Goal: Information Seeking & Learning: Compare options

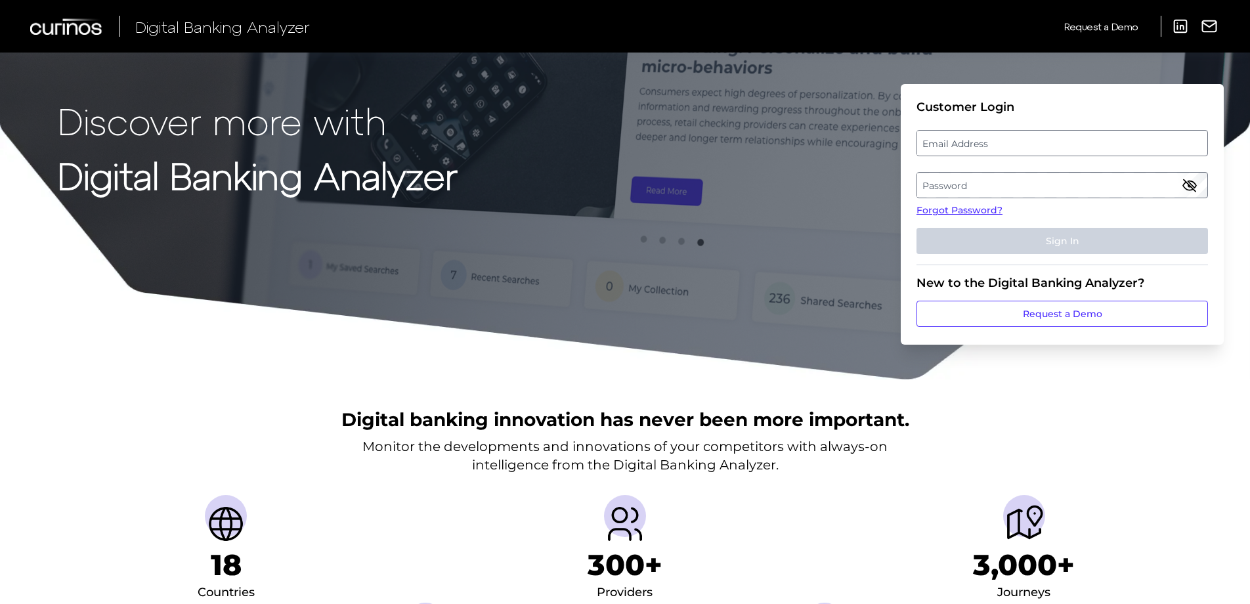
click at [992, 142] on label "Email Address" at bounding box center [1061, 143] width 289 height 24
click at [992, 142] on input "email" at bounding box center [1061, 143] width 291 height 26
paste input "[PERSON_NAME][EMAIL_ADDRESS][DOMAIN_NAME]"
type input "[PERSON_NAME][EMAIL_ADDRESS][DOMAIN_NAME]"
click at [1008, 190] on label "Password" at bounding box center [1061, 185] width 289 height 24
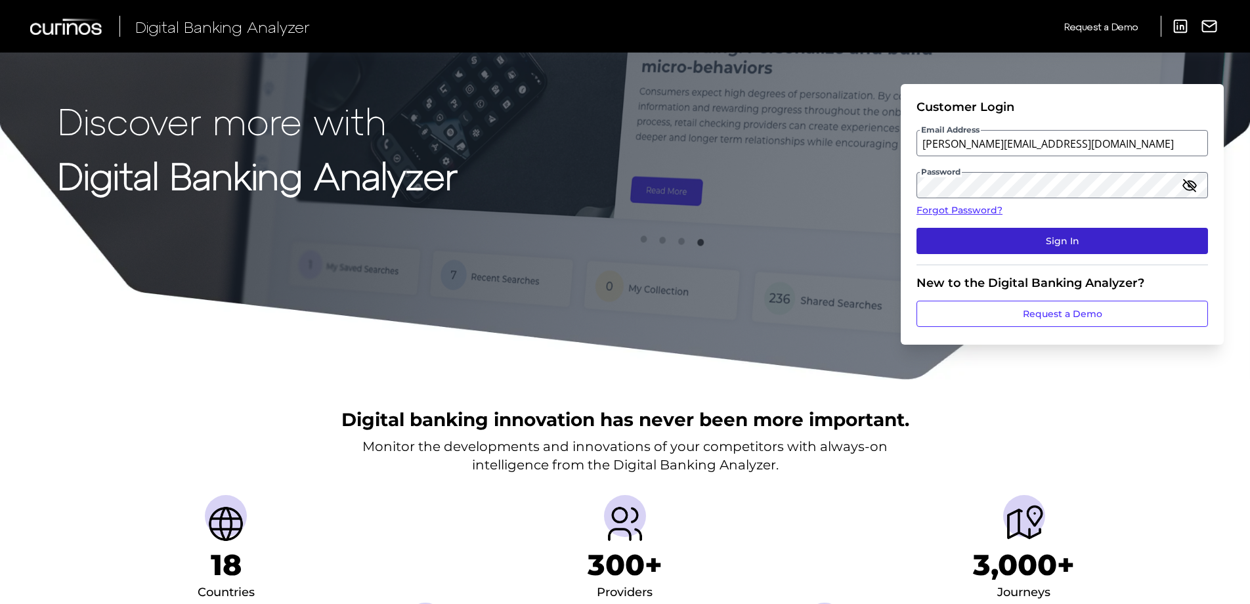
click at [1068, 236] on button "Sign In" at bounding box center [1061, 241] width 291 height 26
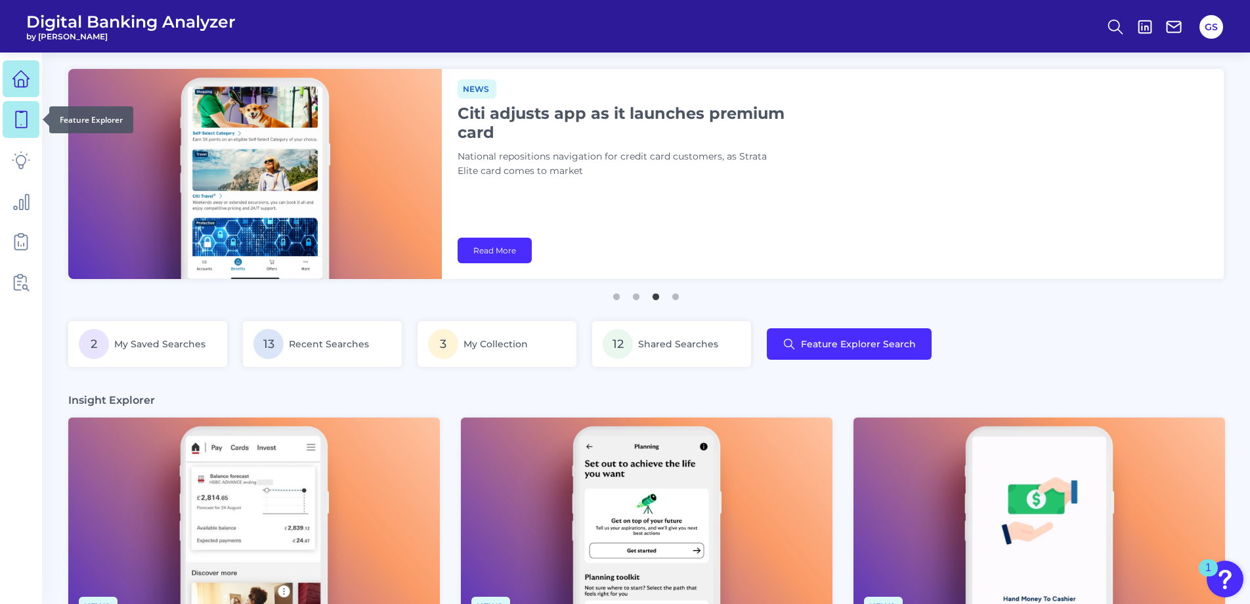
click at [26, 115] on icon at bounding box center [21, 119] width 18 height 18
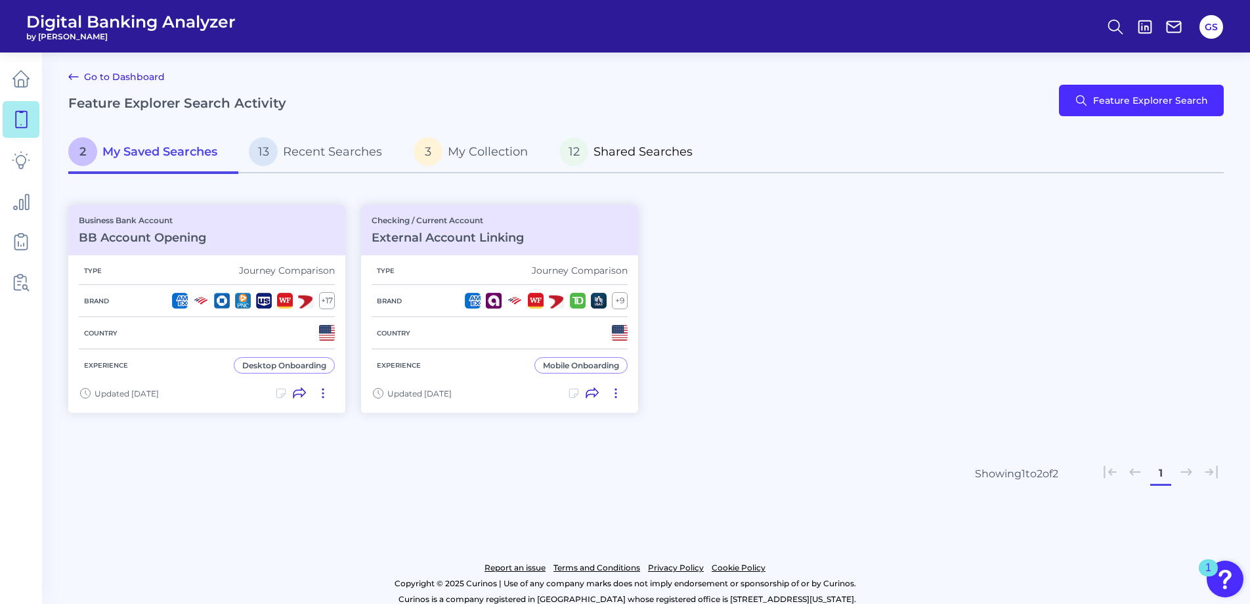
click at [622, 157] on span "Shared Searches" at bounding box center [642, 151] width 99 height 14
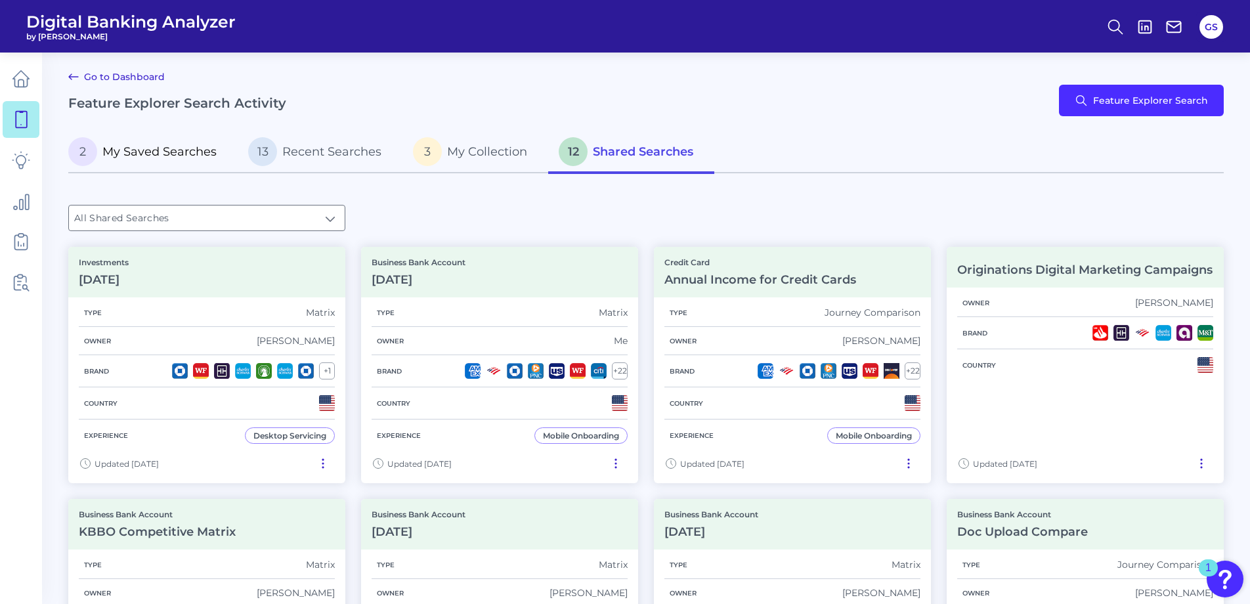
click at [168, 152] on span "My Saved Searches" at bounding box center [159, 151] width 114 height 14
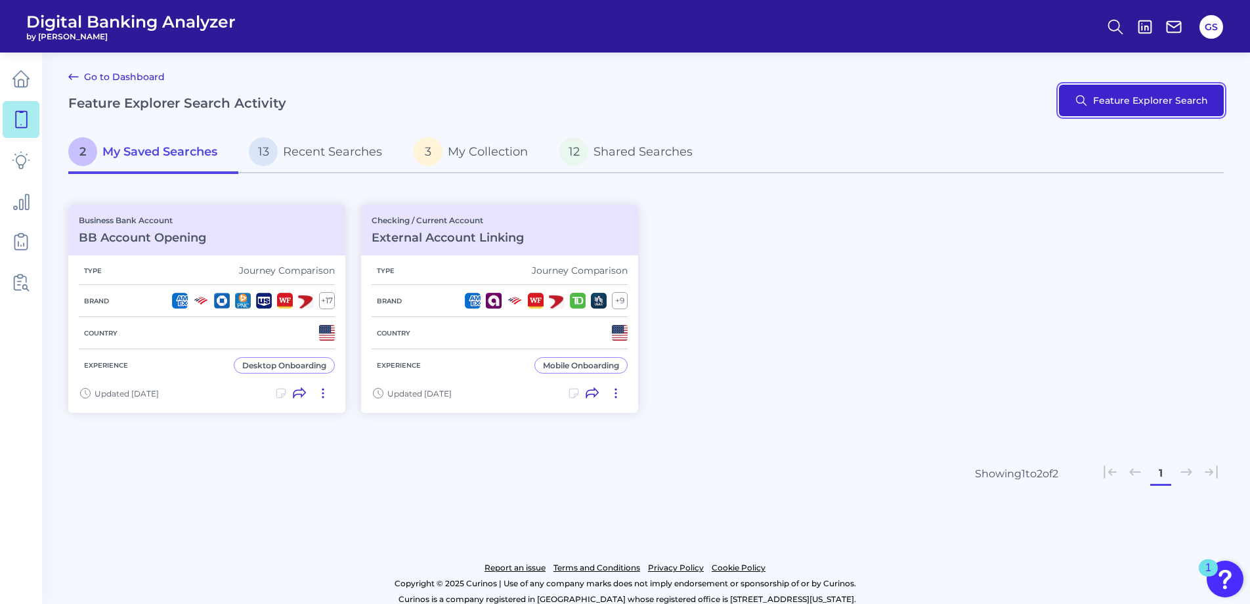
click at [1133, 104] on button "Feature Explorer Search" at bounding box center [1141, 101] width 165 height 32
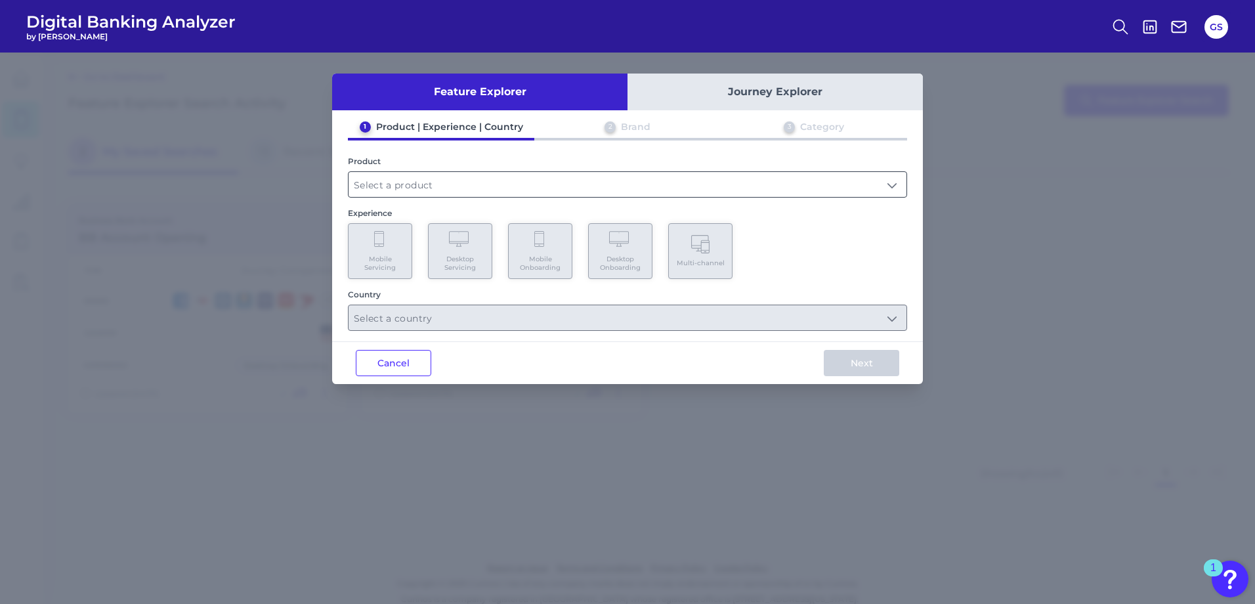
click at [660, 177] on input "text" at bounding box center [627, 184] width 558 height 25
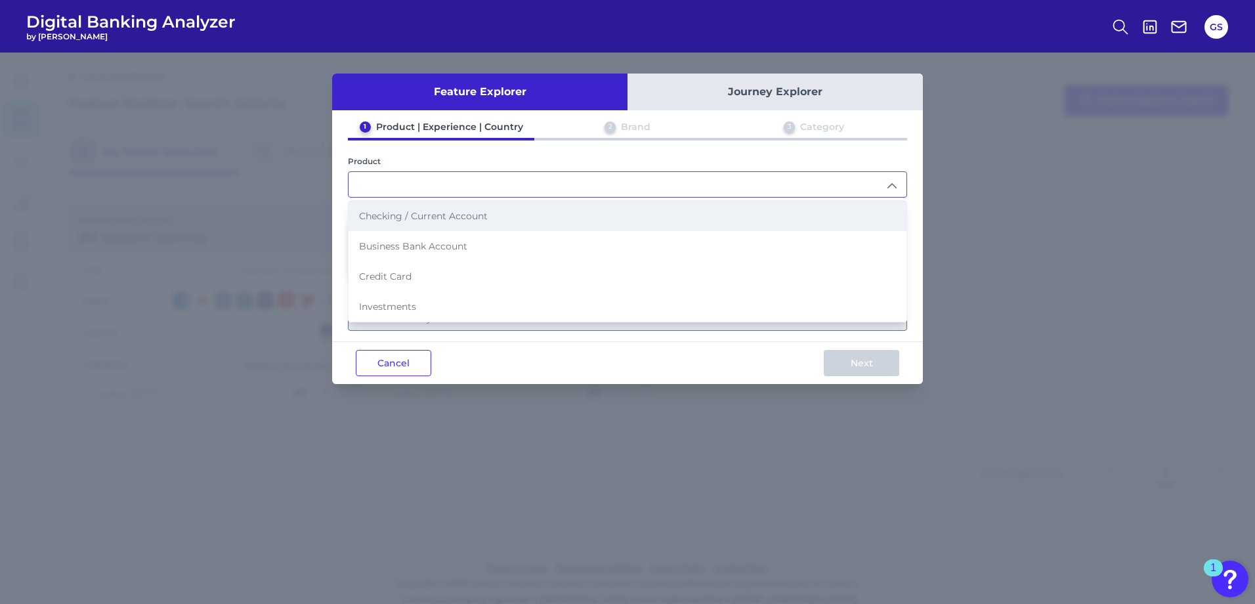
click at [463, 220] on span "Checking / Current Account" at bounding box center [423, 216] width 129 height 12
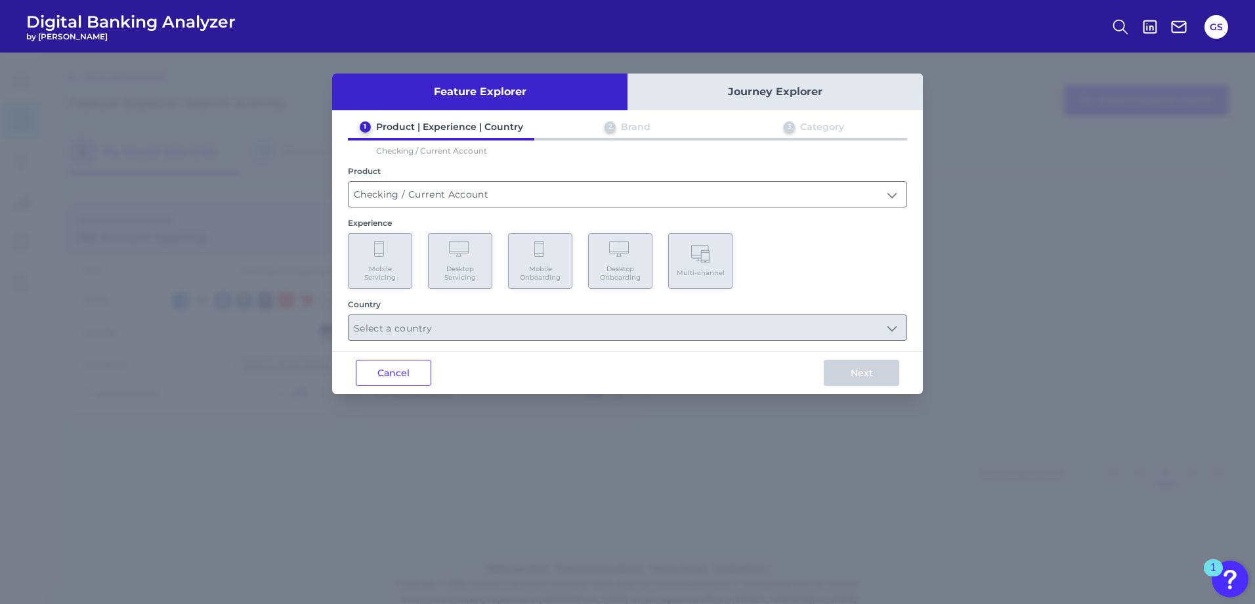
type input "Checking / Current Account"
click at [389, 268] on span "Mobile Servicing" at bounding box center [380, 272] width 50 height 17
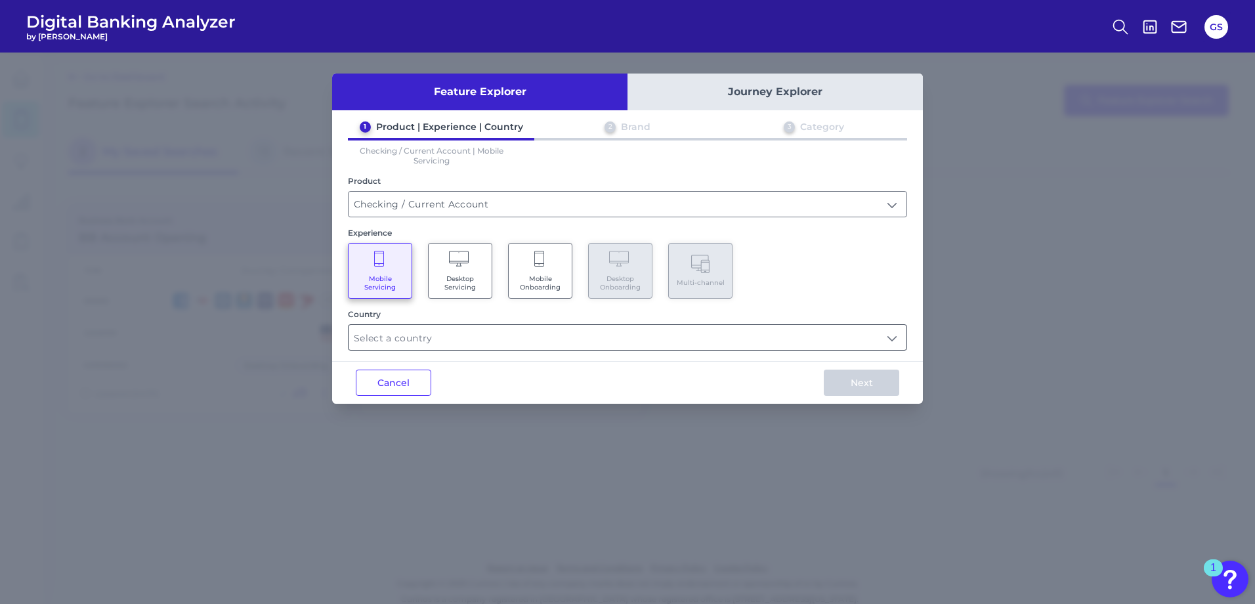
click at [548, 339] on input "text" at bounding box center [627, 337] width 558 height 25
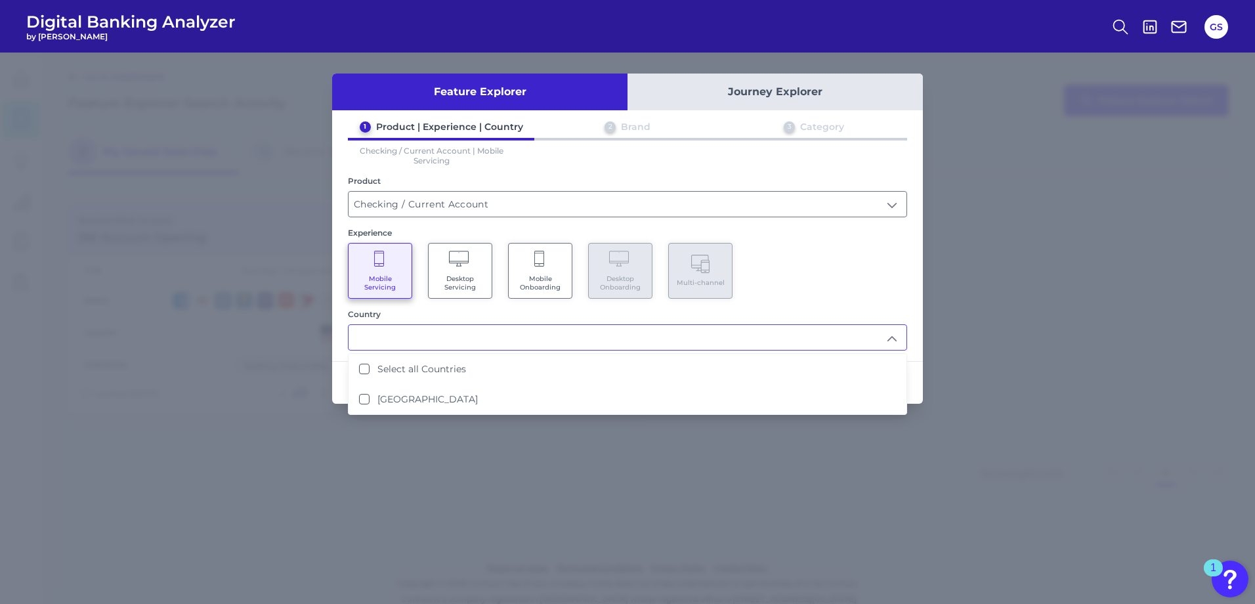
click at [801, 306] on div "1 Product | Experience | Country 2 Brand 3 Category Checking / Current Account …" at bounding box center [627, 236] width 591 height 230
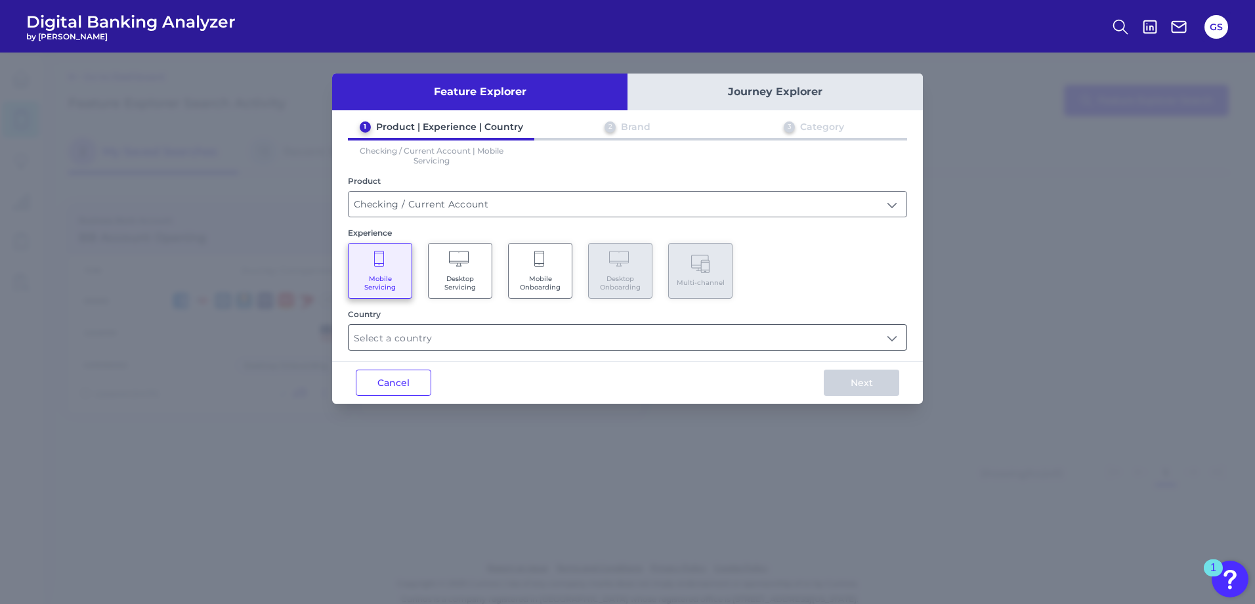
click at [455, 345] on input "text" at bounding box center [627, 337] width 558 height 25
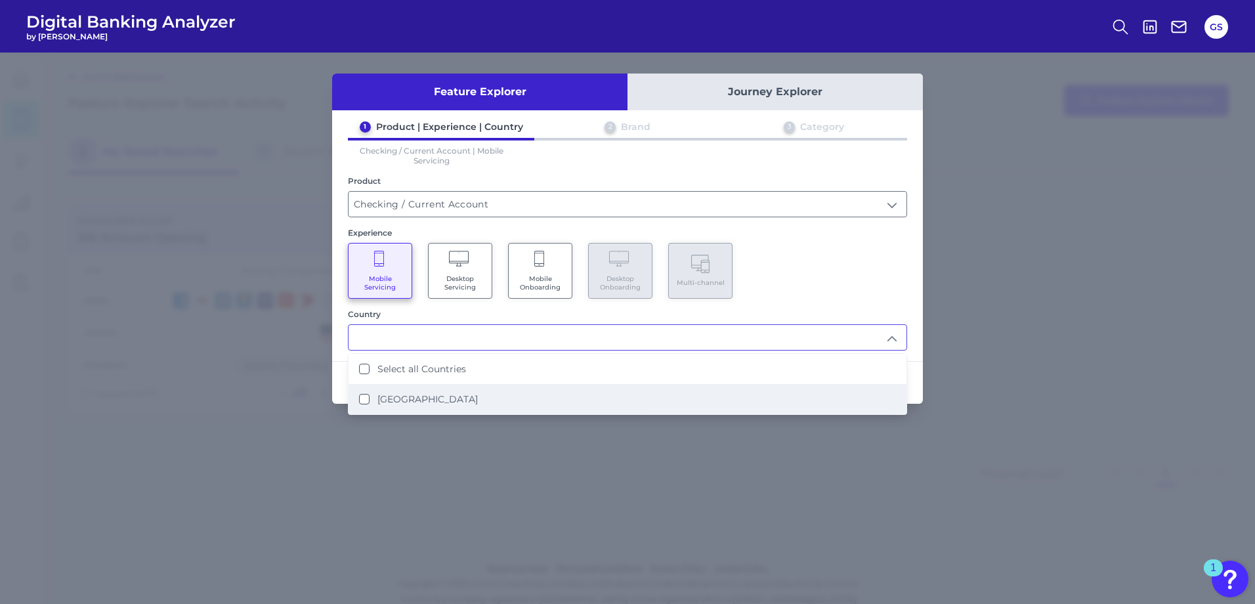
click at [360, 402] on States "[GEOGRAPHIC_DATA]" at bounding box center [364, 399] width 11 height 11
type input "Select all Countries"
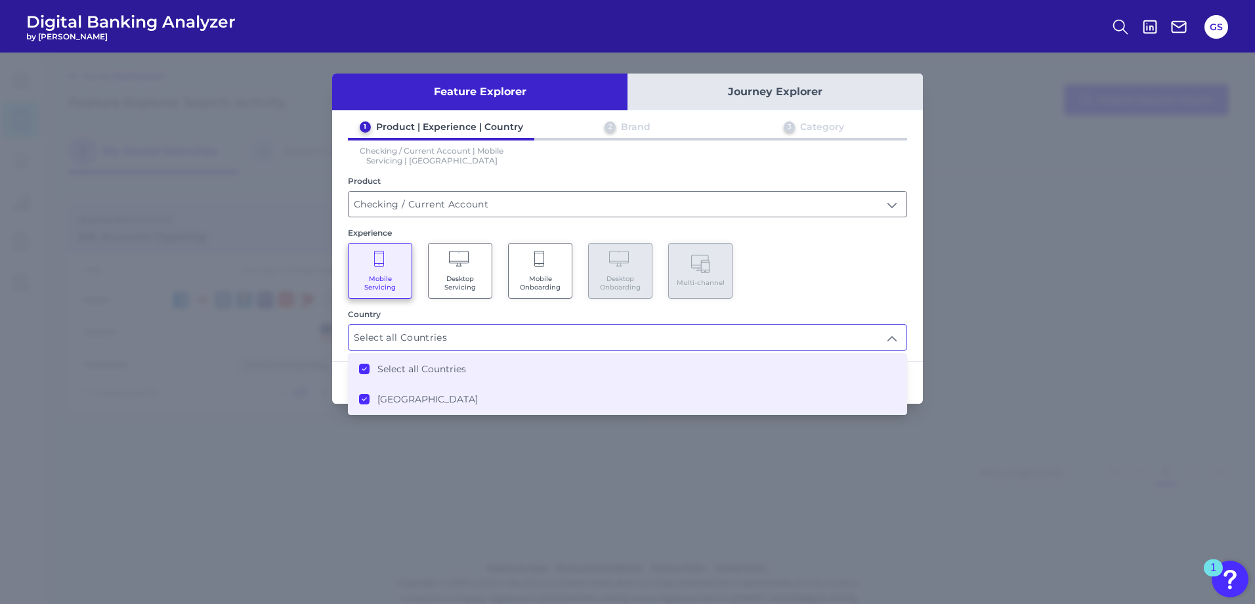
click at [852, 277] on div "Mobile Servicing Desktop Servicing Mobile Onboarding Desktop Onboarding Multi-c…" at bounding box center [627, 271] width 559 height 56
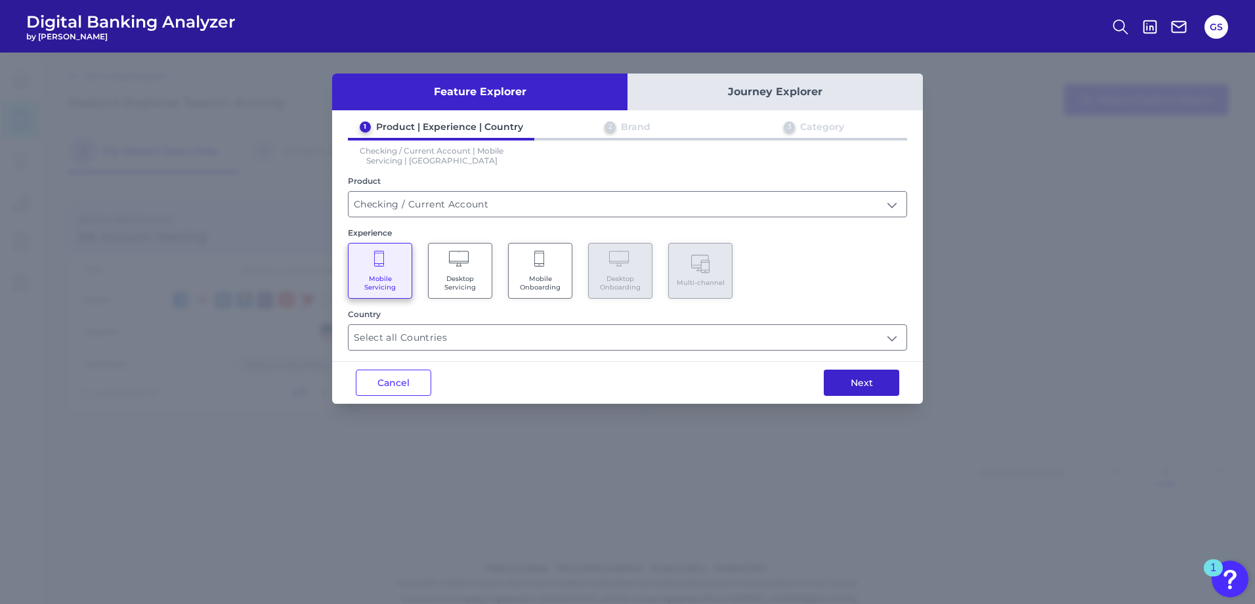
click at [868, 385] on button "Next" at bounding box center [861, 383] width 75 height 26
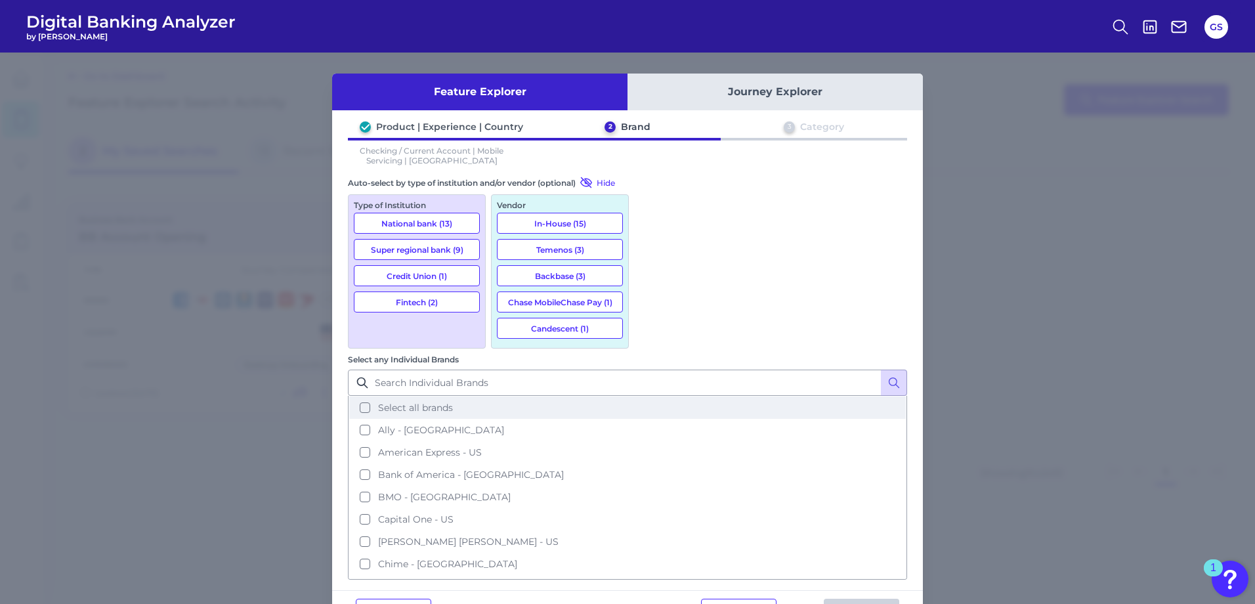
click at [654, 396] on button "Select all brands" at bounding box center [627, 407] width 557 height 22
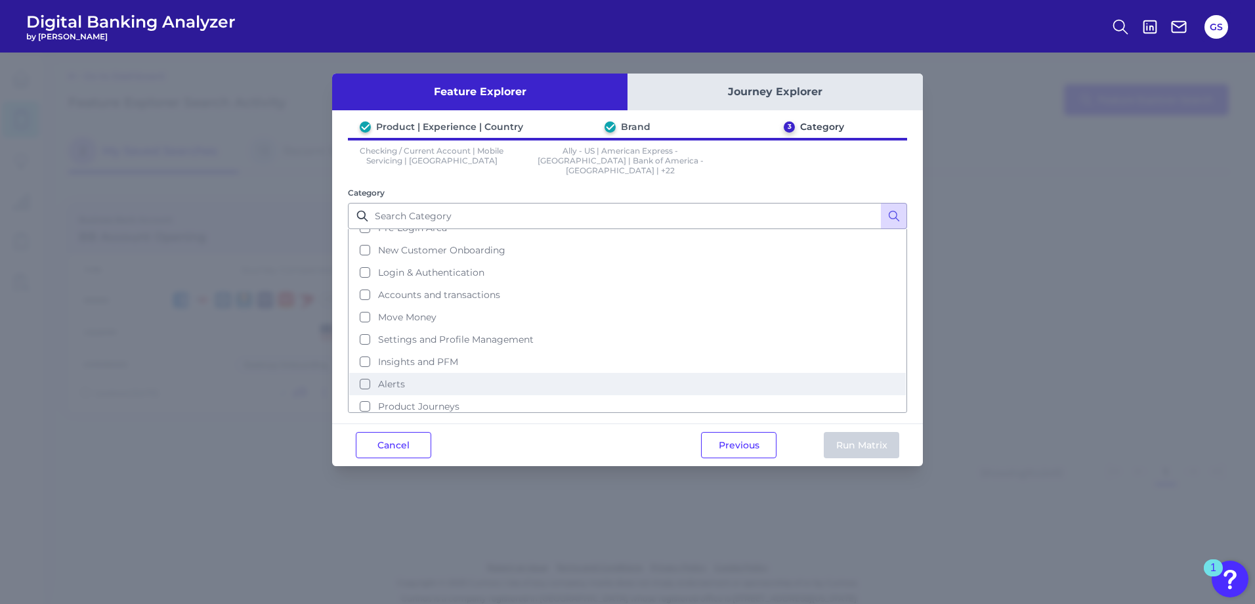
scroll to position [64, 0]
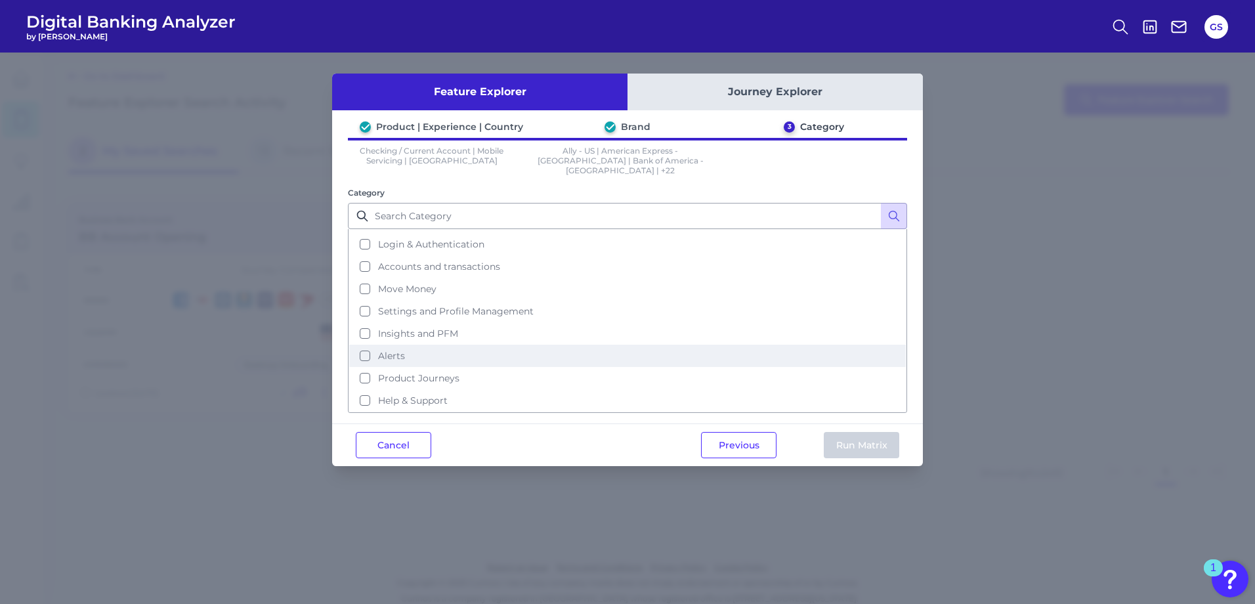
click at [364, 348] on button "Alerts" at bounding box center [627, 356] width 557 height 22
click at [857, 440] on button "Run Matrix" at bounding box center [861, 445] width 75 height 26
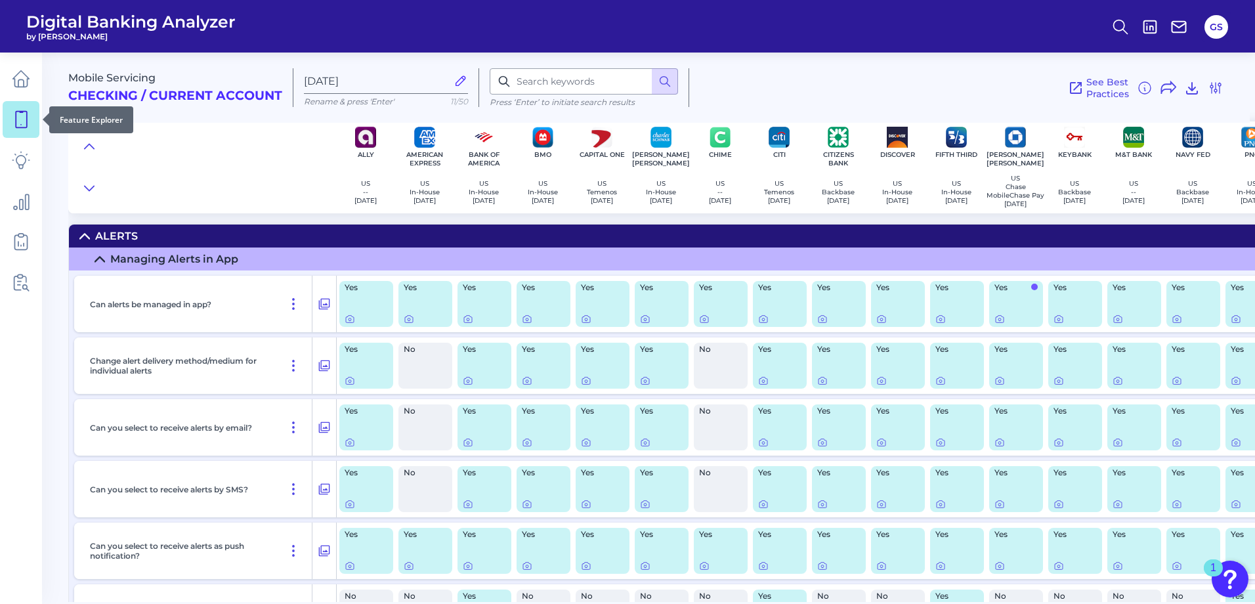
click at [22, 129] on link at bounding box center [21, 119] width 37 height 37
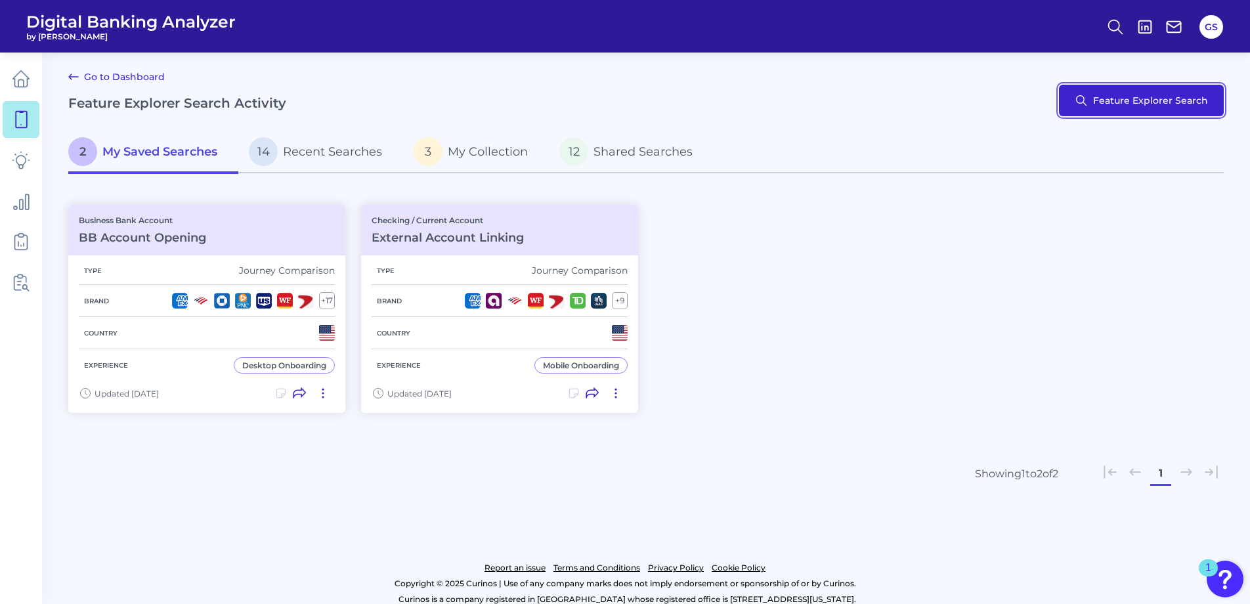
click at [1152, 102] on button "Feature Explorer Search" at bounding box center [1141, 101] width 165 height 32
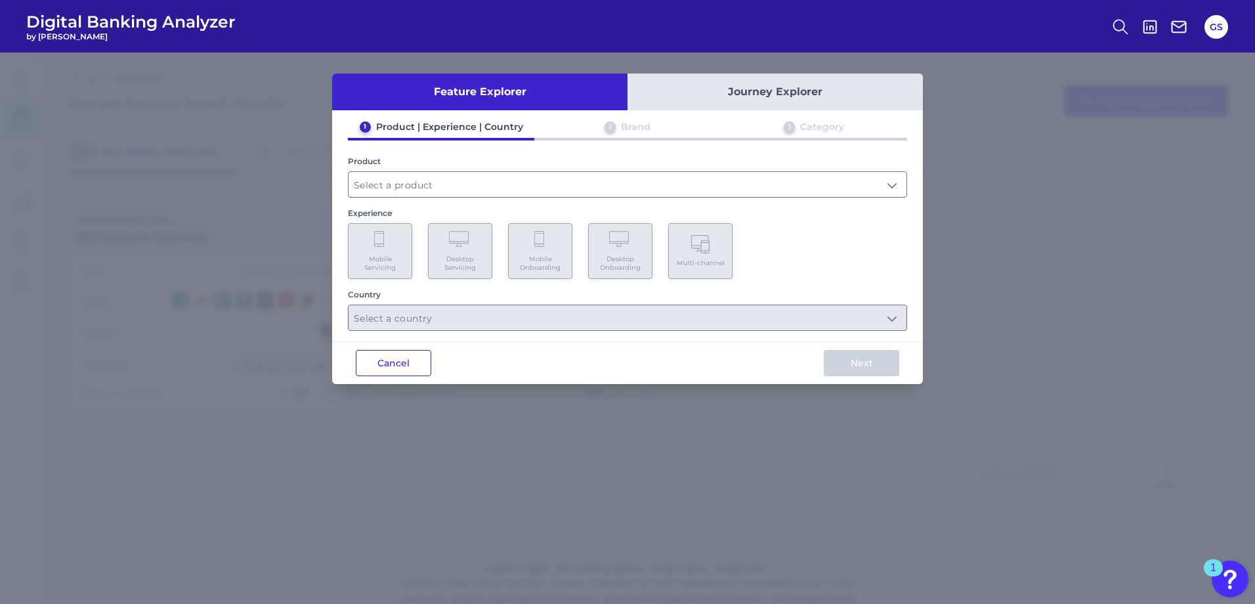
click at [356, 362] on button "Cancel" at bounding box center [393, 363] width 75 height 26
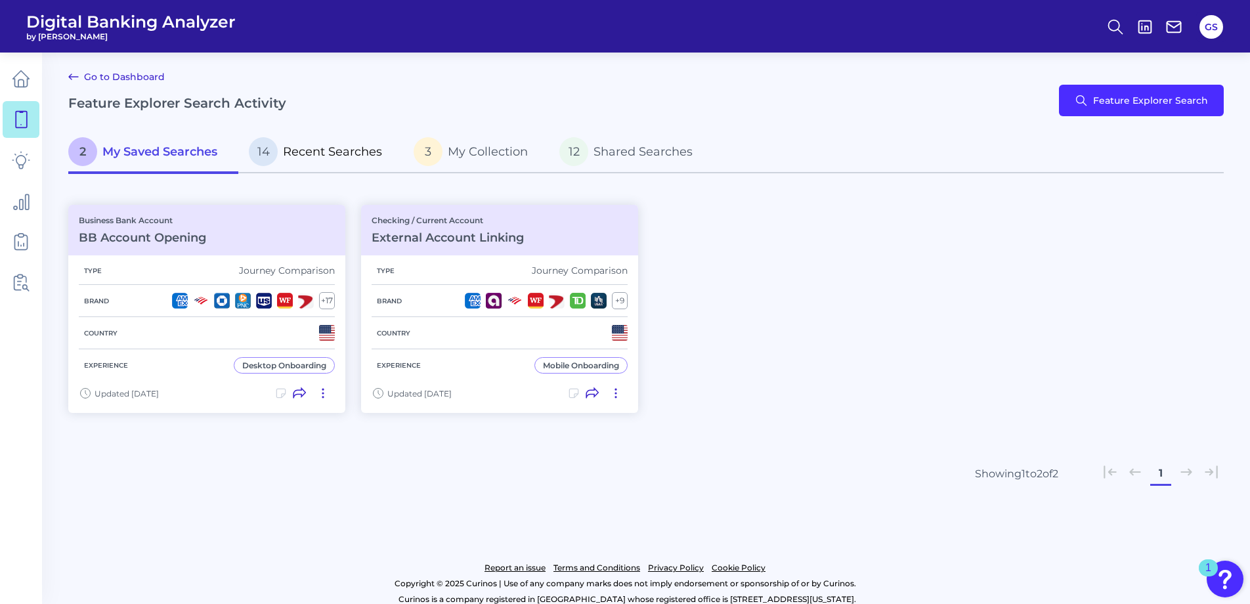
click at [312, 150] on span "Recent Searches" at bounding box center [332, 151] width 99 height 14
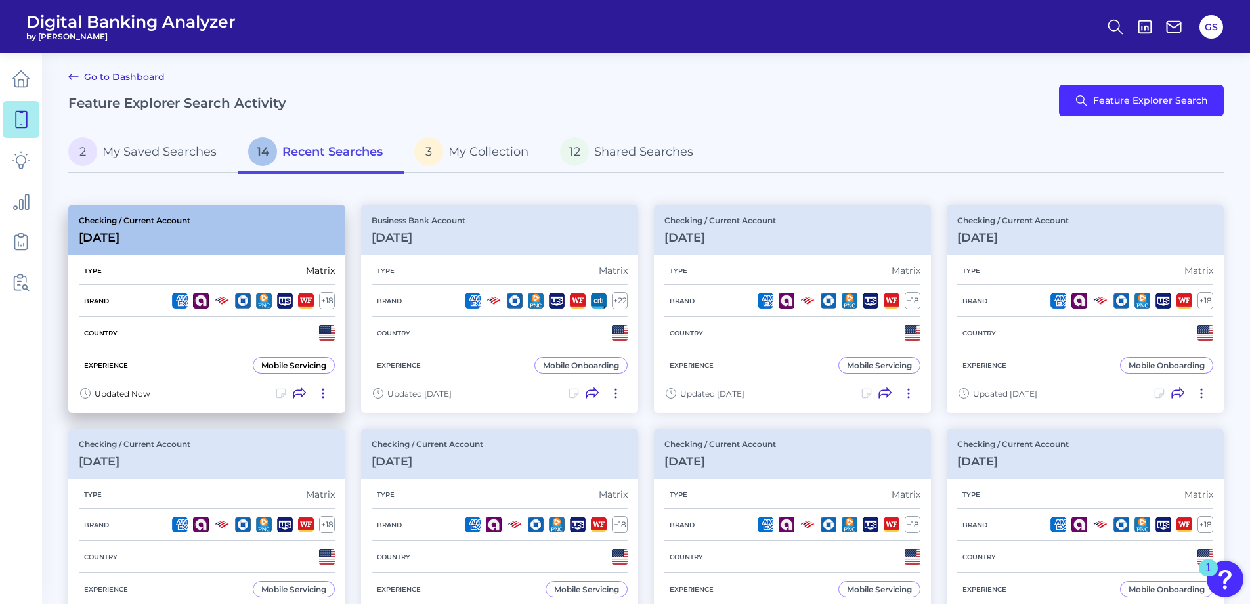
click at [253, 215] on div "Checking / Current Account [DATE]" at bounding box center [206, 230] width 277 height 51
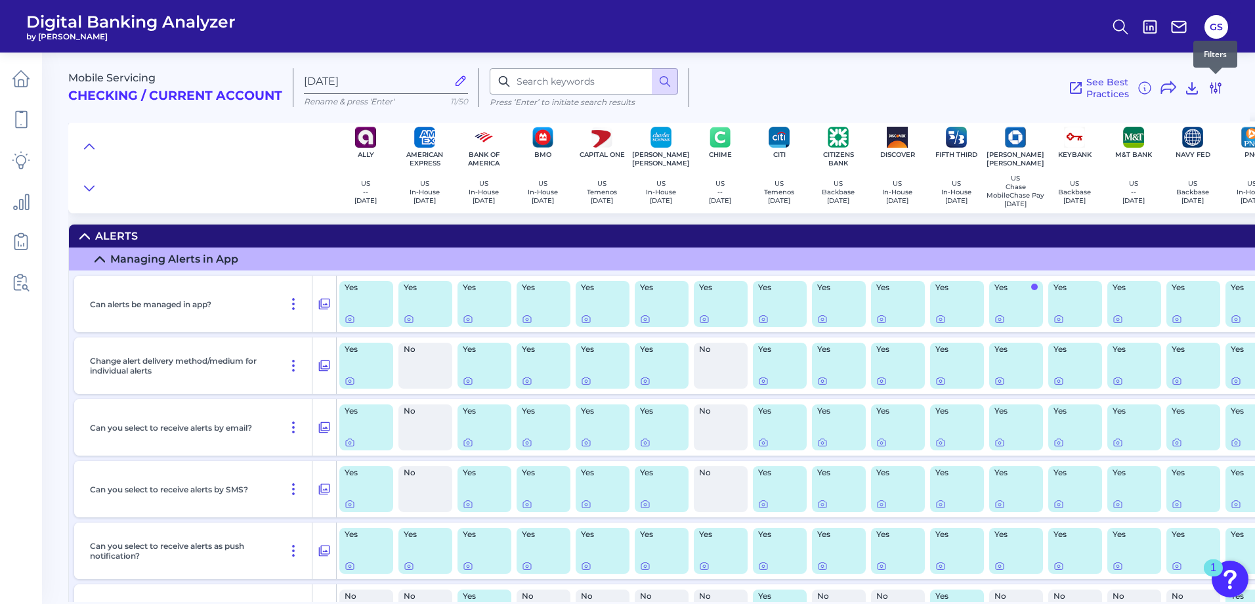
click at [1214, 86] on icon at bounding box center [1216, 88] width 16 height 16
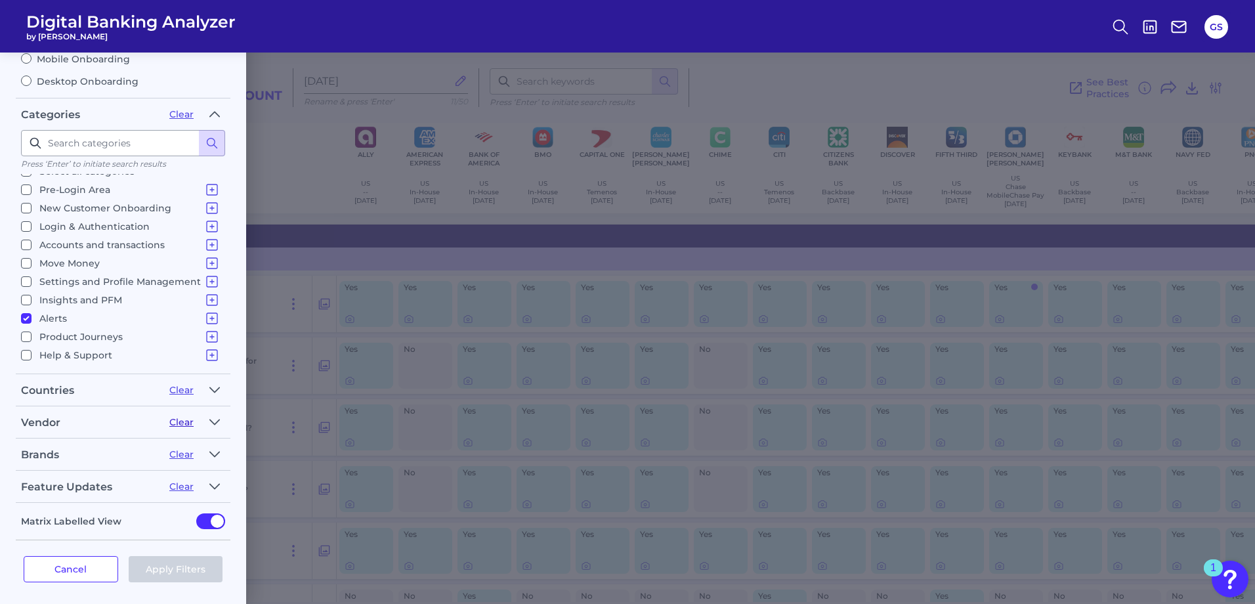
scroll to position [138, 0]
click at [211, 310] on icon at bounding box center [212, 314] width 16 height 16
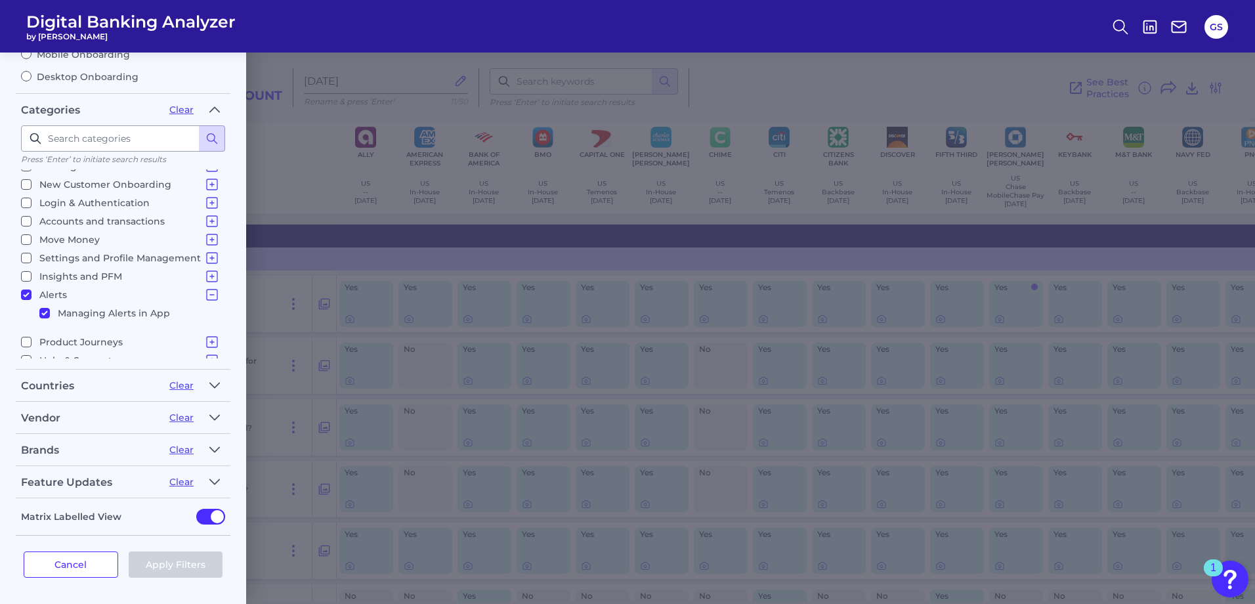
scroll to position [42, 0]
click at [210, 284] on icon at bounding box center [212, 285] width 16 height 16
click at [30, 276] on input "Settings and Profile Management Contact Details Overdraft Management Marketing …" at bounding box center [26, 277] width 11 height 11
checkbox input "true"
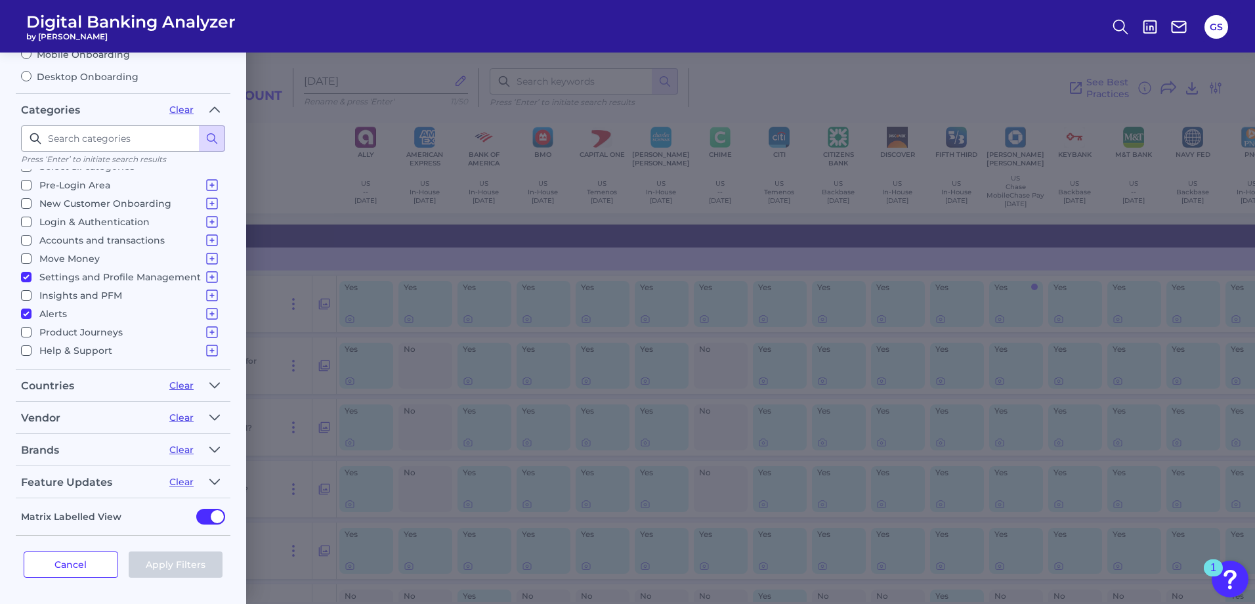
checkbox input "true"
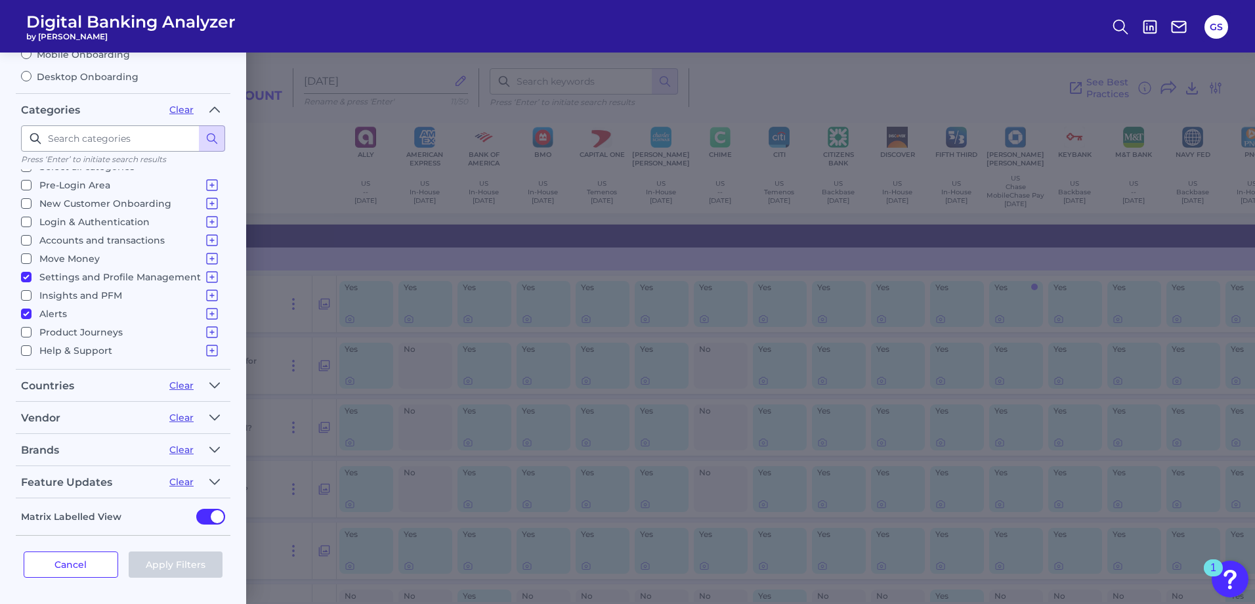
checkbox input "true"
click at [210, 275] on icon at bounding box center [212, 277] width 16 height 16
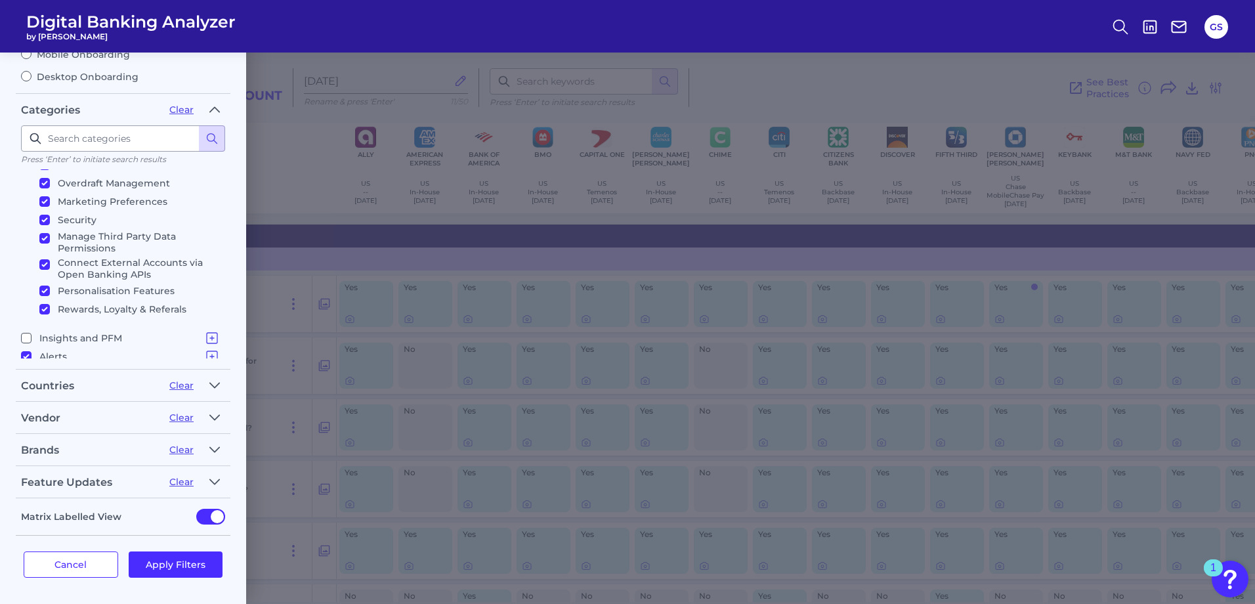
scroll to position [144, 0]
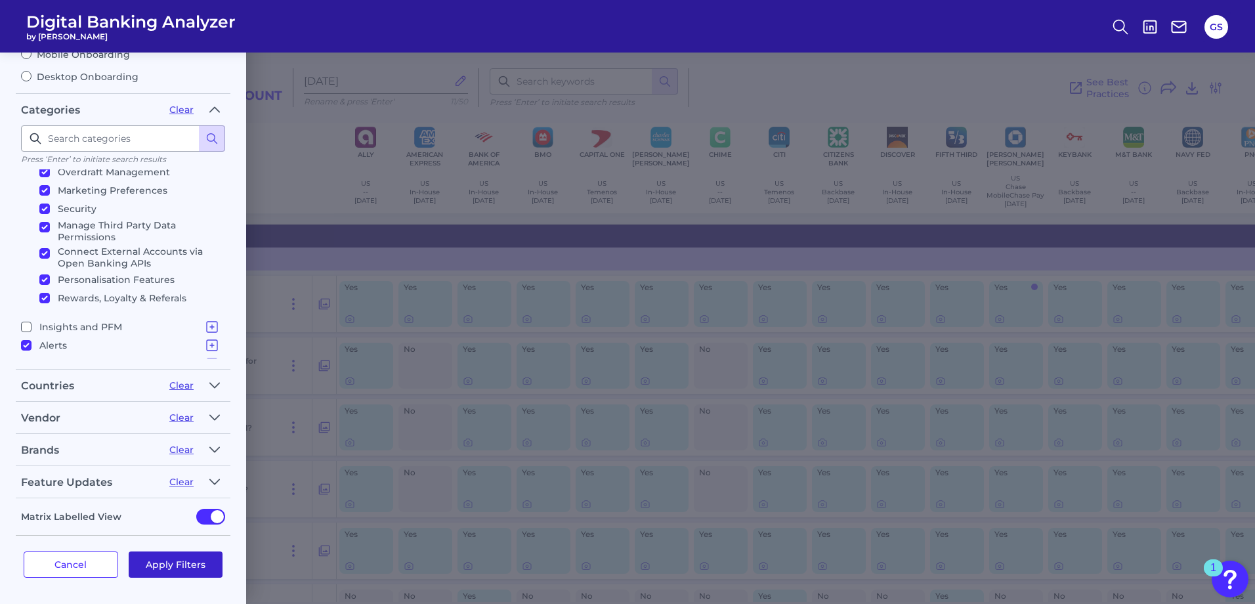
click at [195, 563] on button "Apply Filters" at bounding box center [176, 564] width 95 height 26
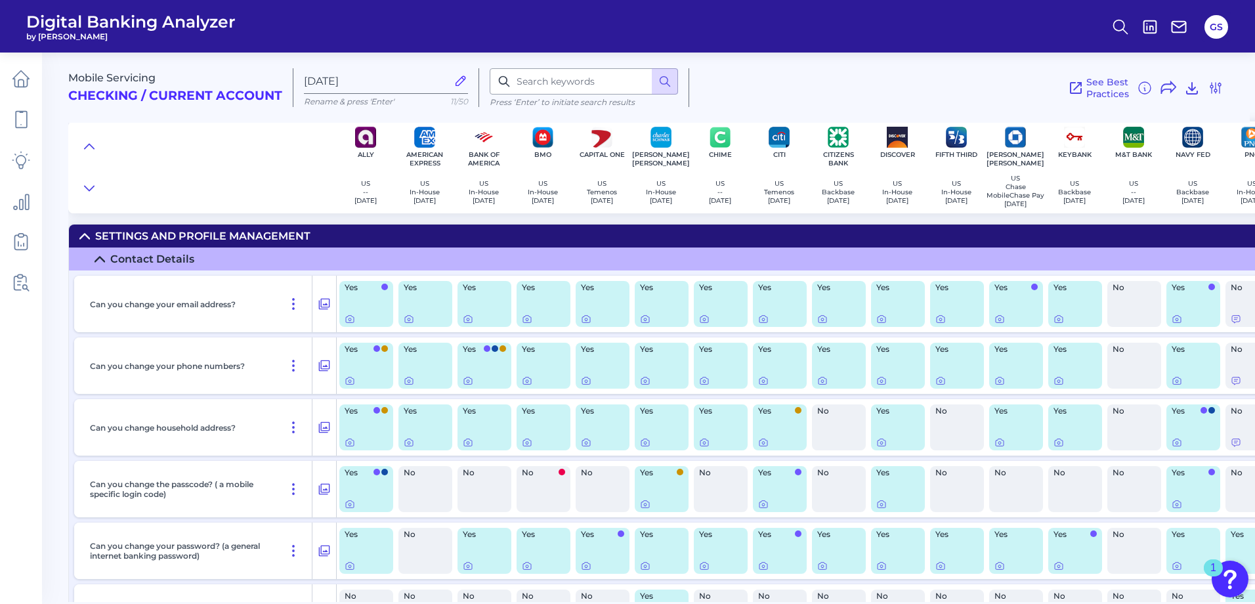
scroll to position [0, 0]
click at [85, 238] on icon at bounding box center [84, 236] width 11 height 11
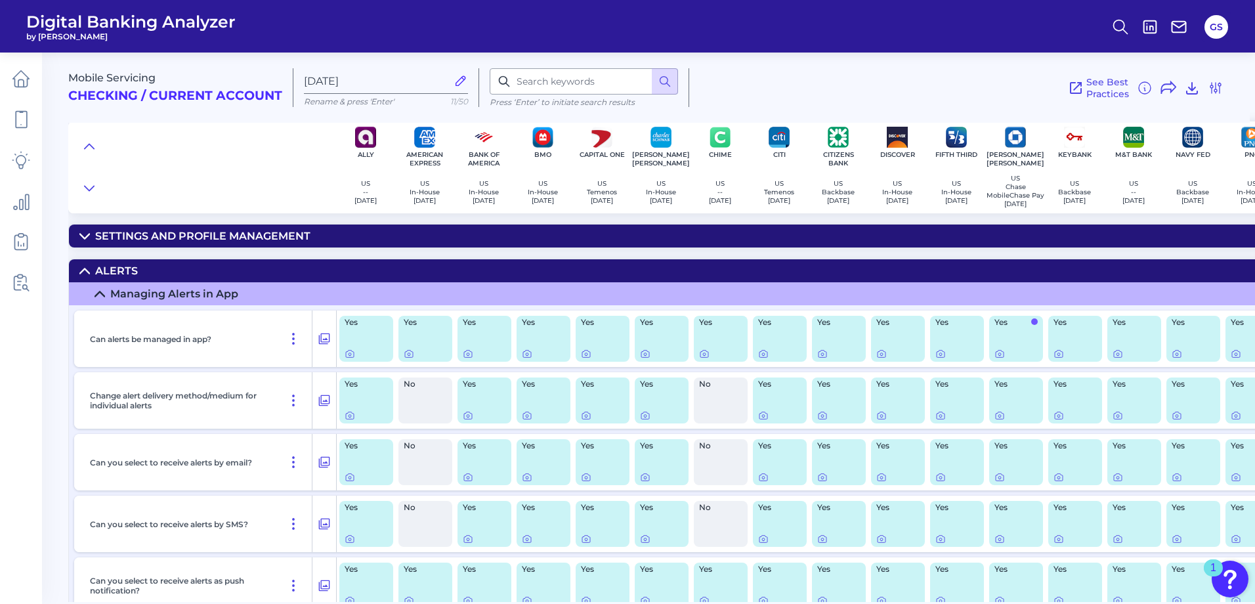
scroll to position [66, 0]
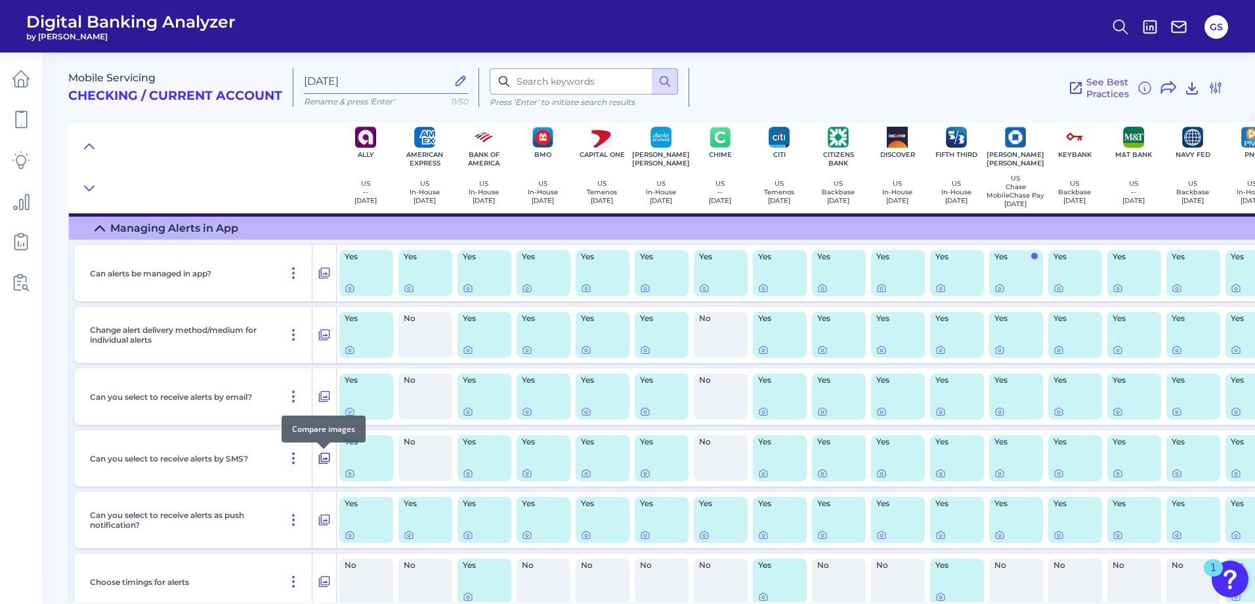
click at [324, 465] on icon at bounding box center [324, 458] width 13 height 16
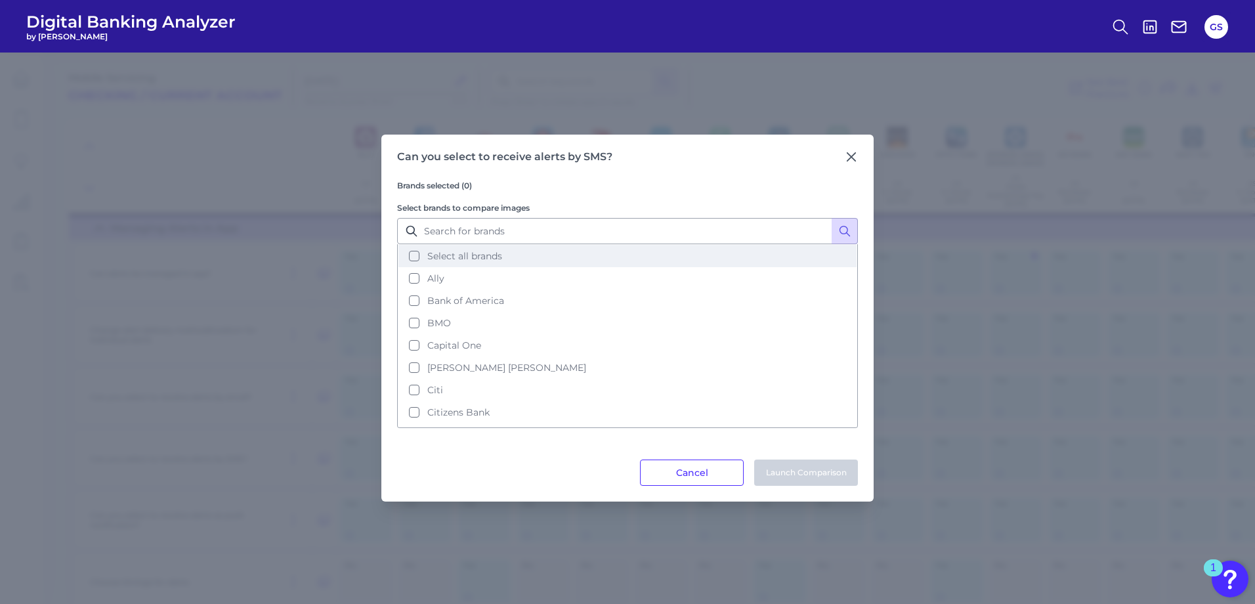
click at [413, 257] on button "Select all brands" at bounding box center [627, 256] width 458 height 22
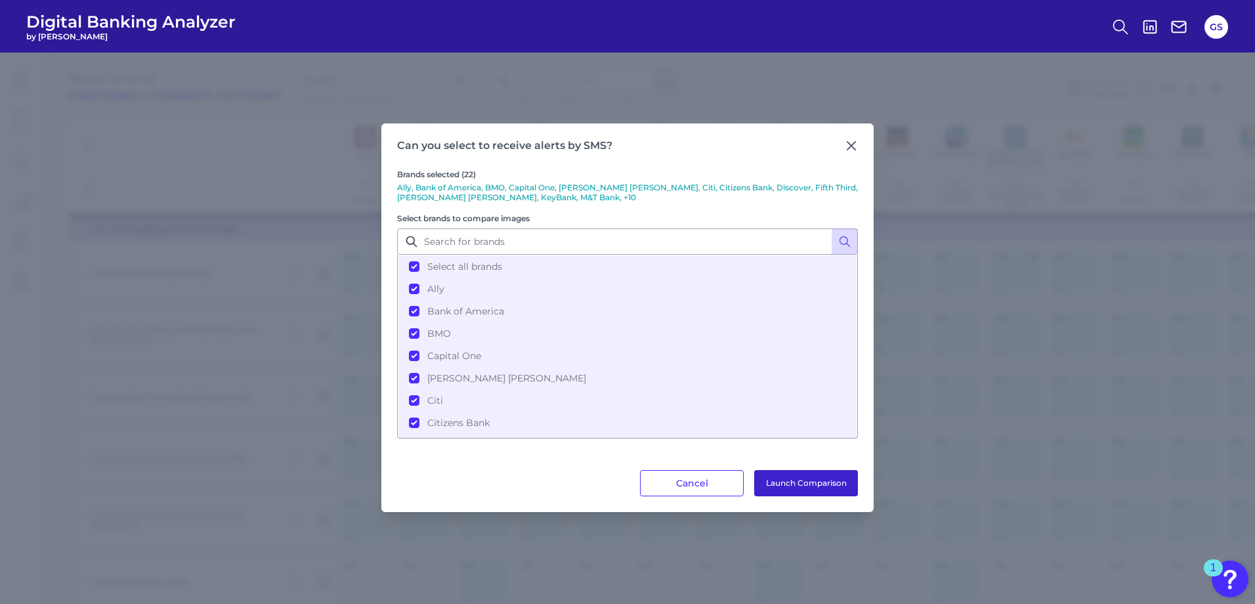
click at [805, 488] on button "Launch Comparison" at bounding box center [806, 483] width 104 height 26
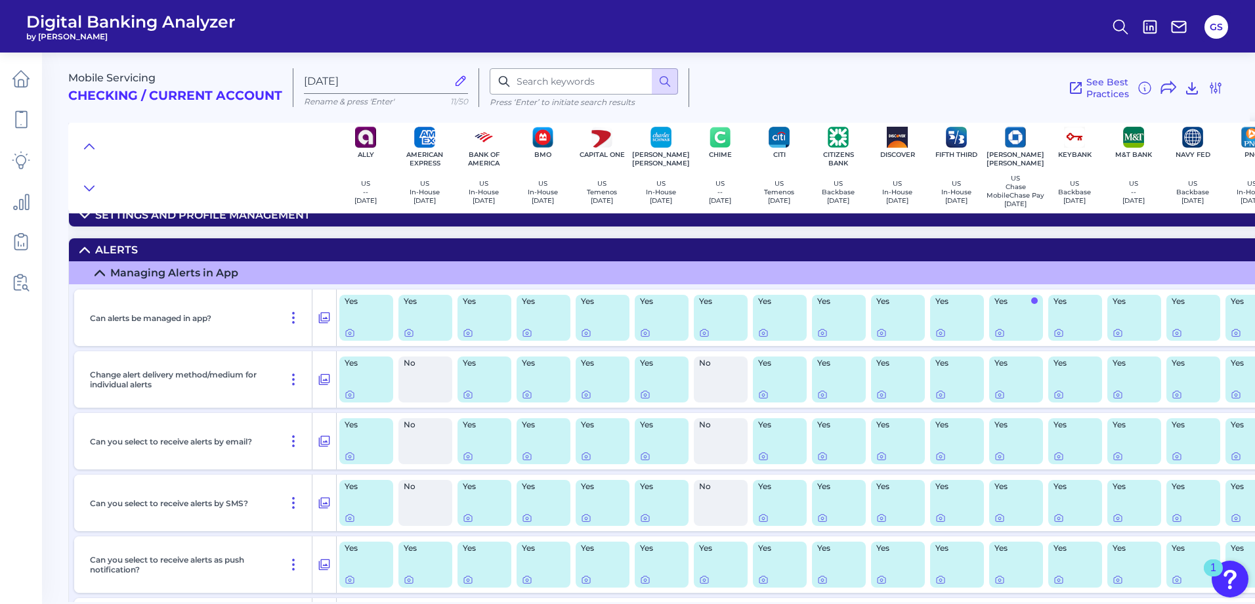
scroll to position [0, 0]
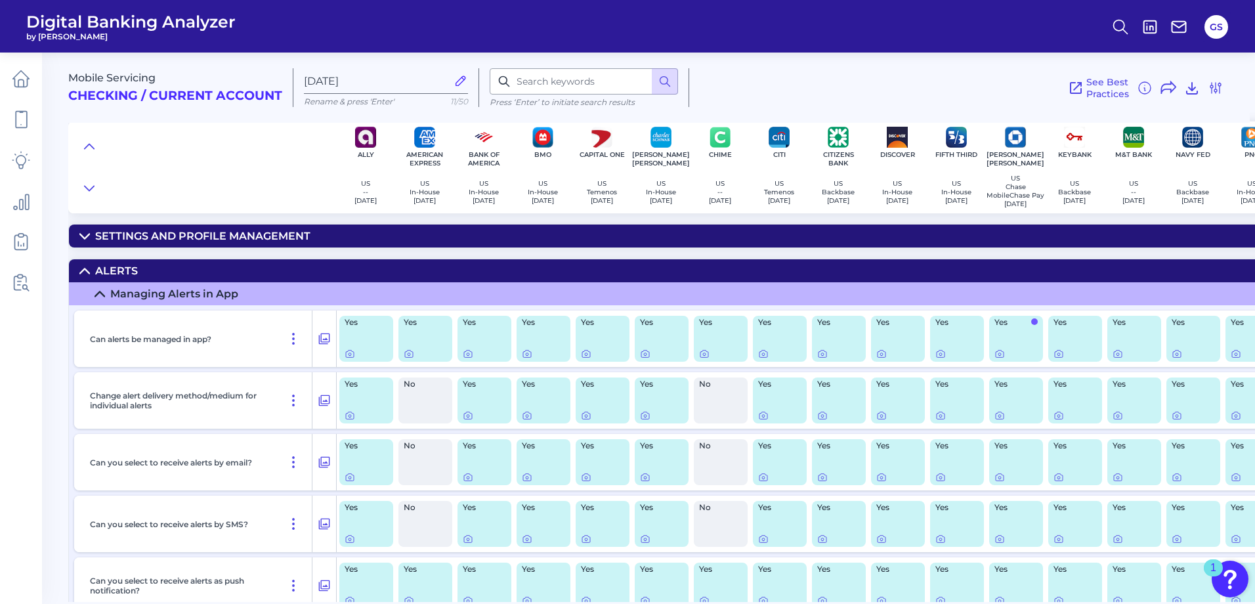
click at [154, 238] on div "Settings and Profile Management" at bounding box center [202, 236] width 215 height 12
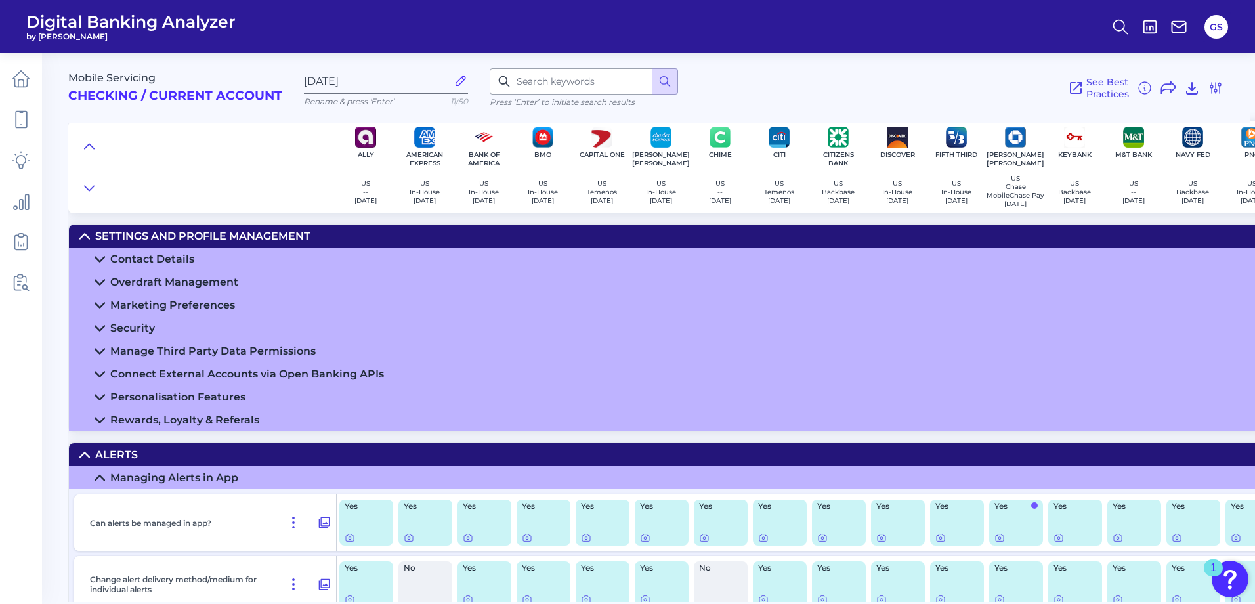
click at [96, 264] on icon at bounding box center [100, 259] width 11 height 11
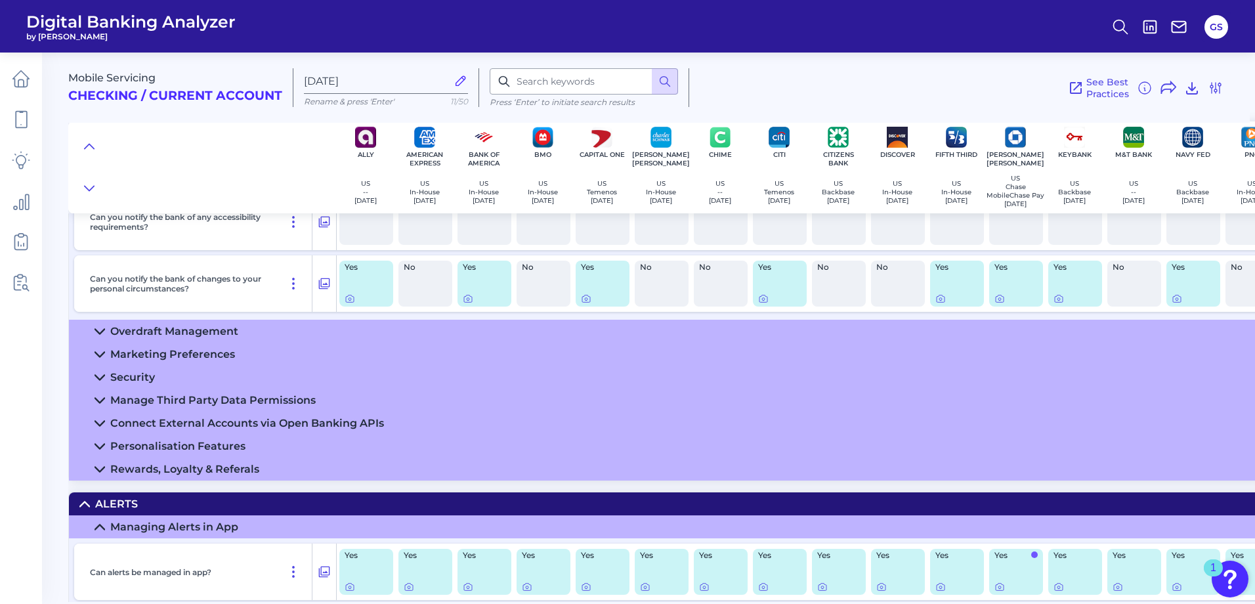
scroll to position [722, 0]
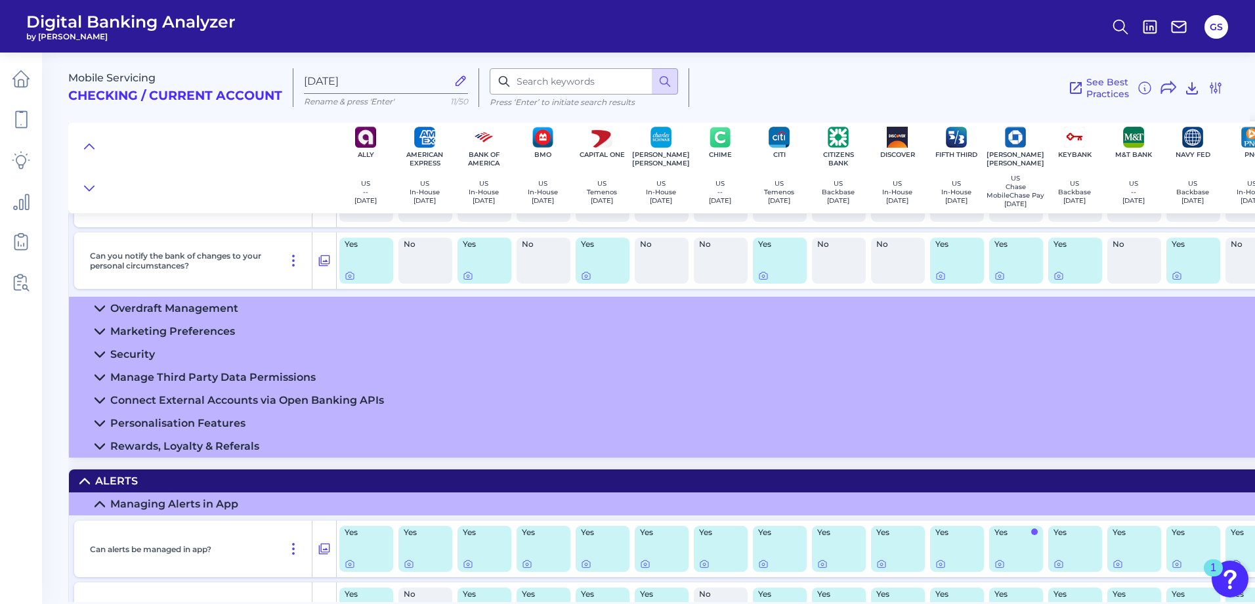
click at [178, 429] on div "Personalisation Features" at bounding box center [177, 423] width 135 height 12
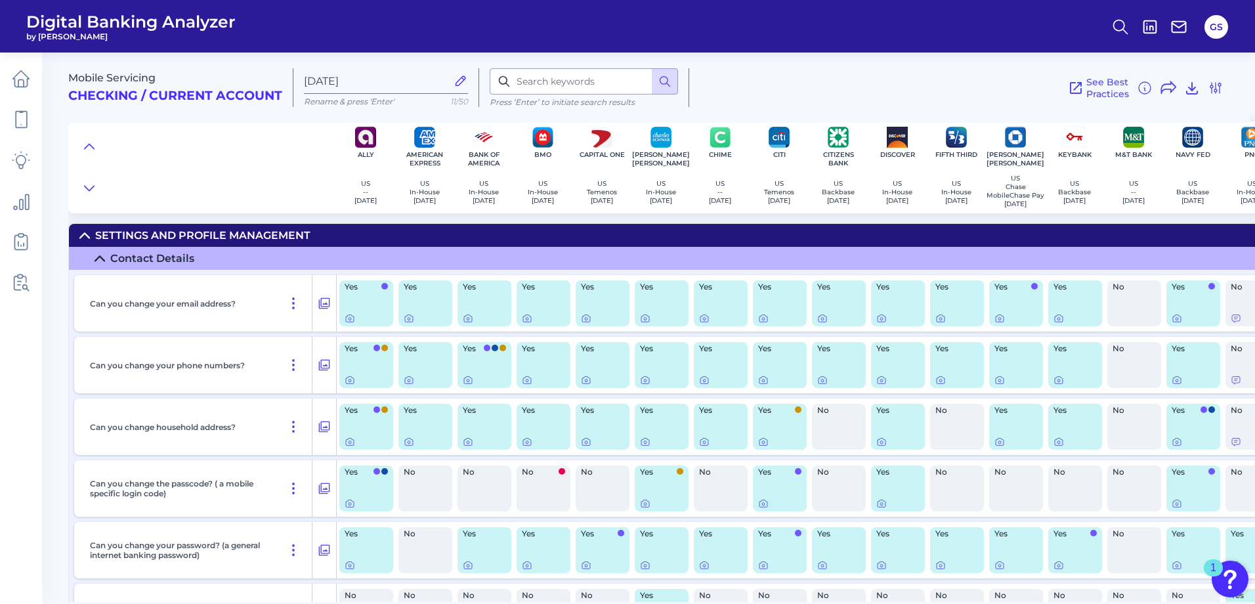
scroll to position [0, 0]
click at [22, 125] on icon at bounding box center [21, 119] width 18 height 18
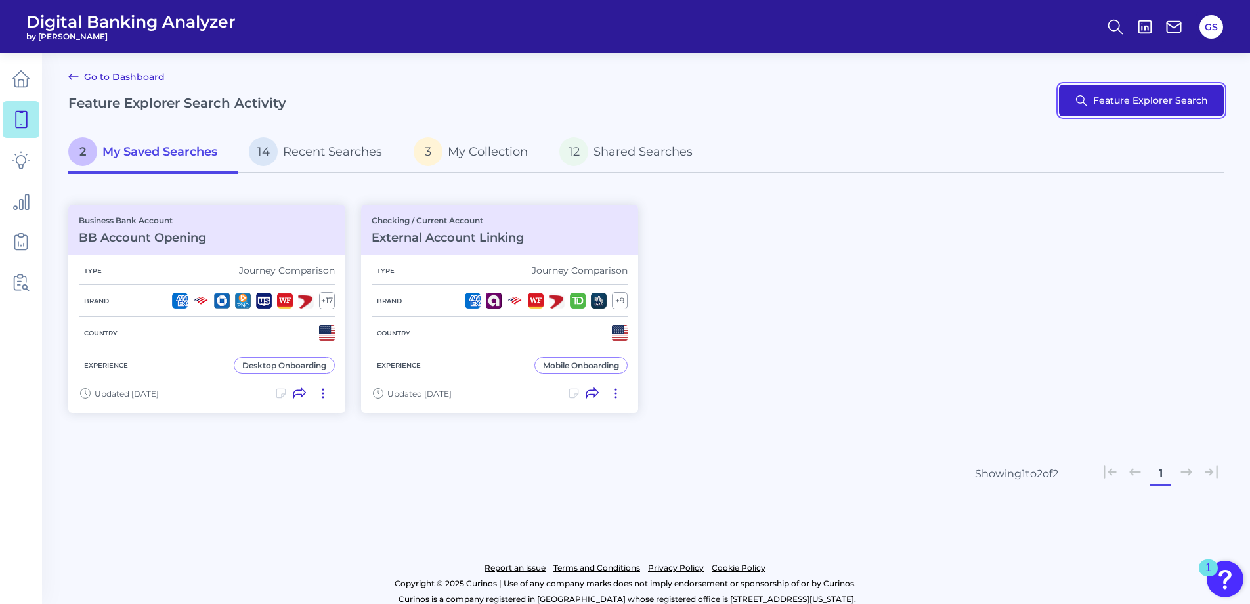
click at [1143, 108] on button "Feature Explorer Search" at bounding box center [1141, 101] width 165 height 32
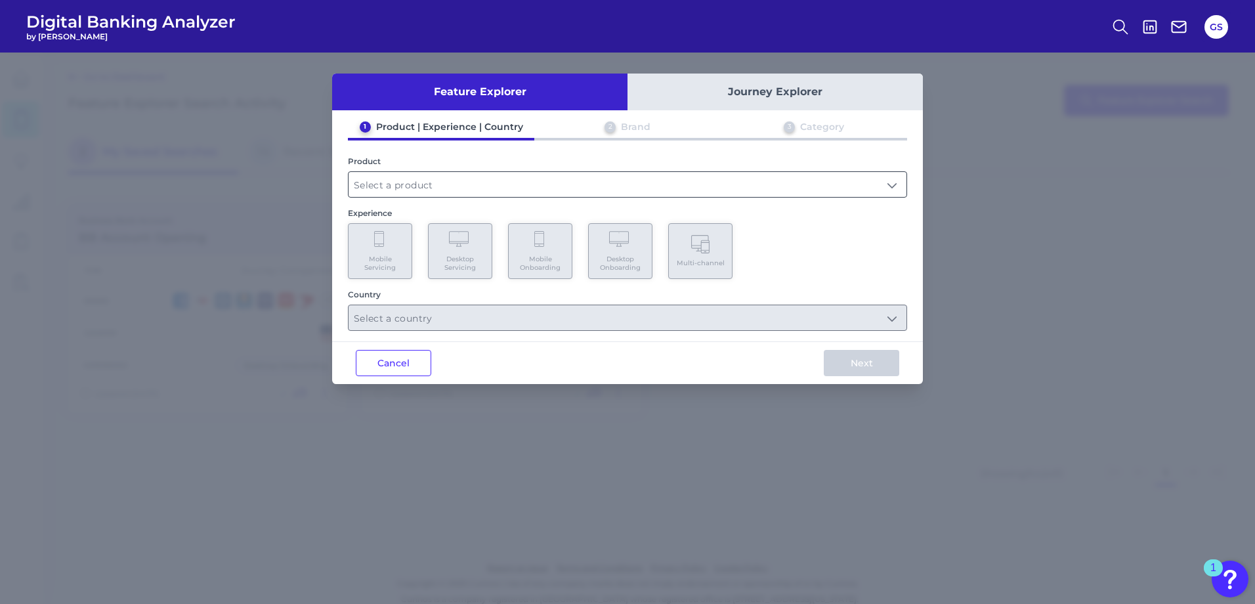
click at [475, 191] on input "text" at bounding box center [627, 184] width 558 height 25
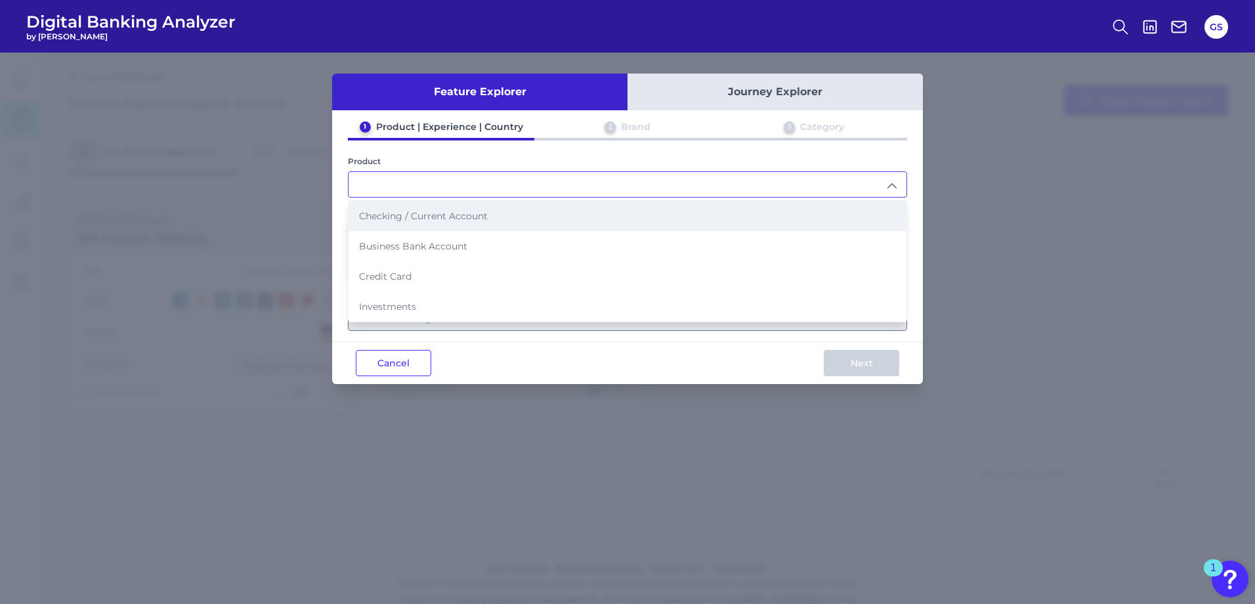
click at [431, 218] on span "Checking / Current Account" at bounding box center [423, 216] width 129 height 12
type input "Checking / Current Account"
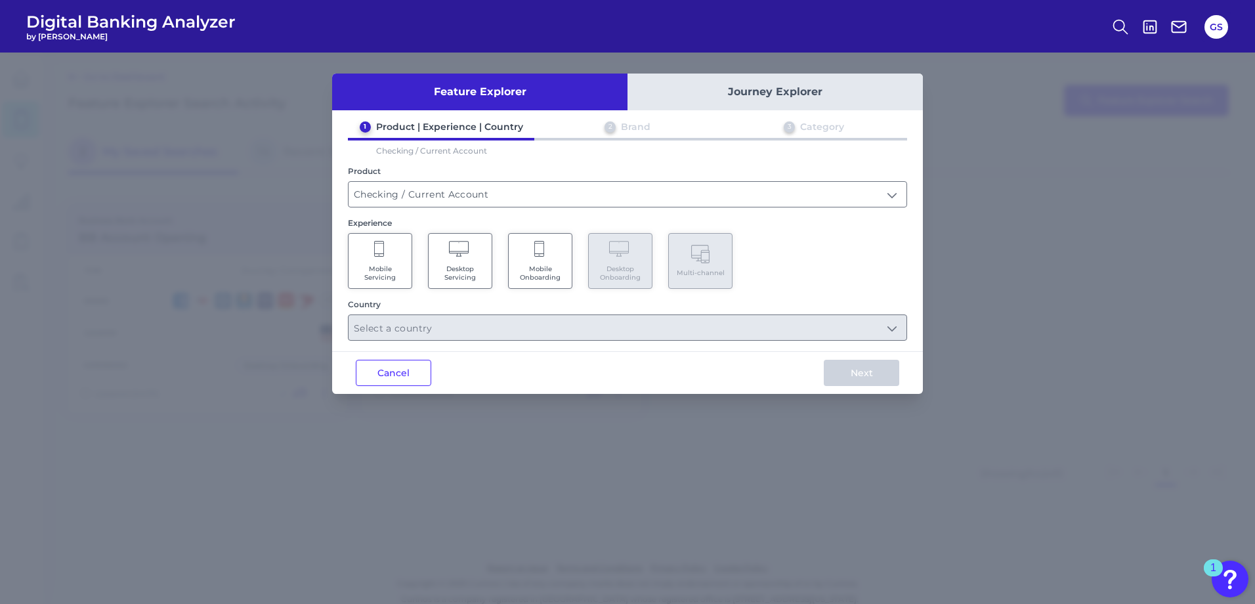
click at [548, 276] on span "Mobile Onboarding" at bounding box center [540, 272] width 50 height 17
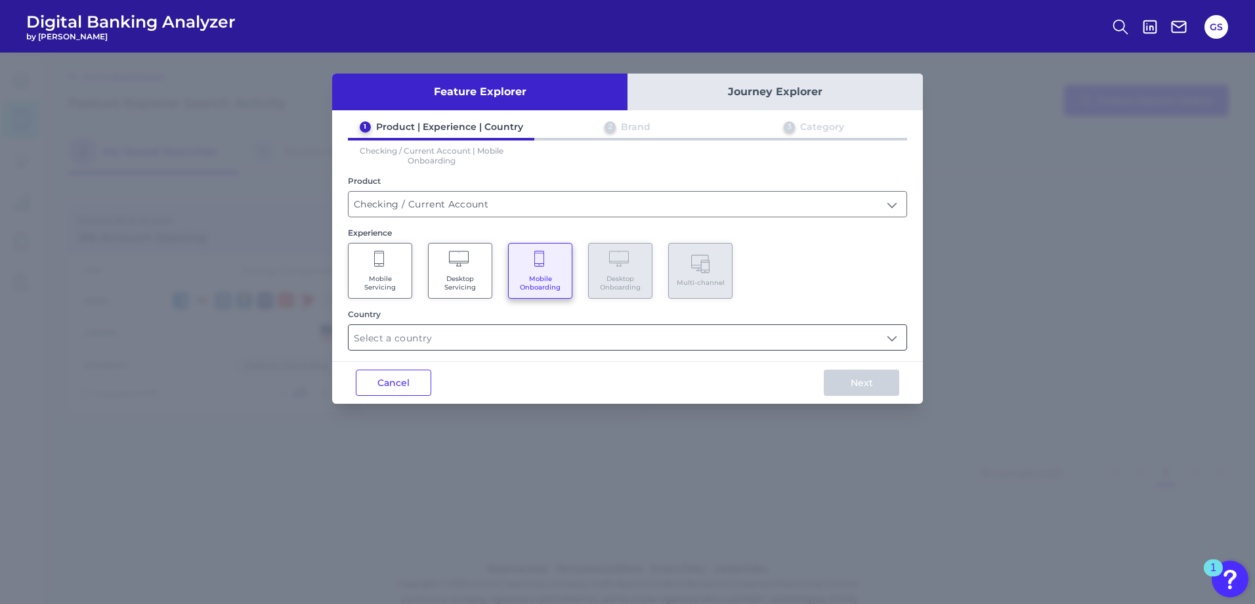
click at [561, 347] on input "text" at bounding box center [627, 337] width 558 height 25
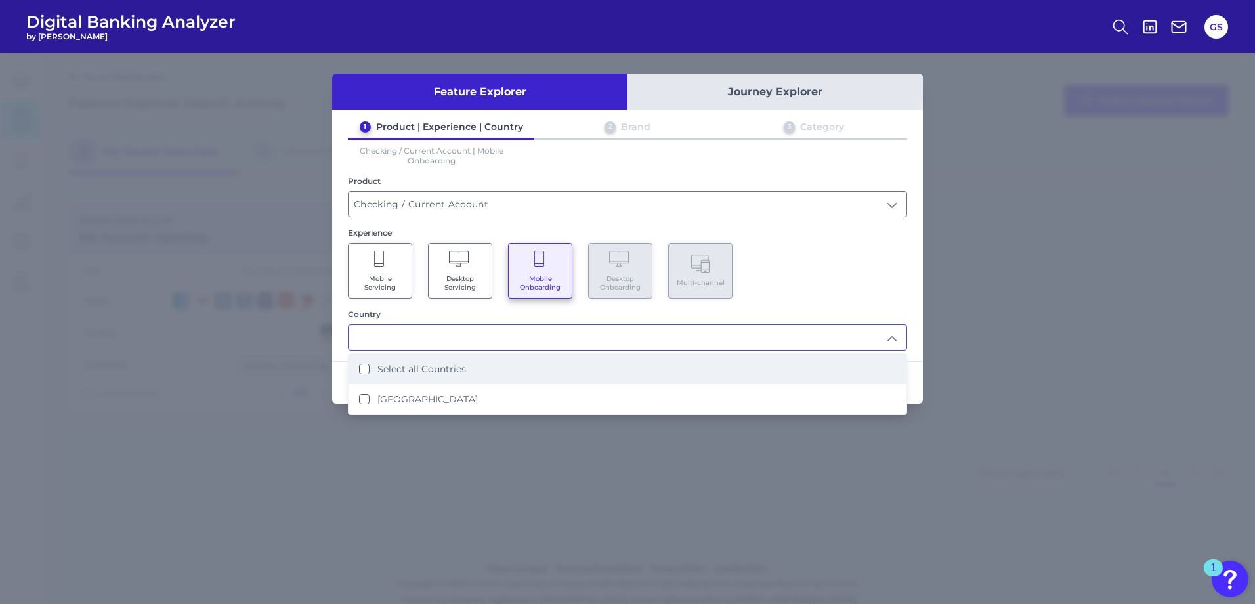
click at [429, 368] on label "Select all Countries" at bounding box center [421, 369] width 89 height 12
type input "Select all Countries"
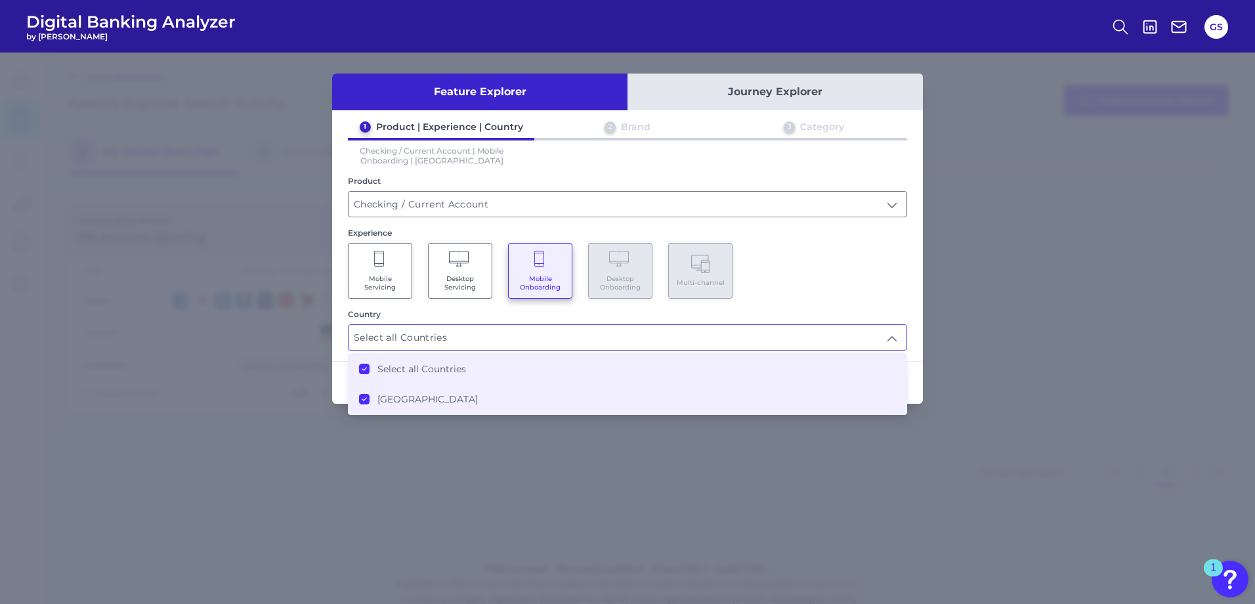
scroll to position [1, 0]
click at [851, 326] on input "Select all Countries" at bounding box center [627, 337] width 558 height 25
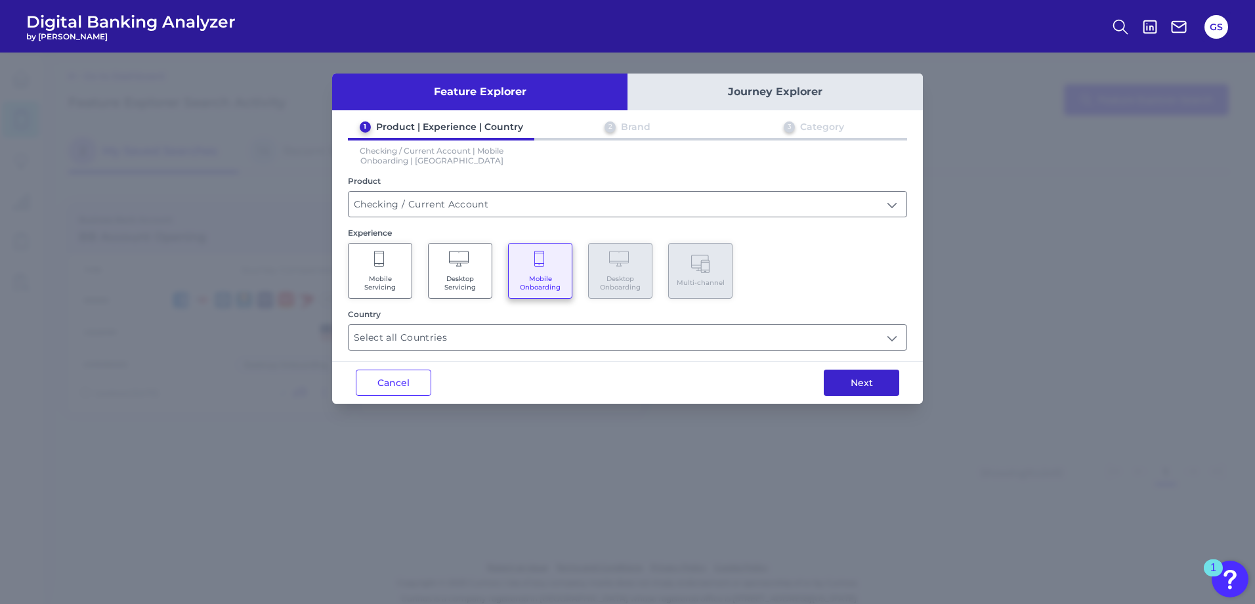
click at [864, 387] on button "Next" at bounding box center [861, 383] width 75 height 26
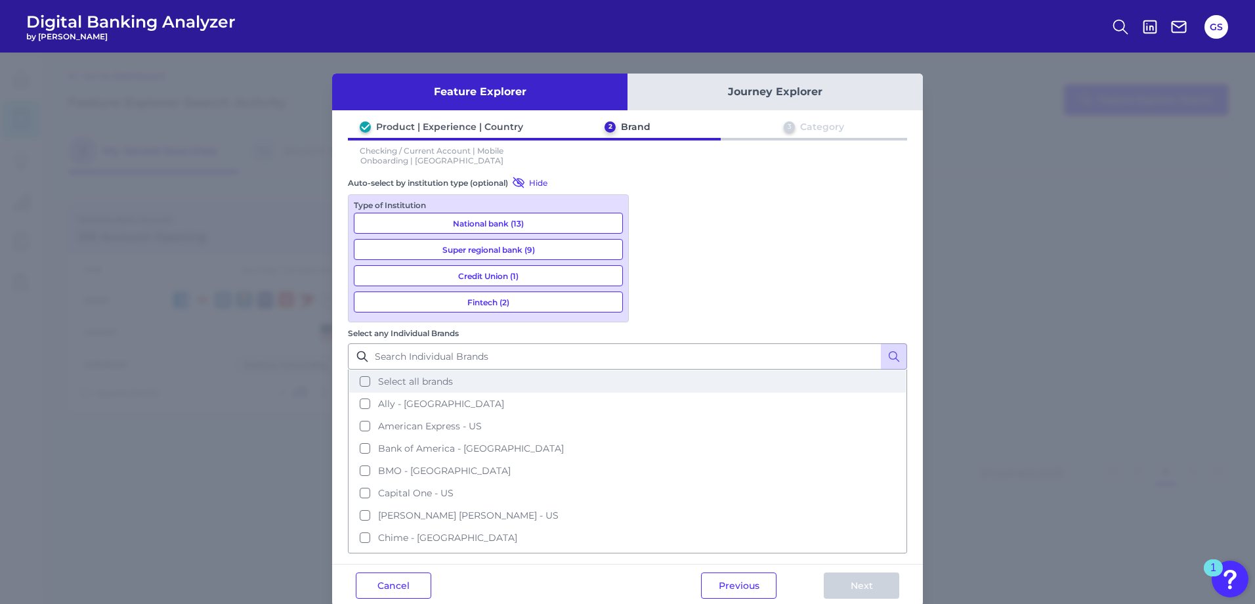
click at [644, 370] on button "Select all brands" at bounding box center [627, 381] width 557 height 22
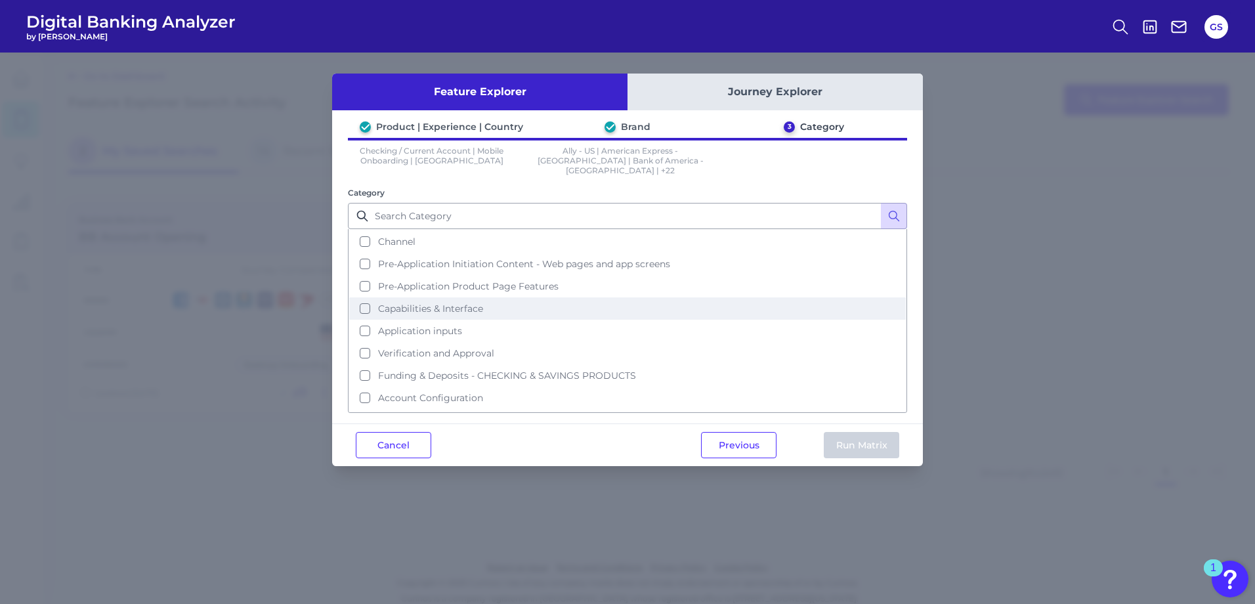
scroll to position [41, 0]
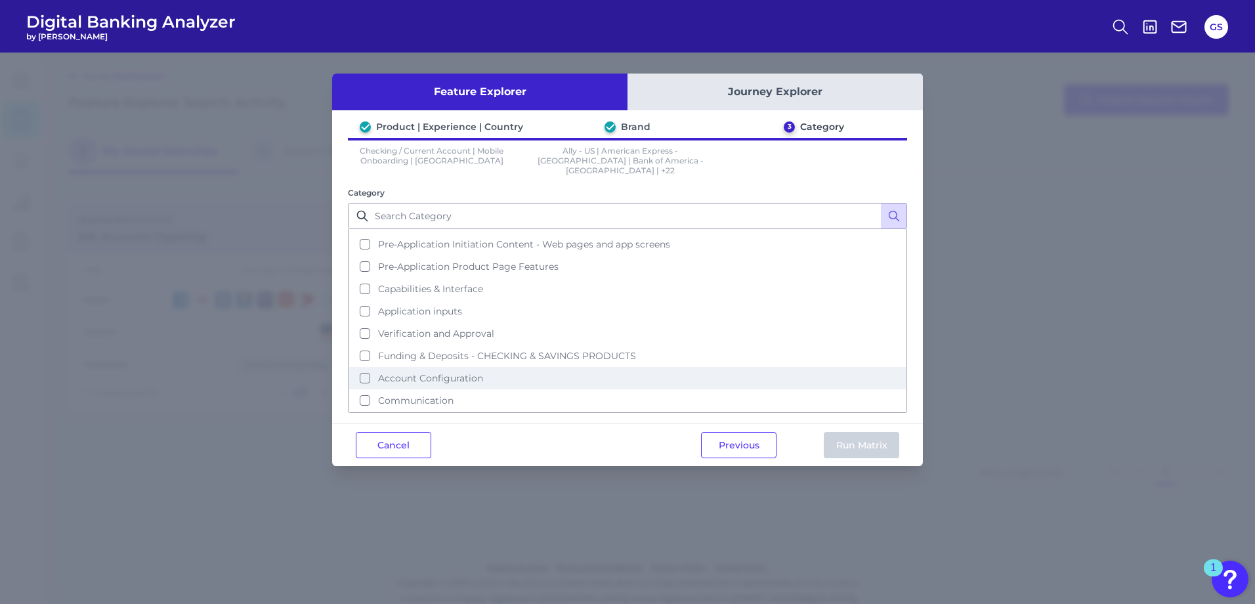
click at [360, 370] on button "Account Configuration" at bounding box center [627, 378] width 557 height 22
click at [851, 433] on button "Run Matrix" at bounding box center [861, 445] width 75 height 26
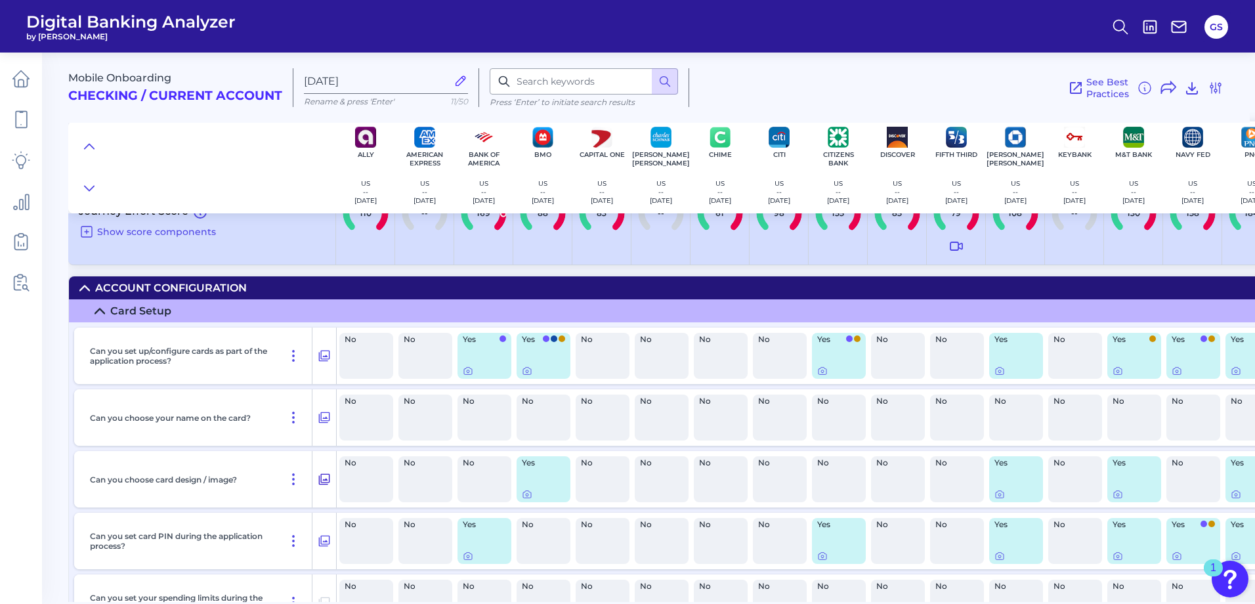
scroll to position [66, 0]
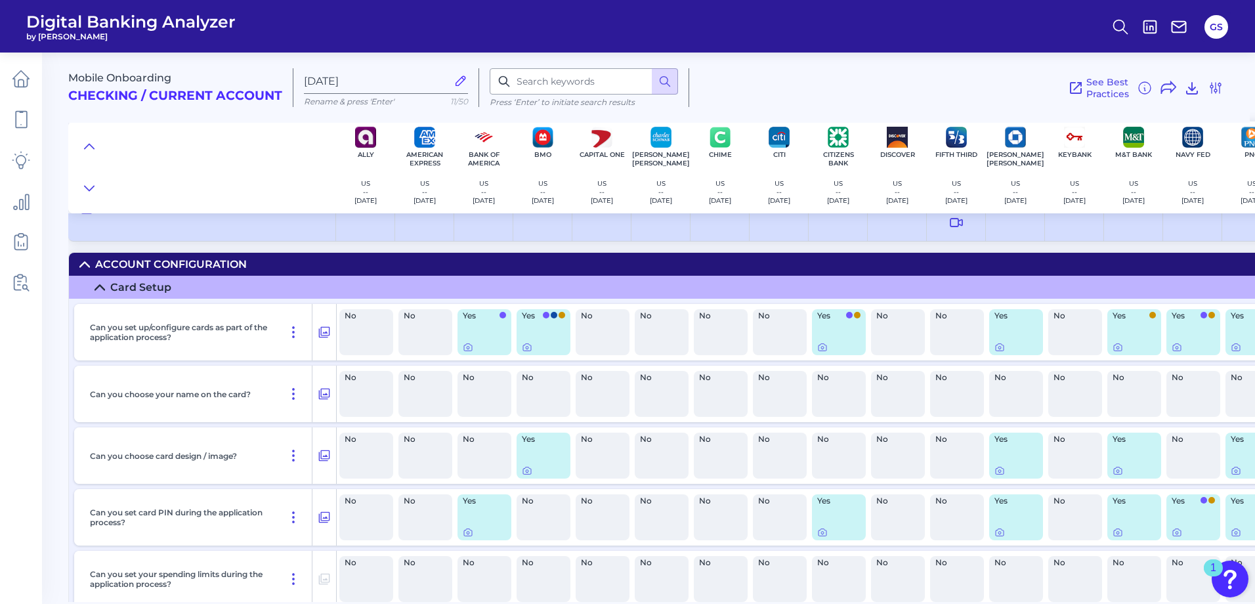
click at [150, 288] on div "Card Setup" at bounding box center [140, 287] width 61 height 12
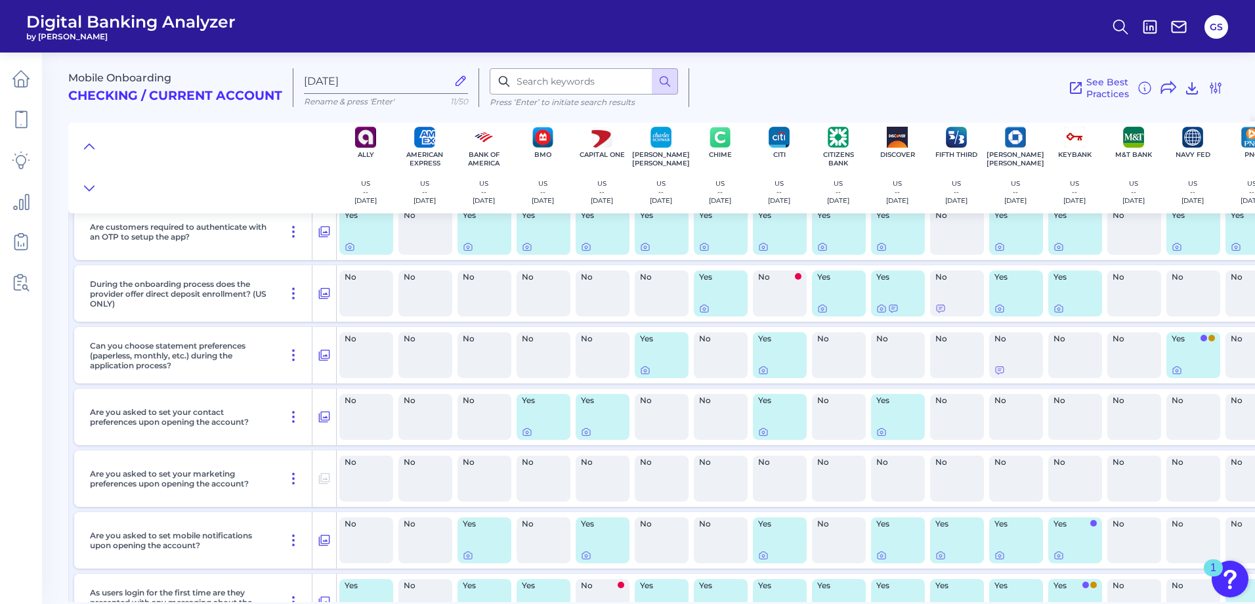
scroll to position [1247, 0]
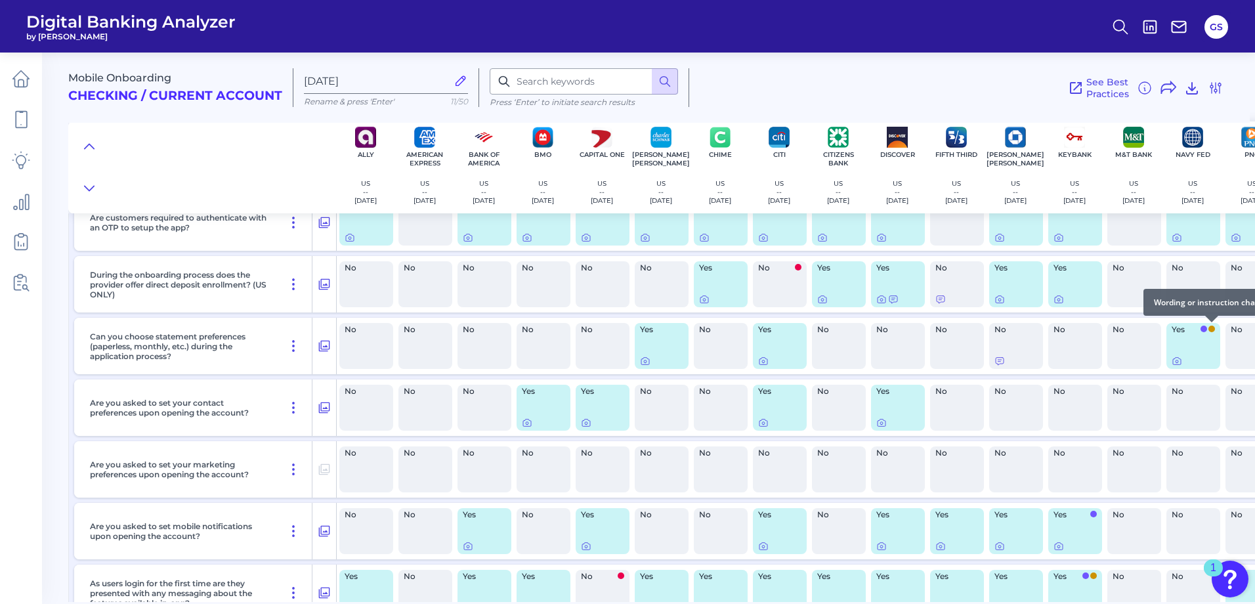
click at [1210, 329] on span at bounding box center [1211, 329] width 7 height 7
click at [1177, 364] on icon at bounding box center [1177, 361] width 8 height 7
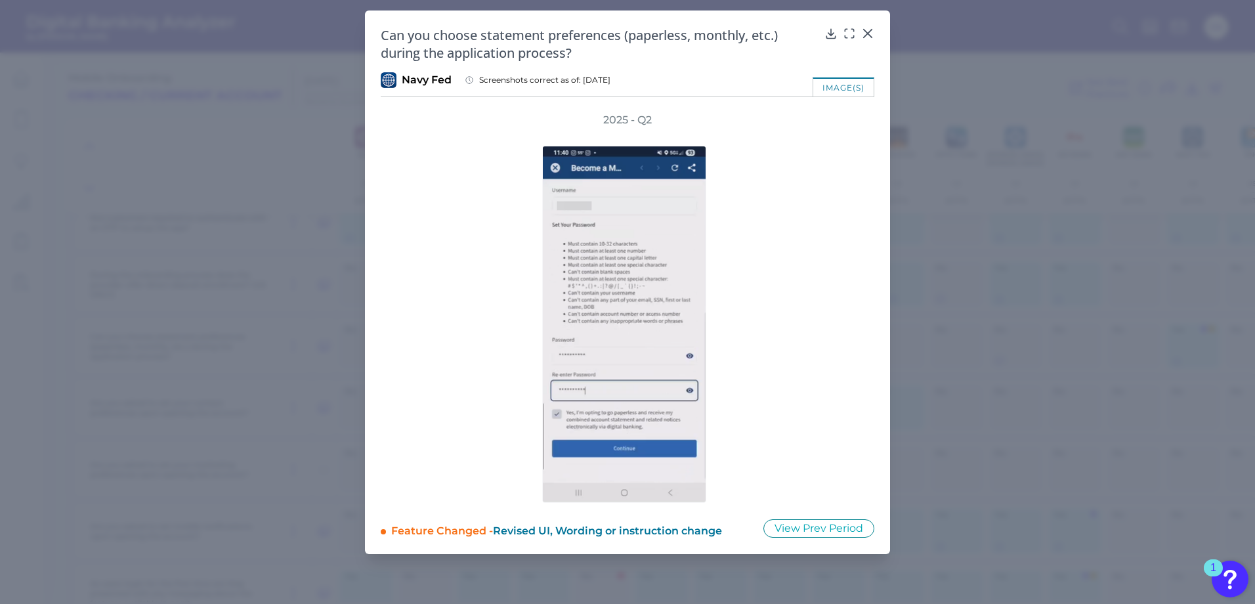
click at [868, 39] on div "Can you choose statement preferences (paperless, monthly, etc.) during the appl…" at bounding box center [628, 43] width 494 height 35
click at [869, 37] on div at bounding box center [867, 42] width 13 height 13
click at [870, 32] on icon at bounding box center [868, 34] width 8 height 8
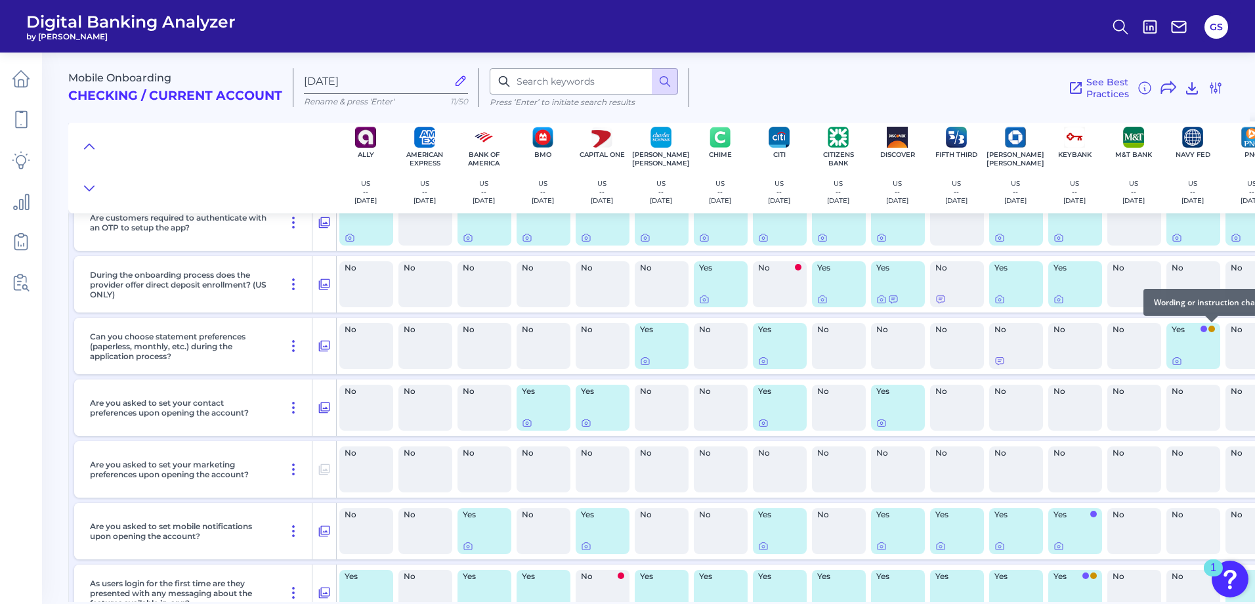
click at [1214, 329] on span at bounding box center [1211, 329] width 7 height 7
click at [324, 352] on icon at bounding box center [324, 346] width 13 height 16
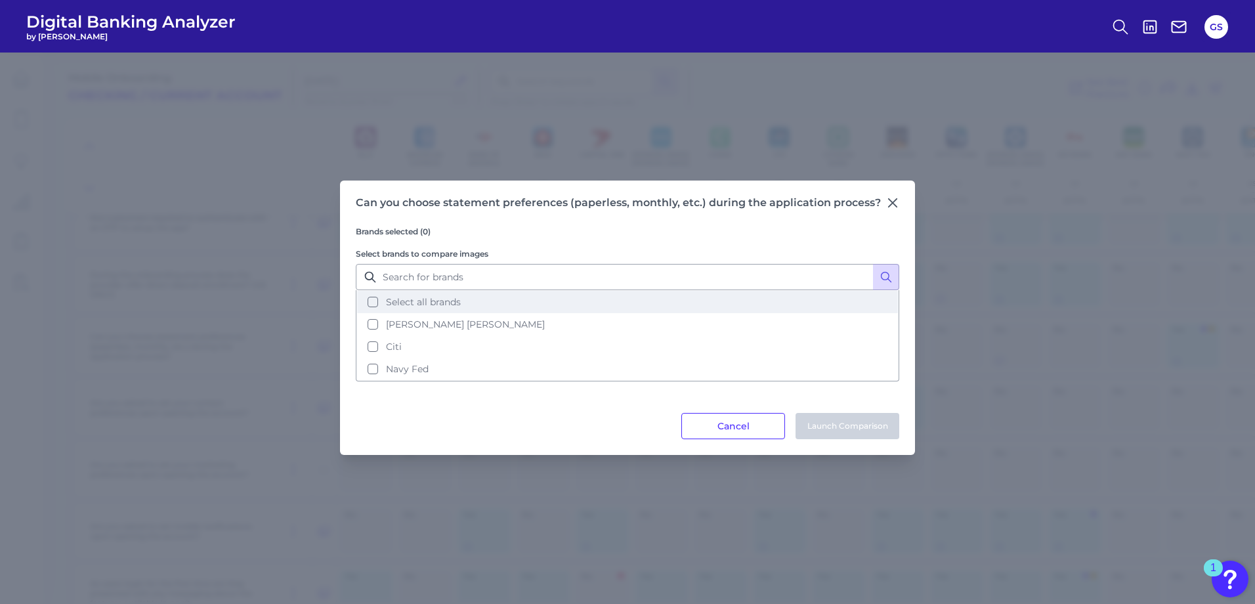
click at [371, 297] on button "Select all brands" at bounding box center [627, 302] width 541 height 22
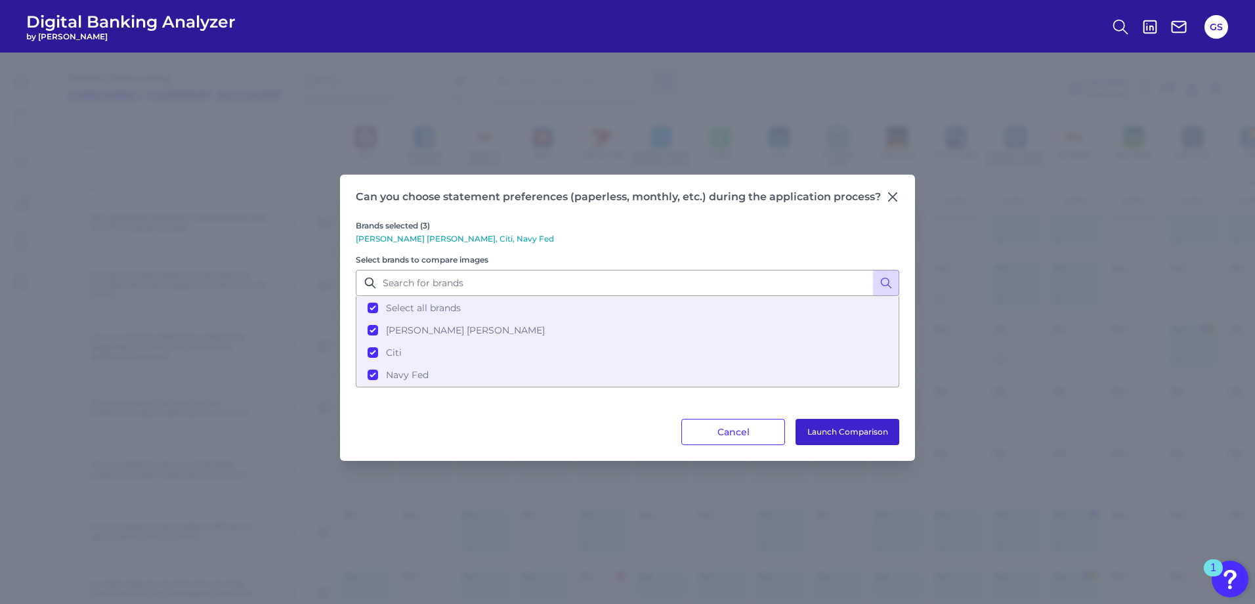
click at [851, 435] on button "Launch Comparison" at bounding box center [847, 432] width 104 height 26
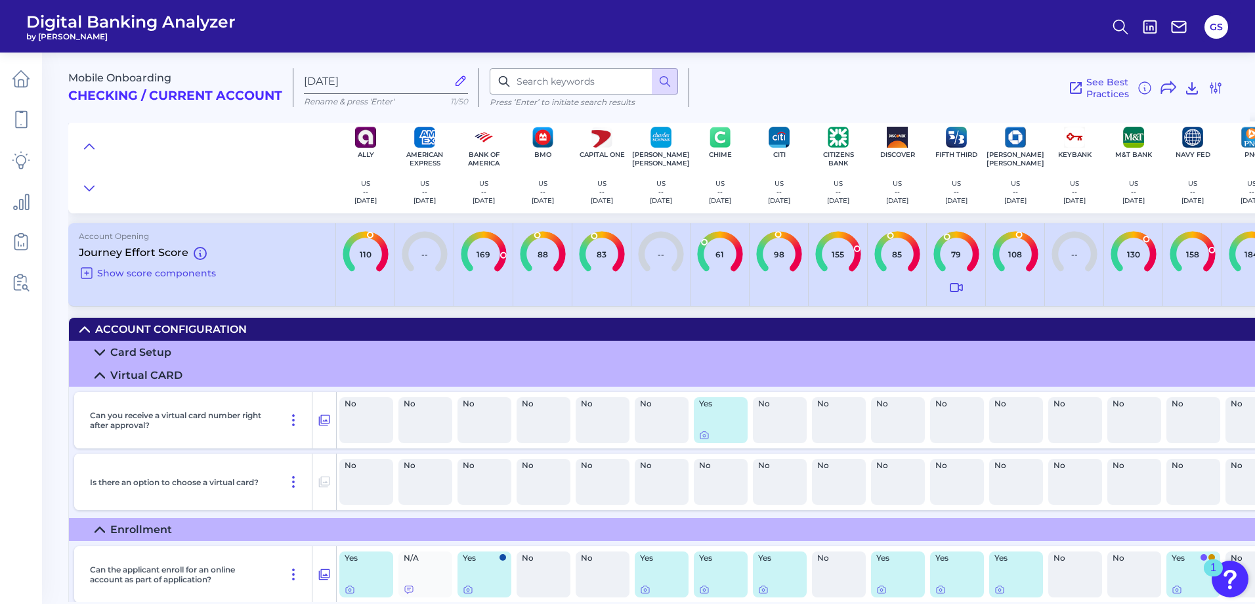
scroll to position [0, 0]
click at [186, 324] on div "Account Configuration" at bounding box center [171, 330] width 152 height 12
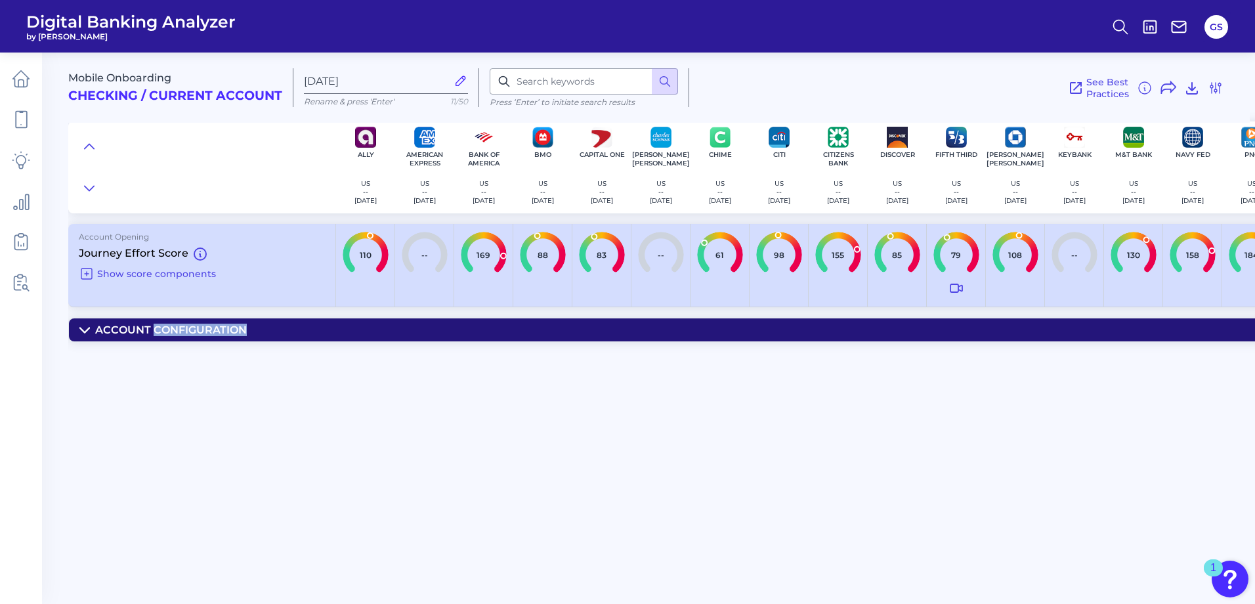
click at [186, 324] on div "Account Configuration" at bounding box center [171, 330] width 152 height 12
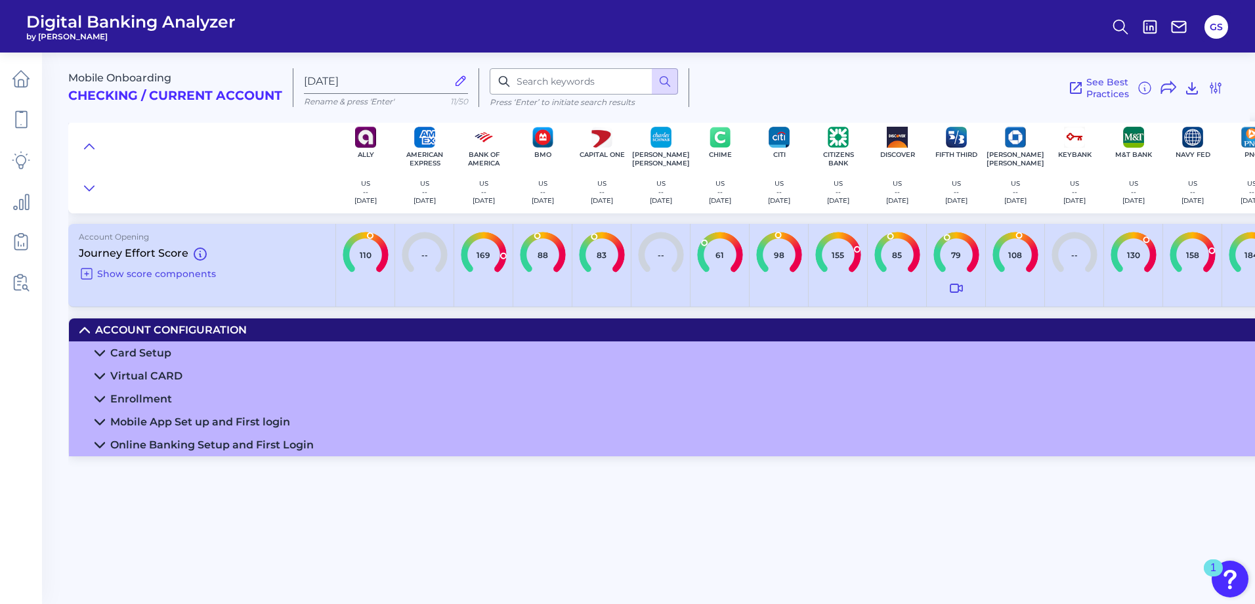
click at [175, 443] on div "Online Banking Setup and First Login" at bounding box center [211, 444] width 203 height 12
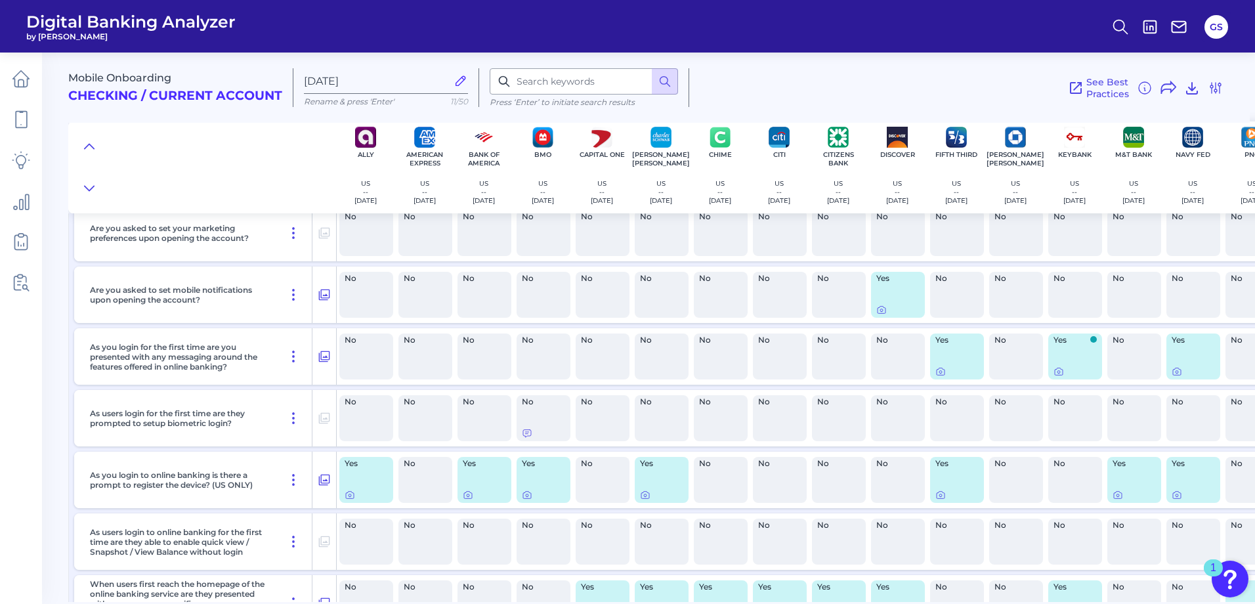
scroll to position [722, 0]
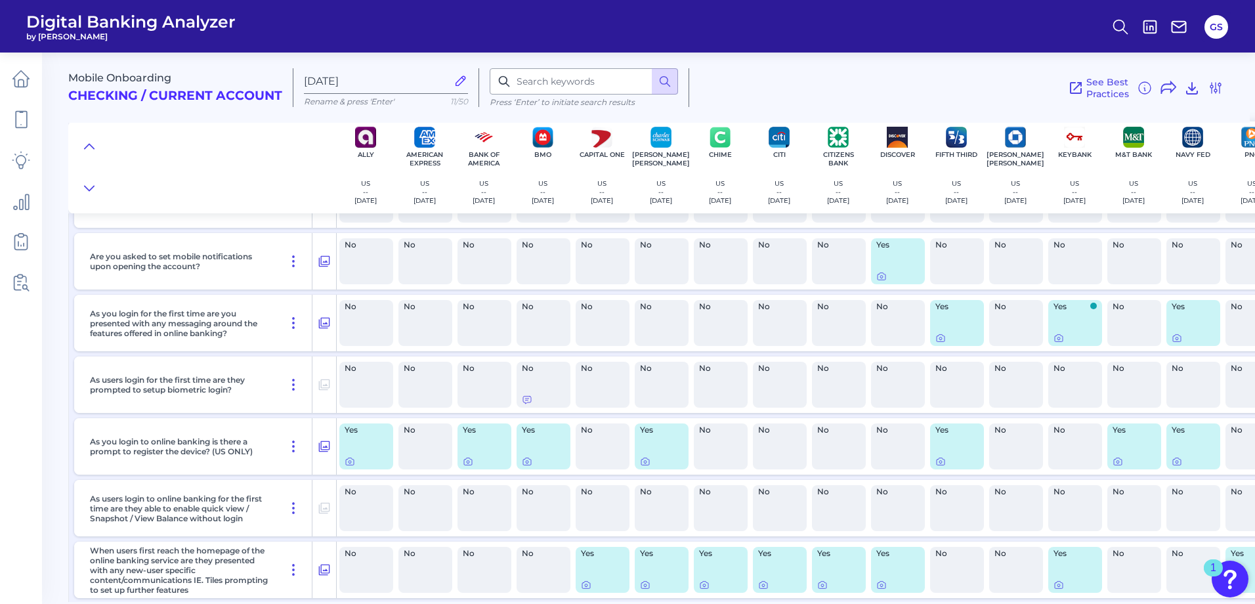
click at [1223, 95] on div "Mobile Onboarding Checking / Current Account [DATE] Rename & press 'Enter' 11/5…" at bounding box center [658, 82] width 1181 height 81
click at [1219, 93] on icon at bounding box center [1215, 88] width 11 height 11
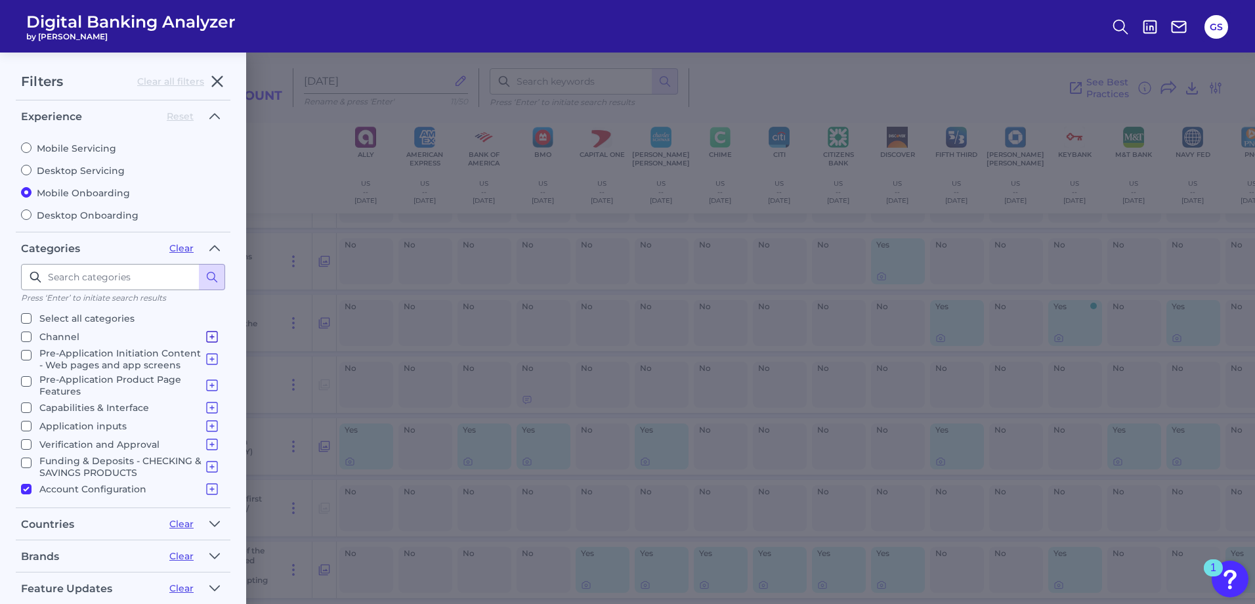
click at [204, 335] on icon at bounding box center [212, 337] width 16 height 16
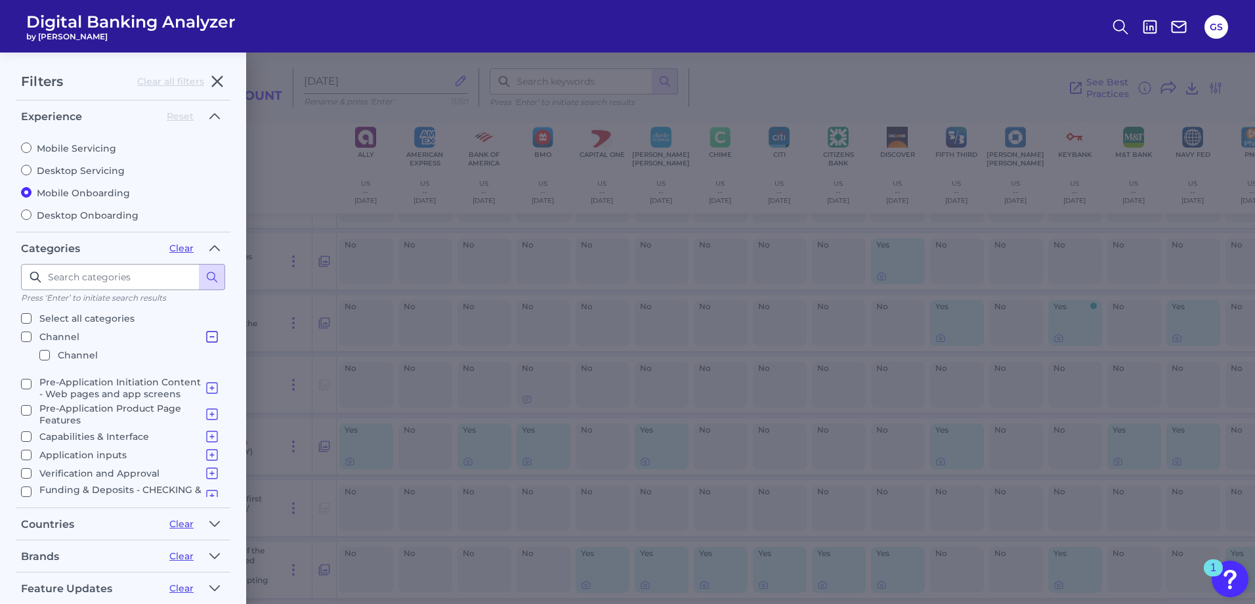
click at [208, 336] on icon at bounding box center [212, 337] width 16 height 16
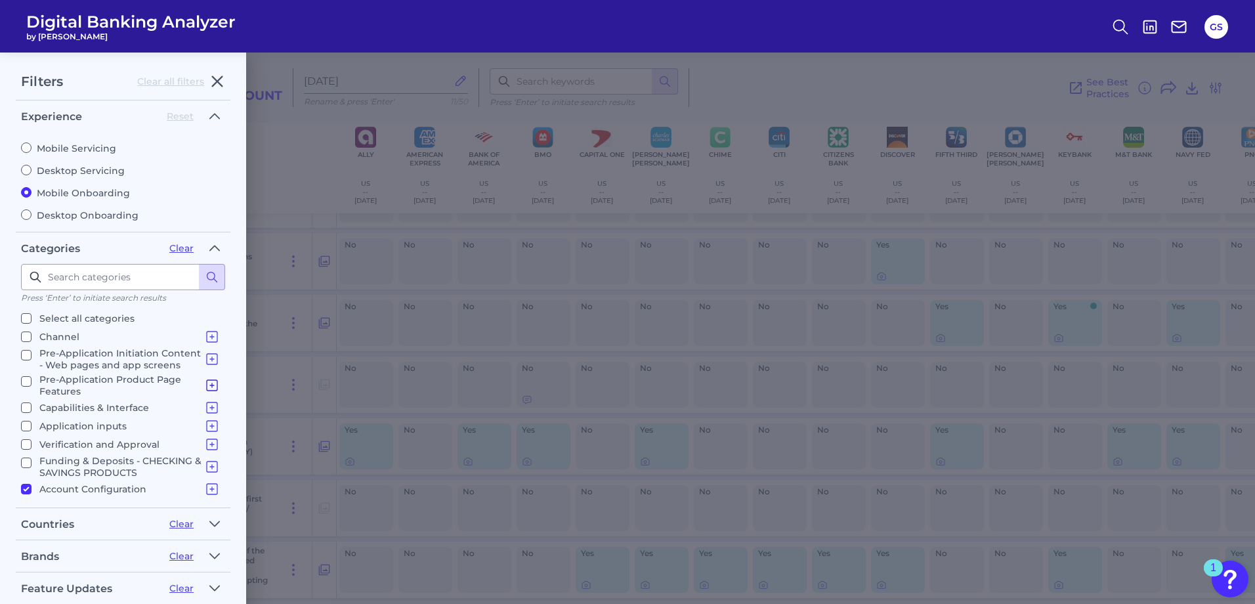
click at [204, 387] on icon at bounding box center [212, 385] width 16 height 16
click at [205, 387] on icon at bounding box center [212, 385] width 16 height 16
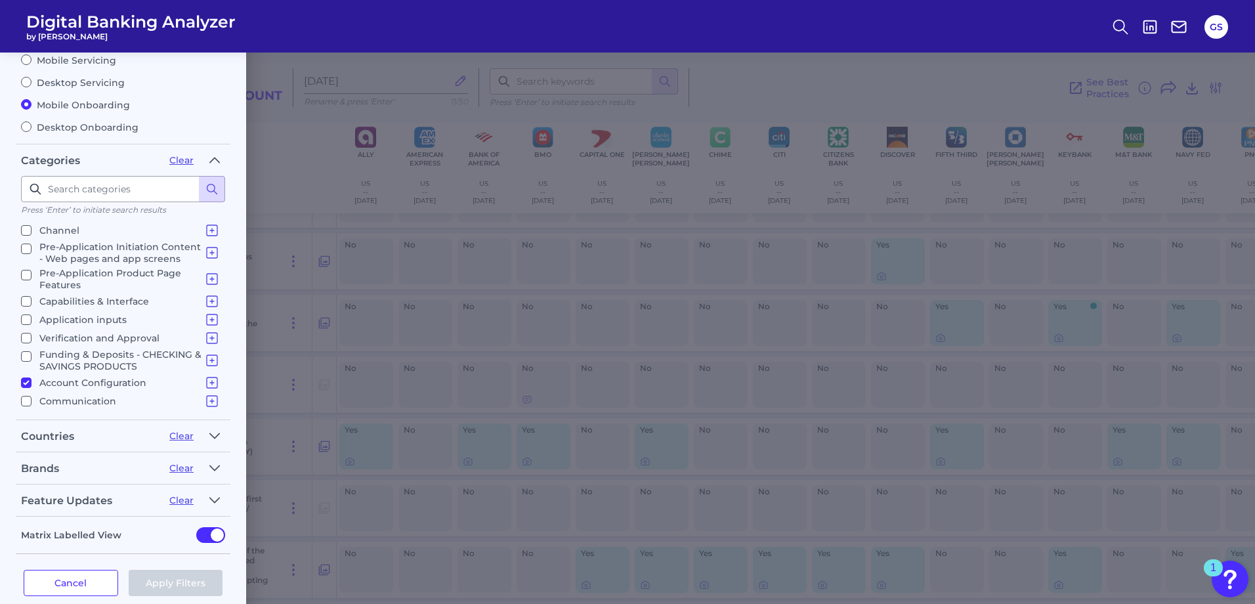
scroll to position [106, 0]
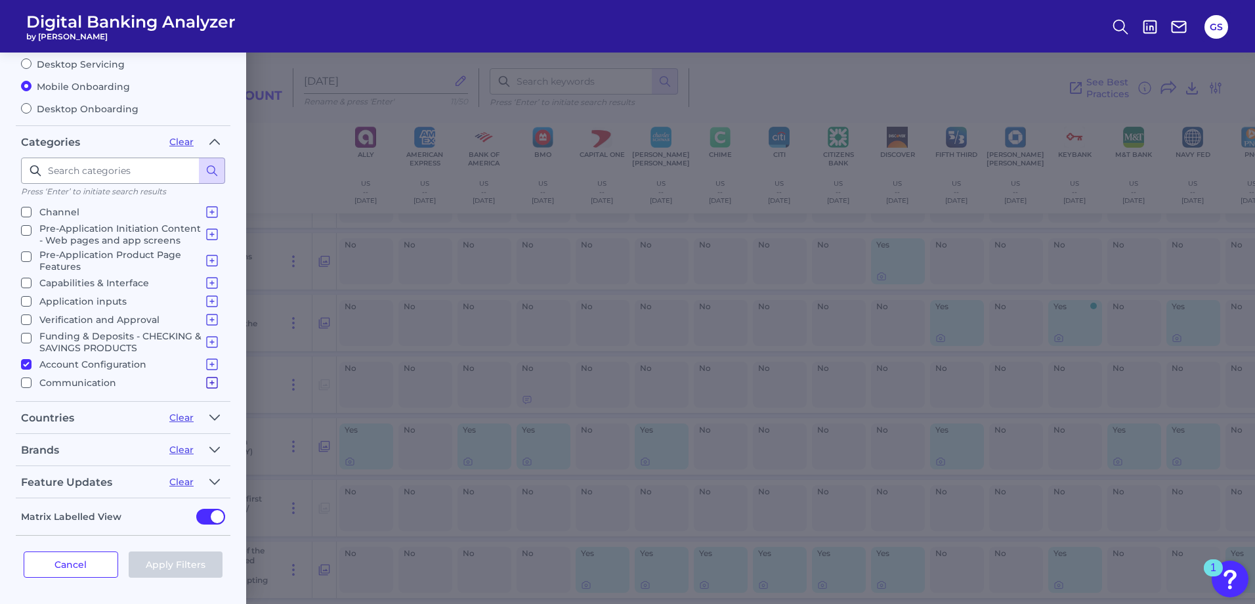
click at [210, 389] on icon at bounding box center [212, 383] width 16 height 16
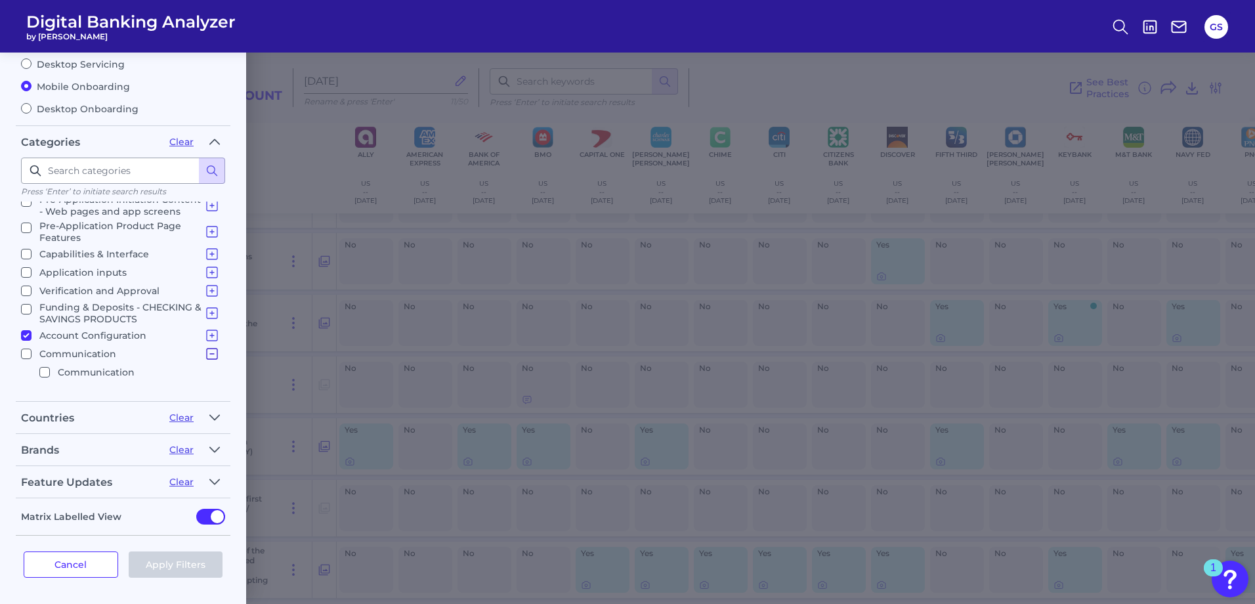
click at [204, 354] on icon at bounding box center [212, 354] width 16 height 16
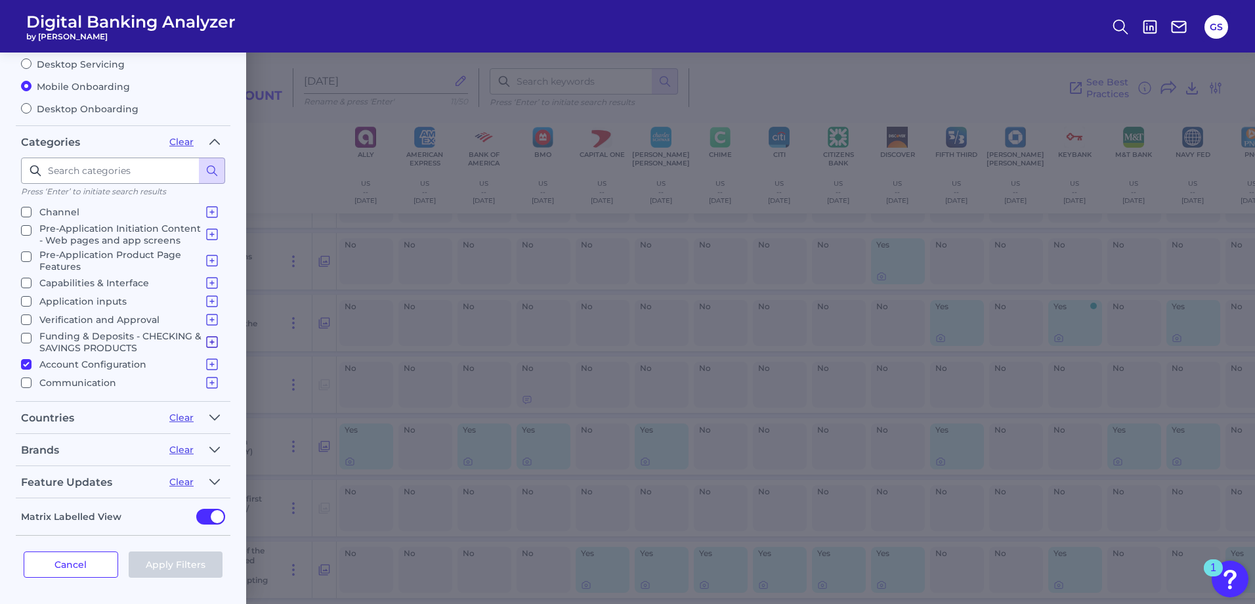
click at [204, 340] on icon at bounding box center [212, 342] width 16 height 16
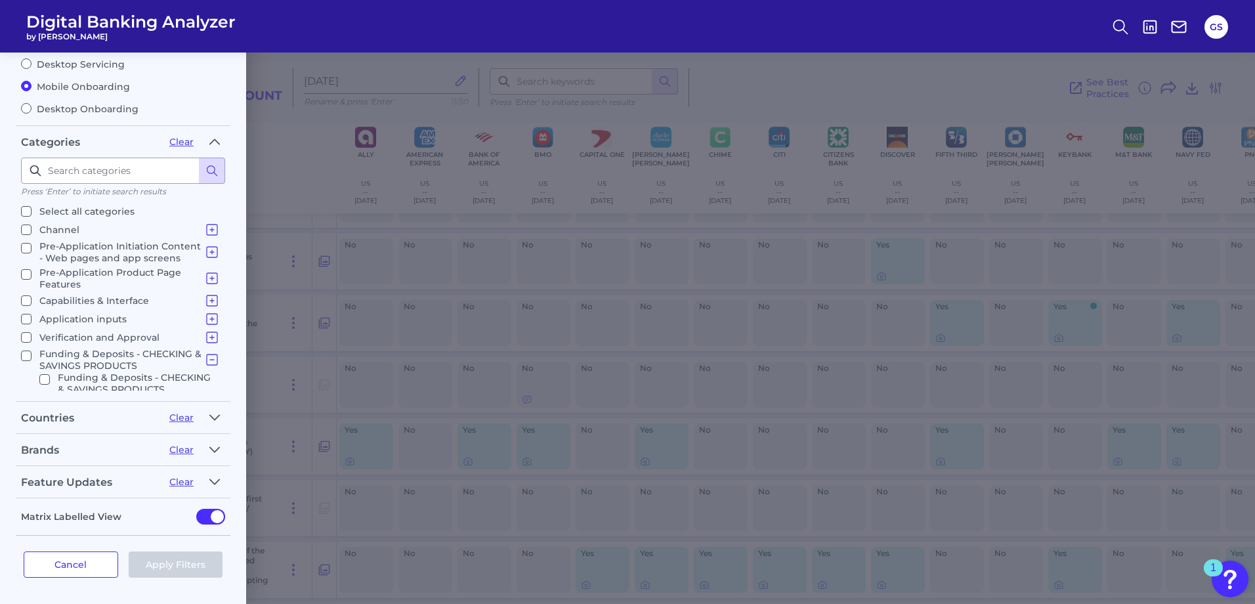
scroll to position [0, 0]
click at [51, 560] on button "Cancel" at bounding box center [71, 564] width 95 height 26
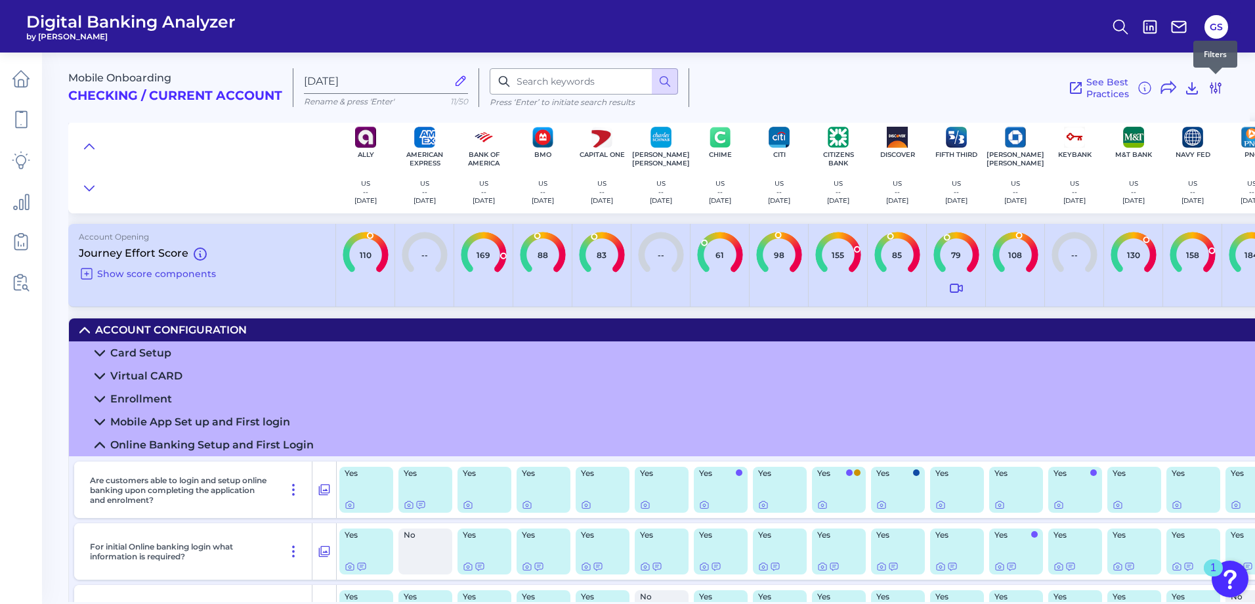
click at [1220, 87] on icon at bounding box center [1216, 88] width 16 height 16
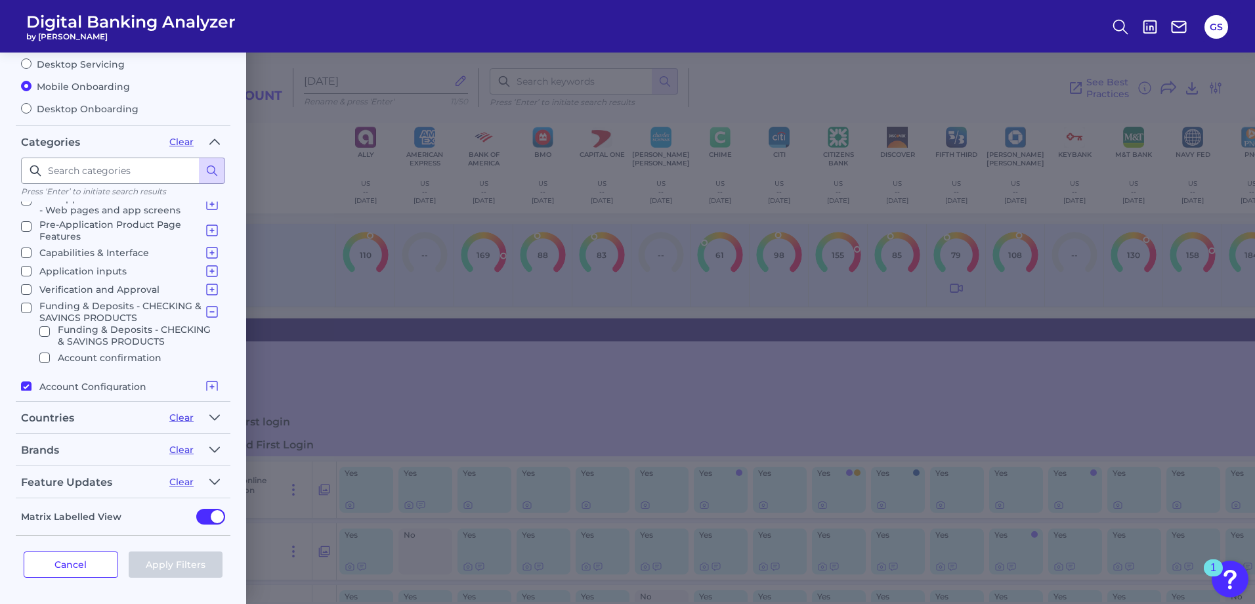
scroll to position [71, 0]
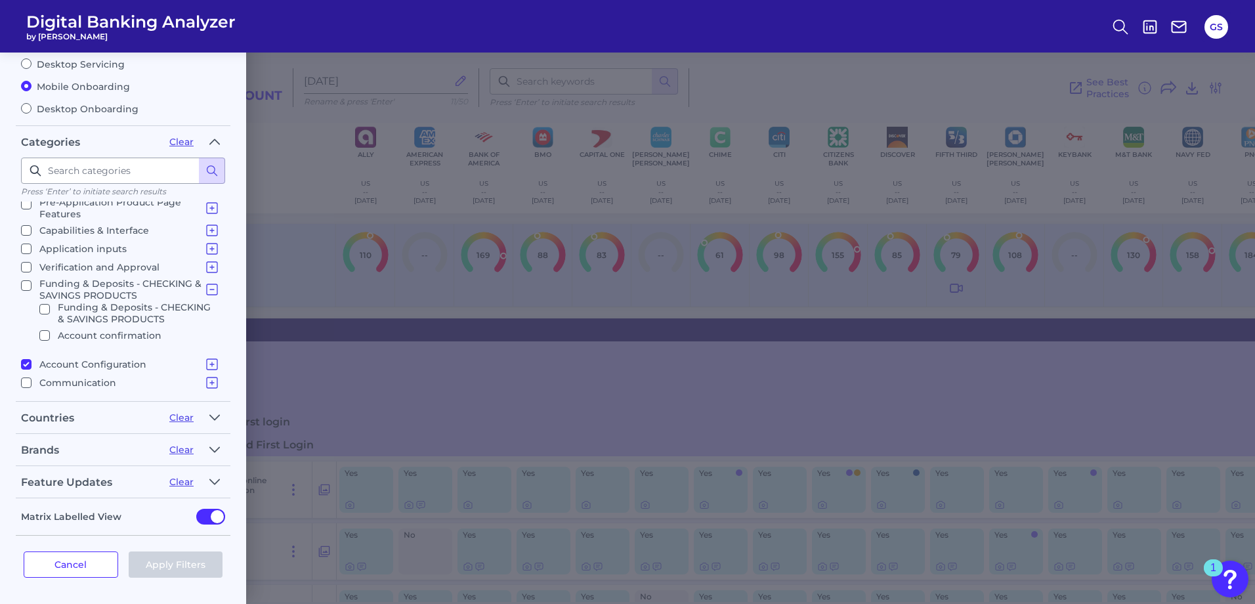
click at [815, 337] on div "Filters Clear all filters Experience Reset Mobile Servicing Desktop Servicing M…" at bounding box center [627, 328] width 1255 height 551
click at [982, 73] on div "Filters Clear all filters Experience Reset Mobile Servicing Desktop Servicing M…" at bounding box center [627, 328] width 1255 height 551
click at [67, 570] on button "Cancel" at bounding box center [71, 564] width 95 height 26
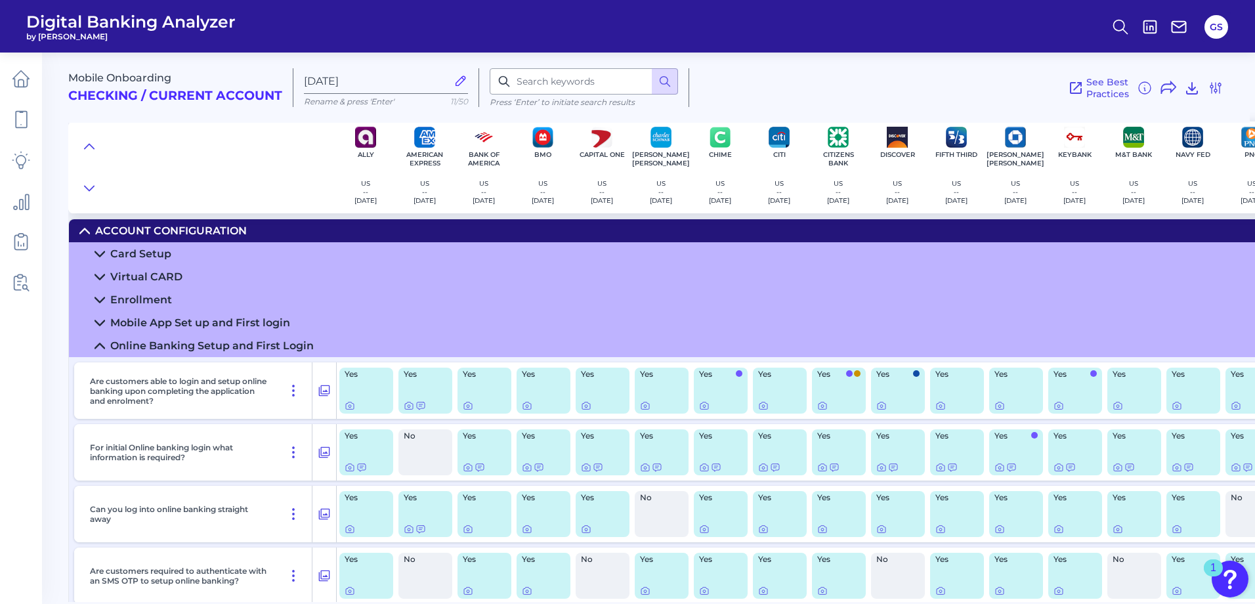
scroll to position [66, 0]
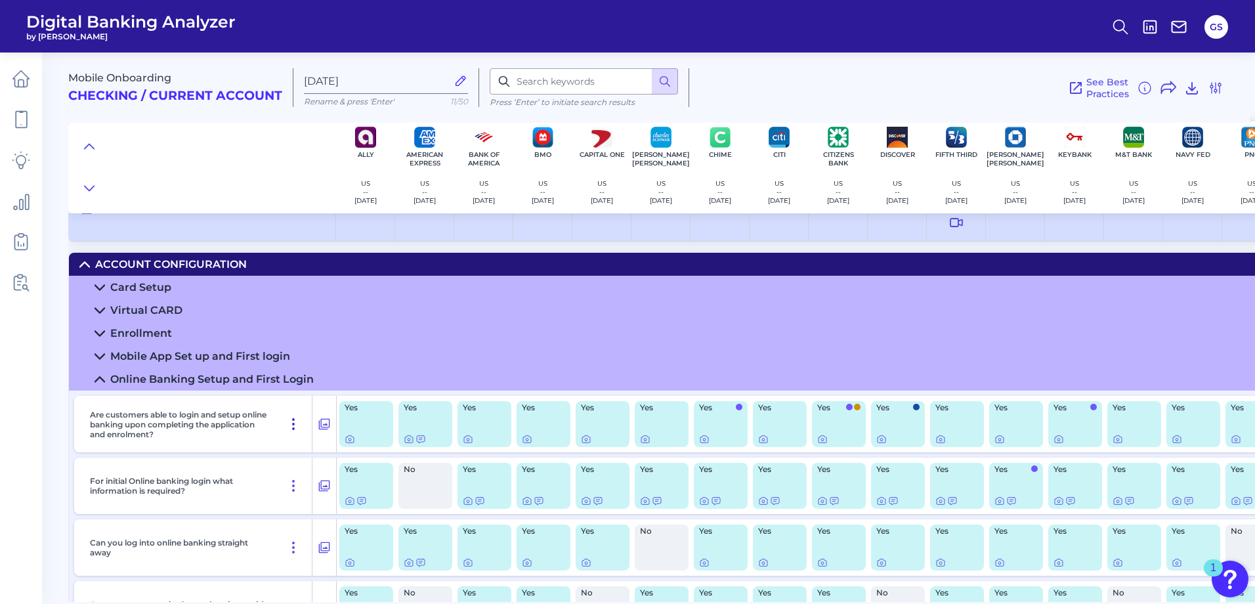
click at [295, 427] on icon at bounding box center [293, 424] width 16 height 16
click at [272, 413] on div "Are customers able to login and setup online banking upon completing the applic…" at bounding box center [199, 424] width 228 height 56
click at [288, 421] on icon at bounding box center [293, 424] width 16 height 16
click at [270, 412] on div "Are customers able to login and setup online banking upon completing the applic…" at bounding box center [199, 424] width 228 height 56
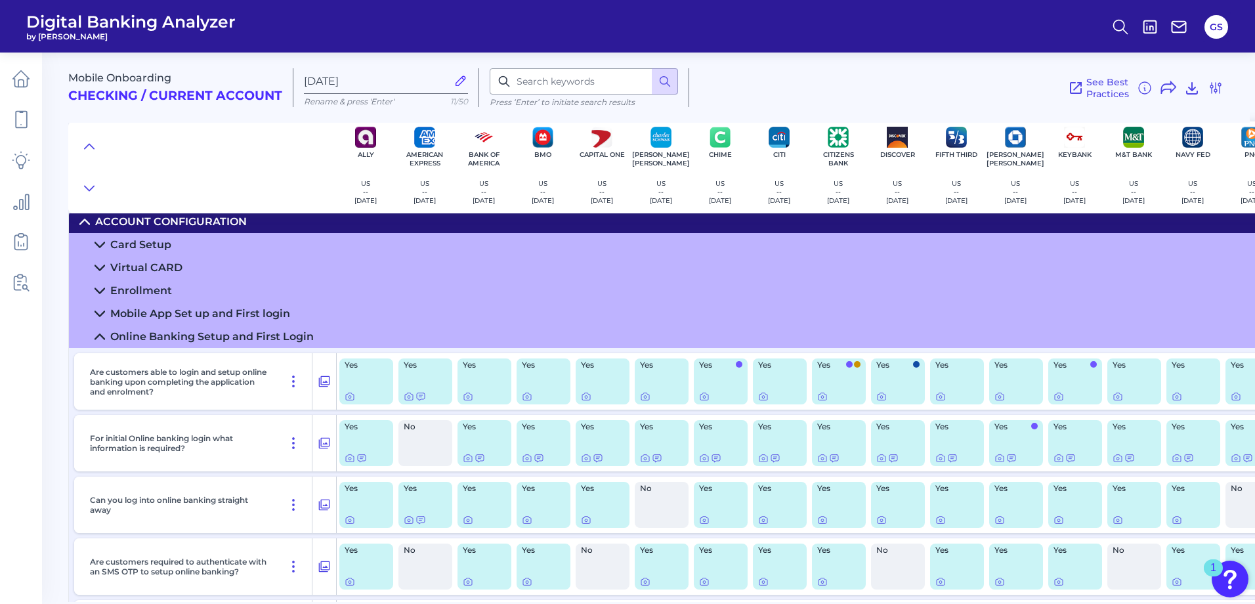
scroll to position [131, 0]
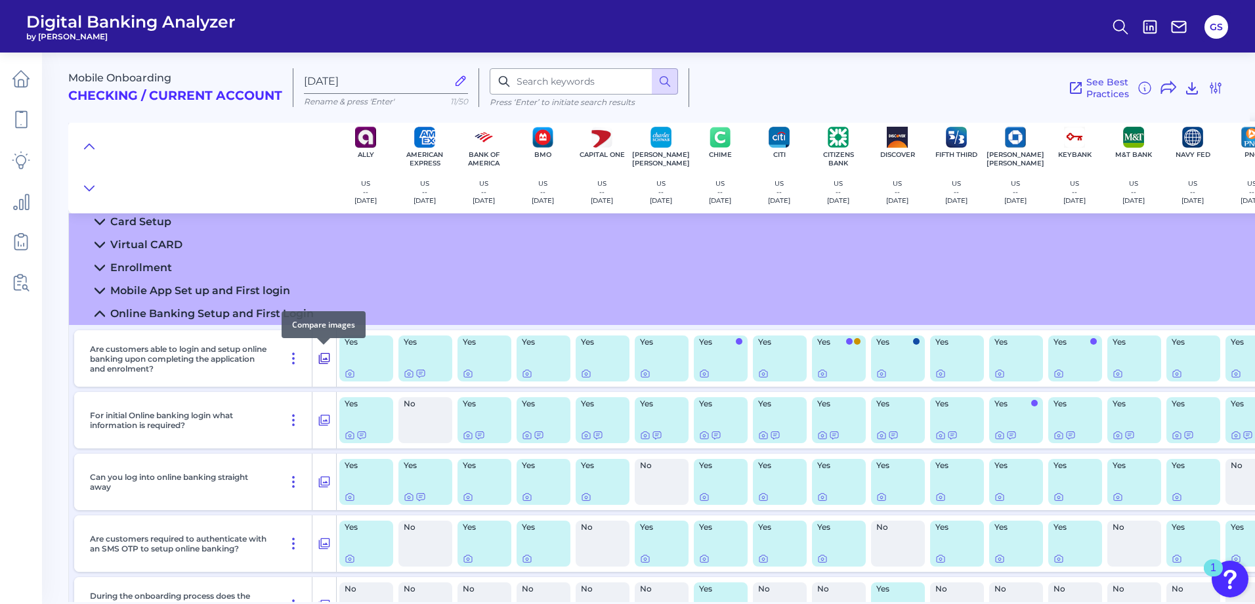
click at [323, 364] on icon at bounding box center [324, 358] width 11 height 11
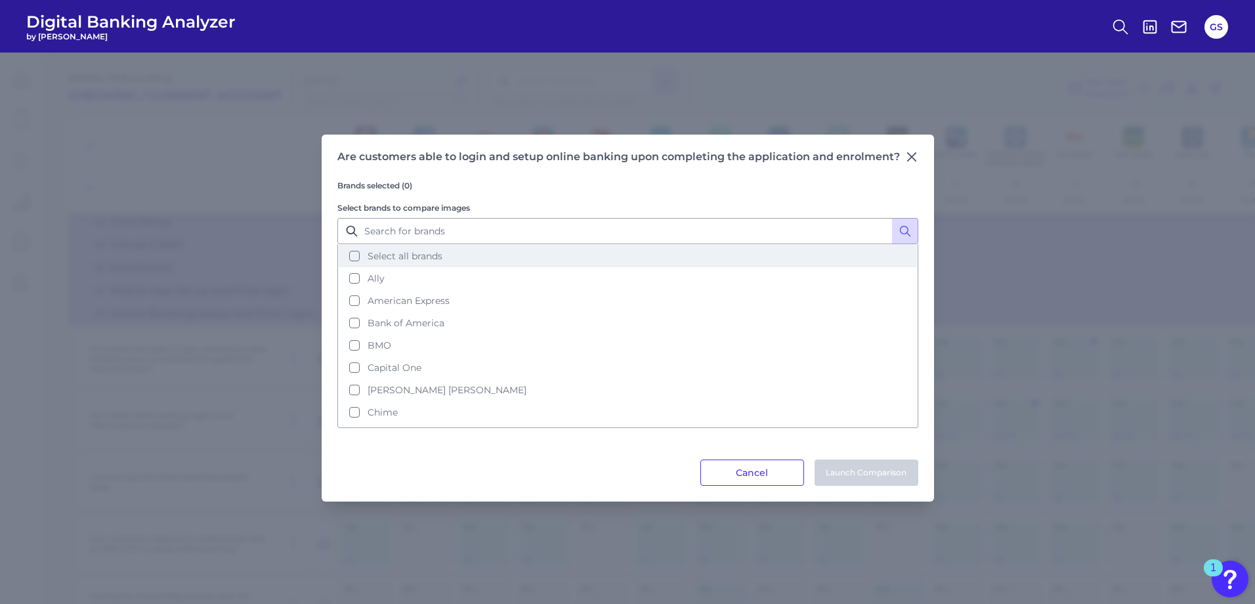
click at [389, 255] on span "Select all brands" at bounding box center [405, 256] width 75 height 12
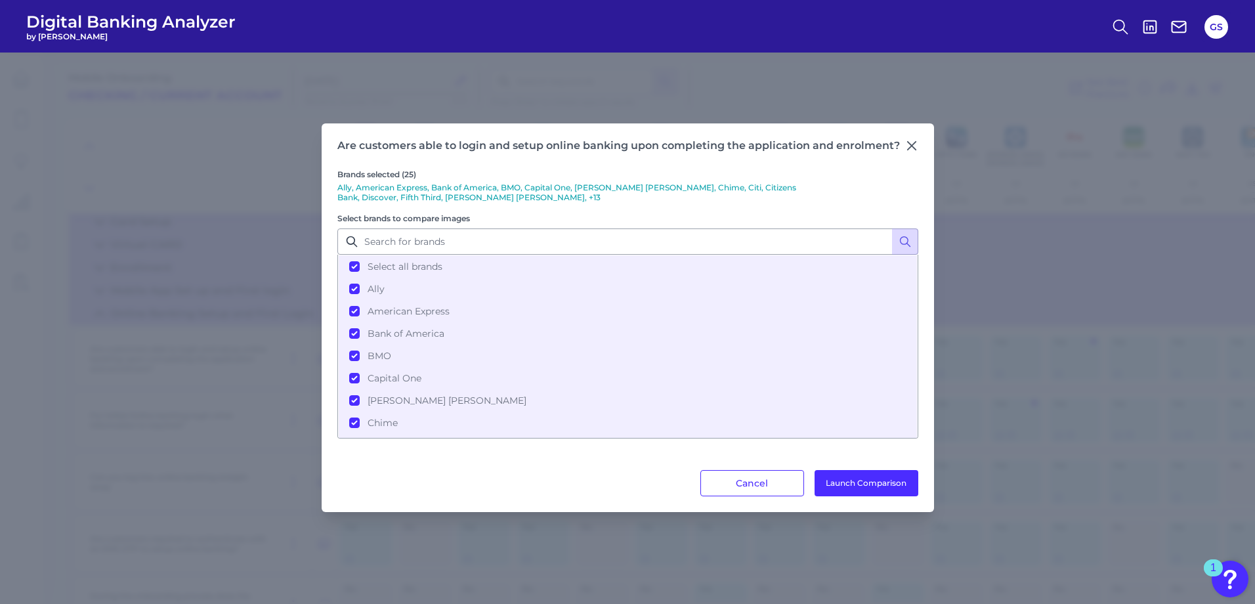
click at [807, 452] on div "Brands selected (25) Ally, American Express, Bank of America, BMO, Capital One,…" at bounding box center [627, 311] width 581 height 318
drag, startPoint x: 854, startPoint y: 477, endPoint x: 847, endPoint y: 483, distance: 8.8
click at [854, 478] on button "Launch Comparison" at bounding box center [866, 483] width 104 height 26
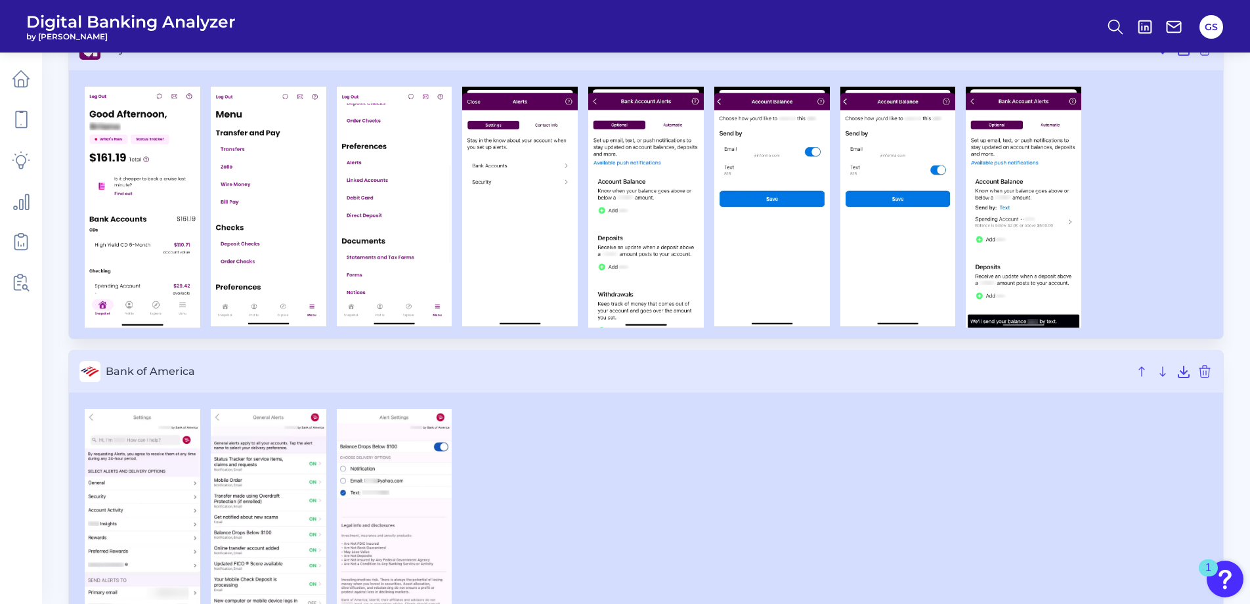
scroll to position [197, 0]
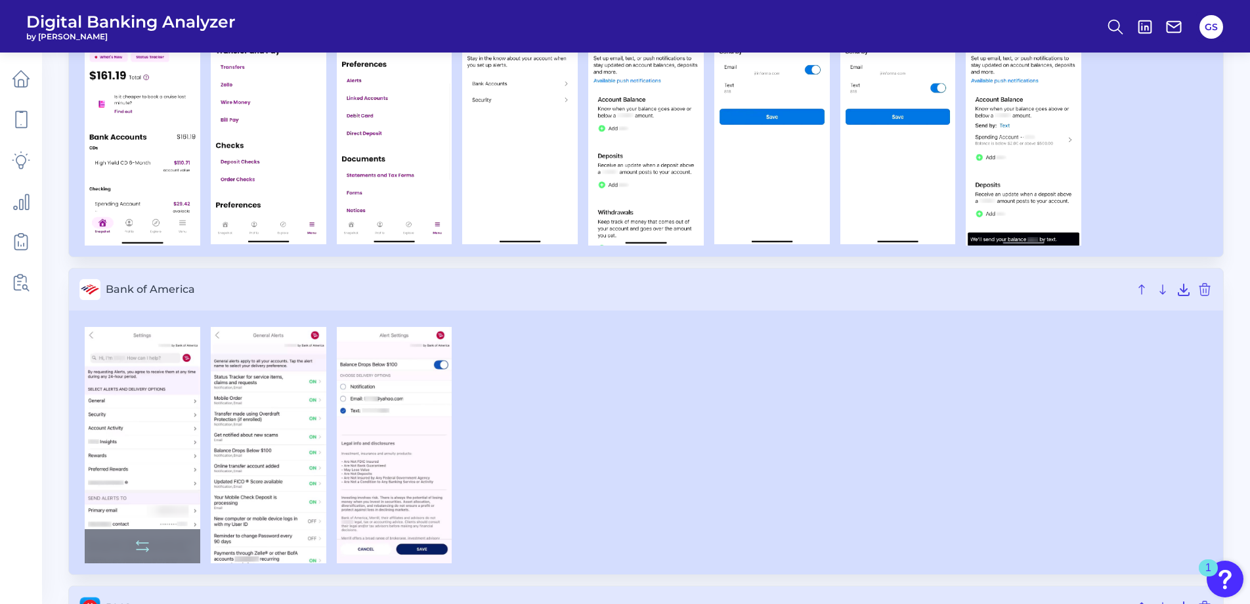
click at [143, 420] on img at bounding box center [143, 445] width 116 height 236
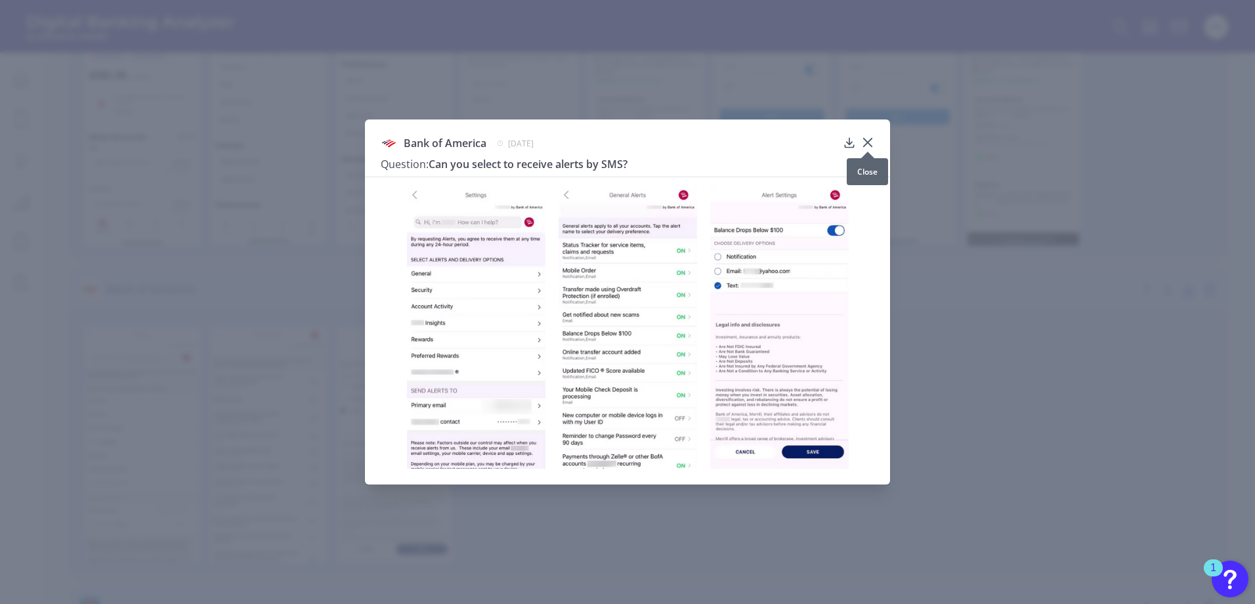
click at [868, 140] on icon at bounding box center [867, 142] width 13 height 13
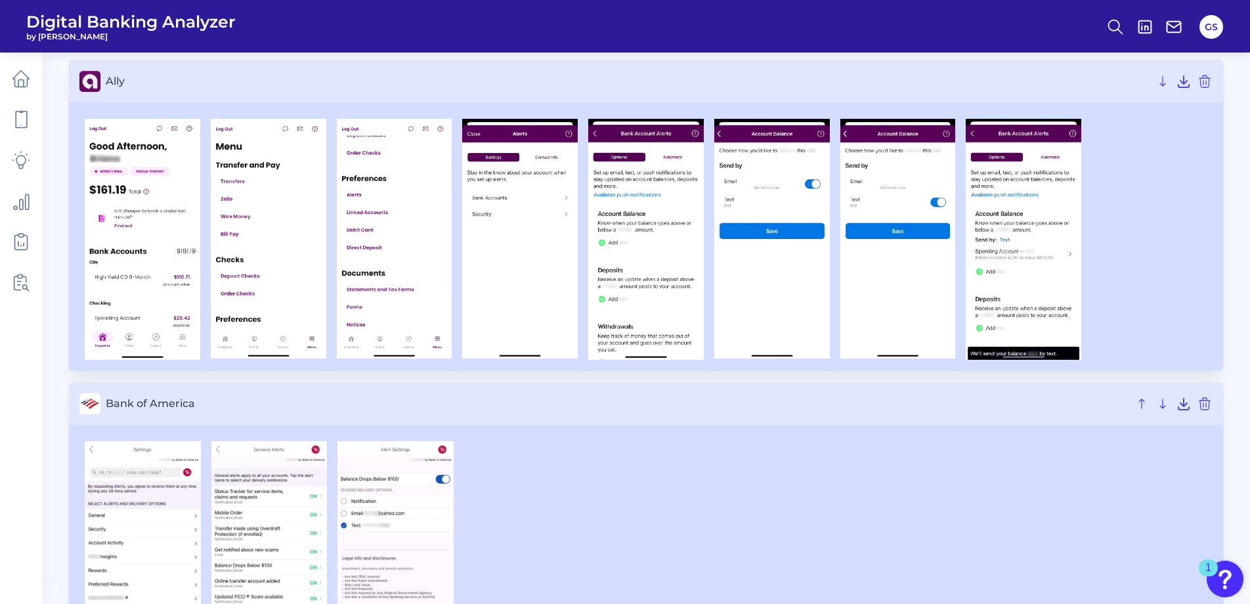
scroll to position [0, 0]
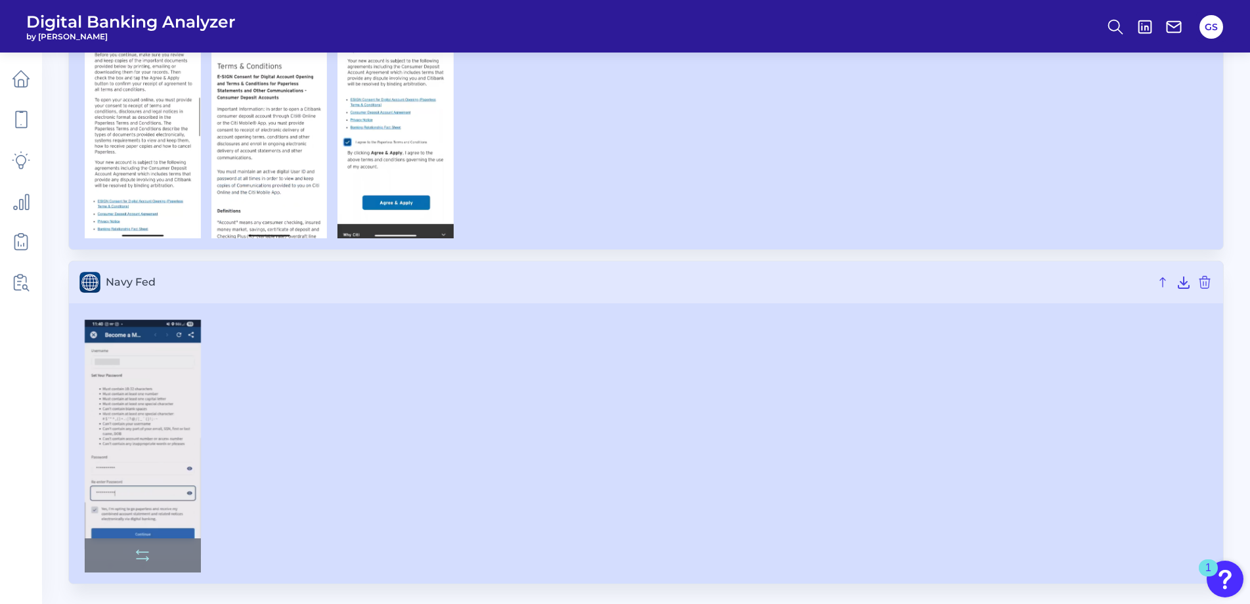
scroll to position [529, 0]
click at [146, 434] on img at bounding box center [143, 447] width 116 height 253
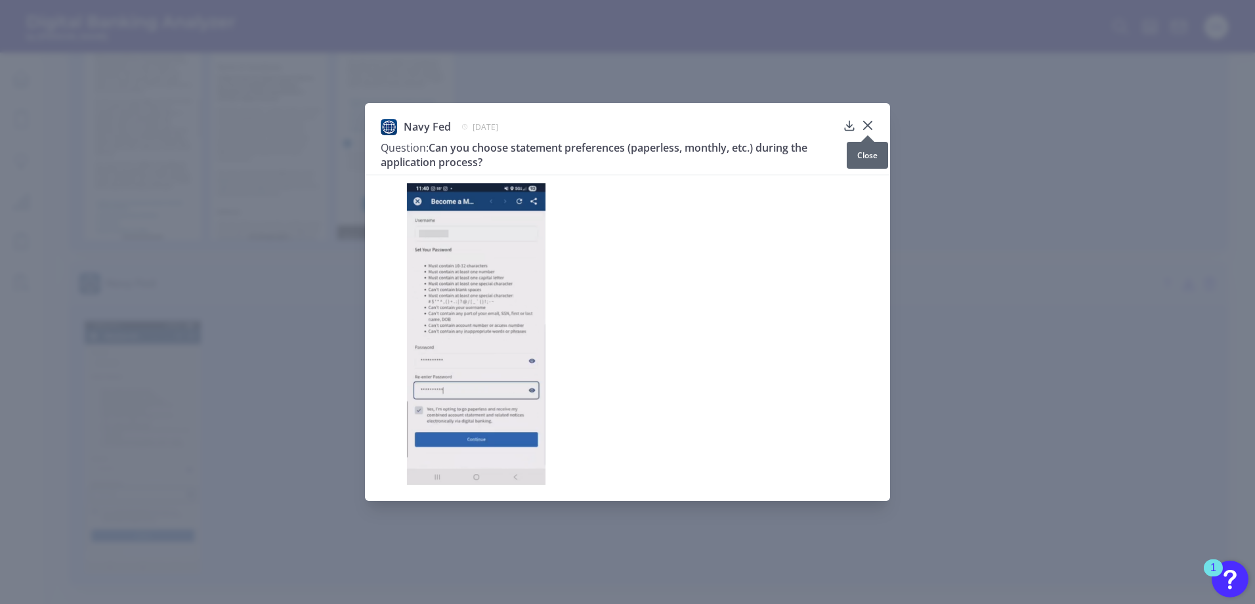
click at [872, 124] on icon at bounding box center [867, 125] width 13 height 13
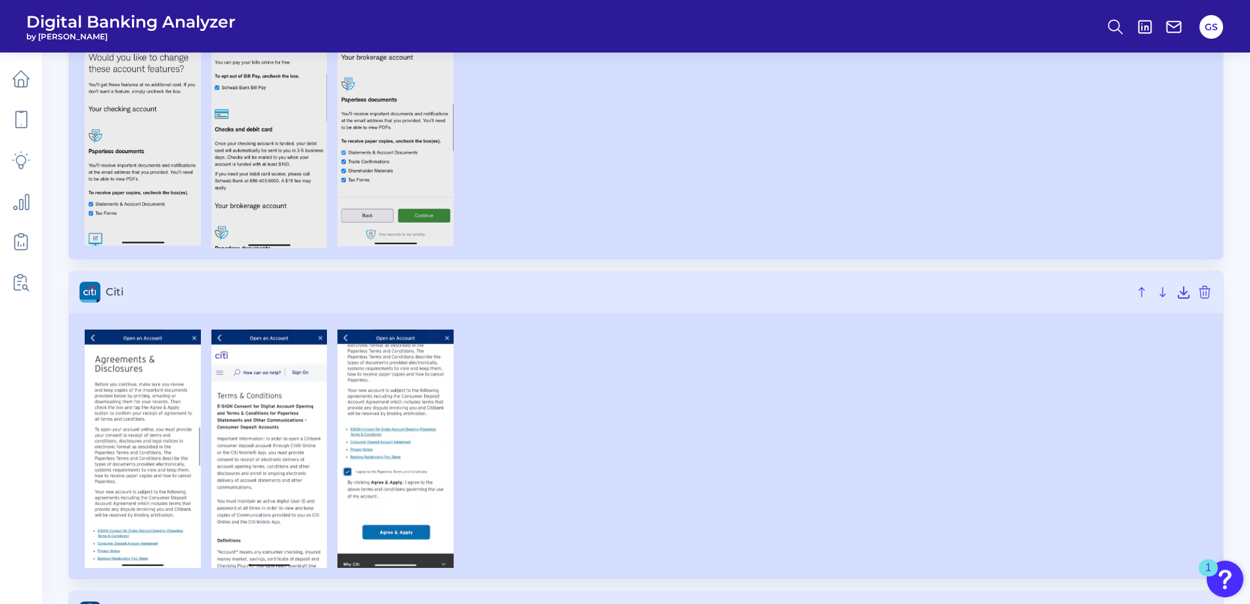
scroll to position [0, 0]
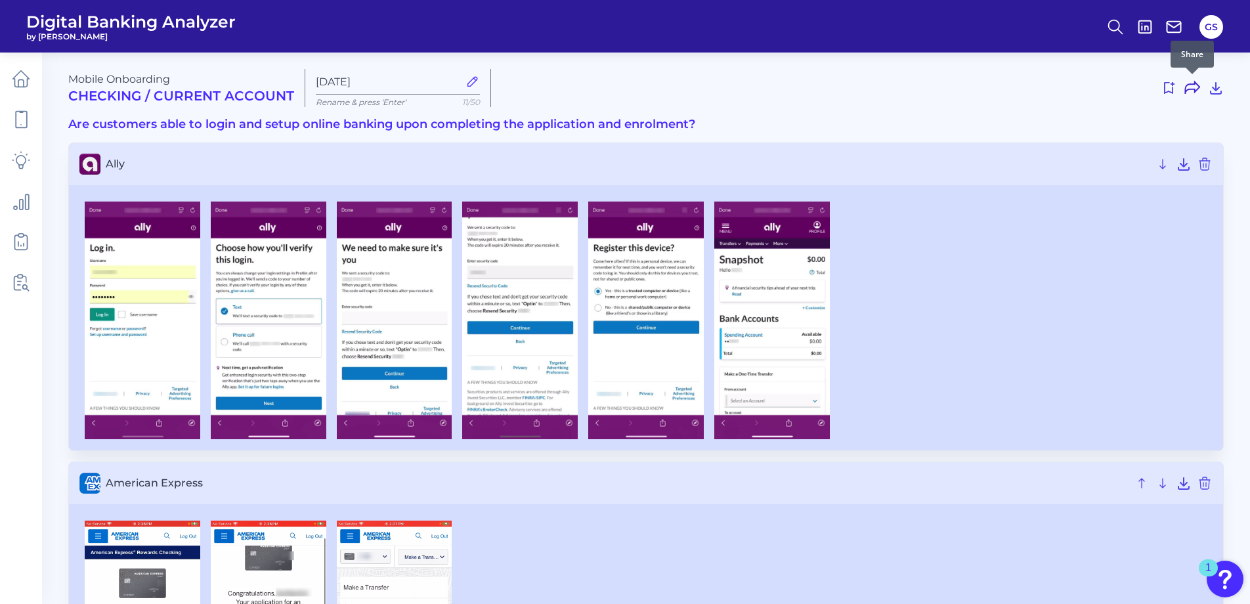
click at [1195, 95] on icon at bounding box center [1192, 88] width 16 height 16
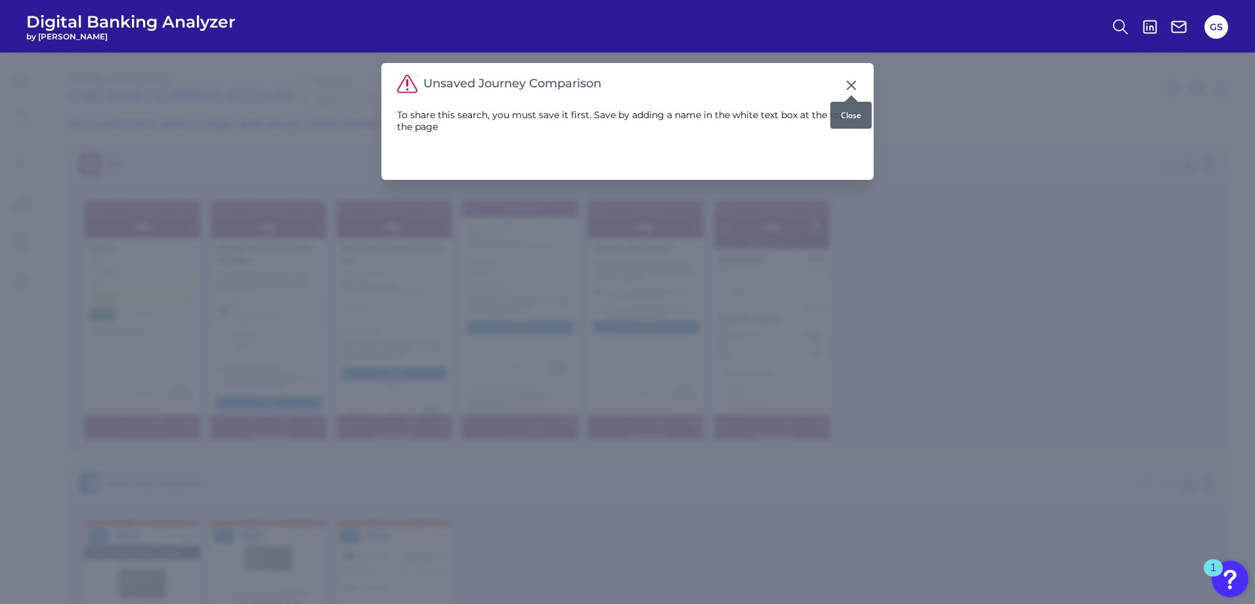
click at [856, 83] on icon at bounding box center [851, 85] width 13 height 13
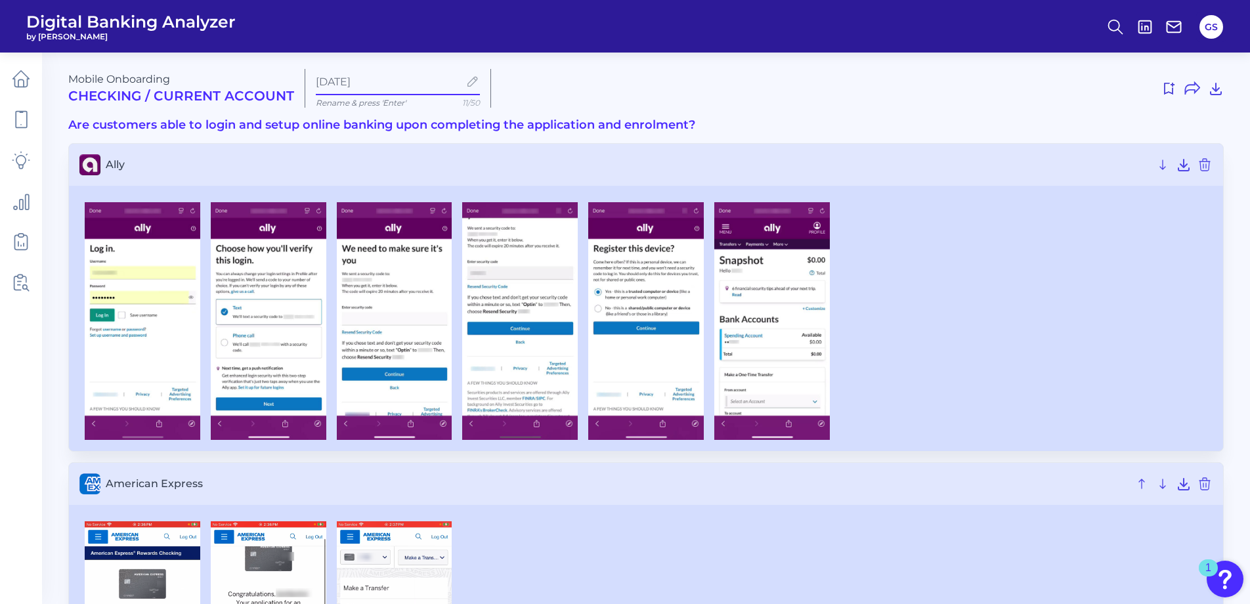
click at [404, 85] on input "[DATE]" at bounding box center [387, 81] width 143 height 12
drag, startPoint x: 411, startPoint y: 81, endPoint x: 266, endPoint y: 87, distance: 144.5
click at [266, 87] on div "Mobile Onboarding Checking / Current Account Aug 25 2025 Rename & press 'Enter'…" at bounding box center [645, 88] width 1155 height 39
type input "test"
click at [717, 83] on div at bounding box center [862, 88] width 722 height 21
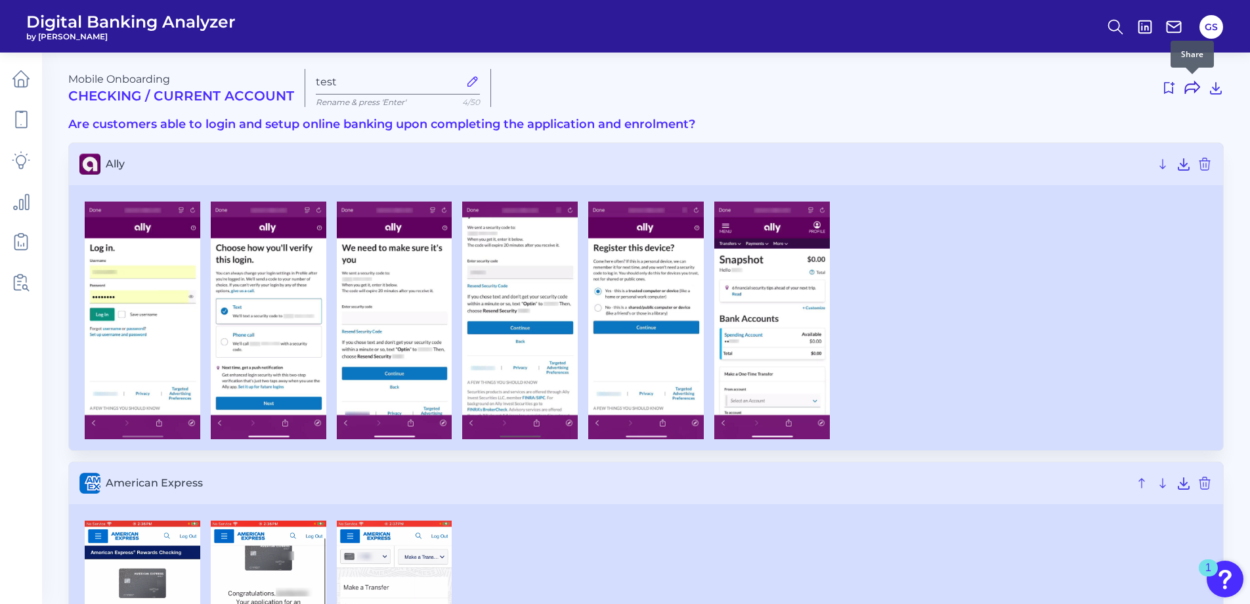
click at [1194, 91] on icon at bounding box center [1192, 88] width 14 height 12
click at [1210, 81] on icon at bounding box center [1211, 80] width 13 height 13
click at [1168, 87] on icon at bounding box center [1168, 88] width 16 height 16
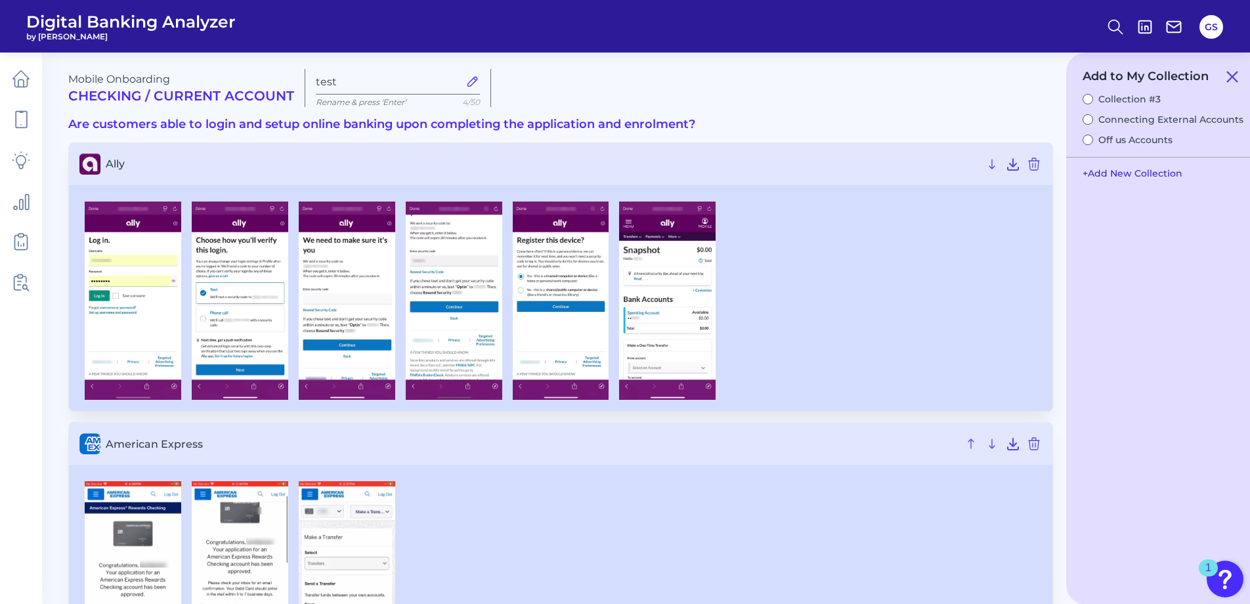
click at [1107, 184] on button "+ Add New Collection" at bounding box center [1132, 173] width 113 height 25
click at [1223, 177] on icon at bounding box center [1229, 177] width 16 height 16
click at [1095, 111] on link "My Collections" at bounding box center [1118, 109] width 85 height 16
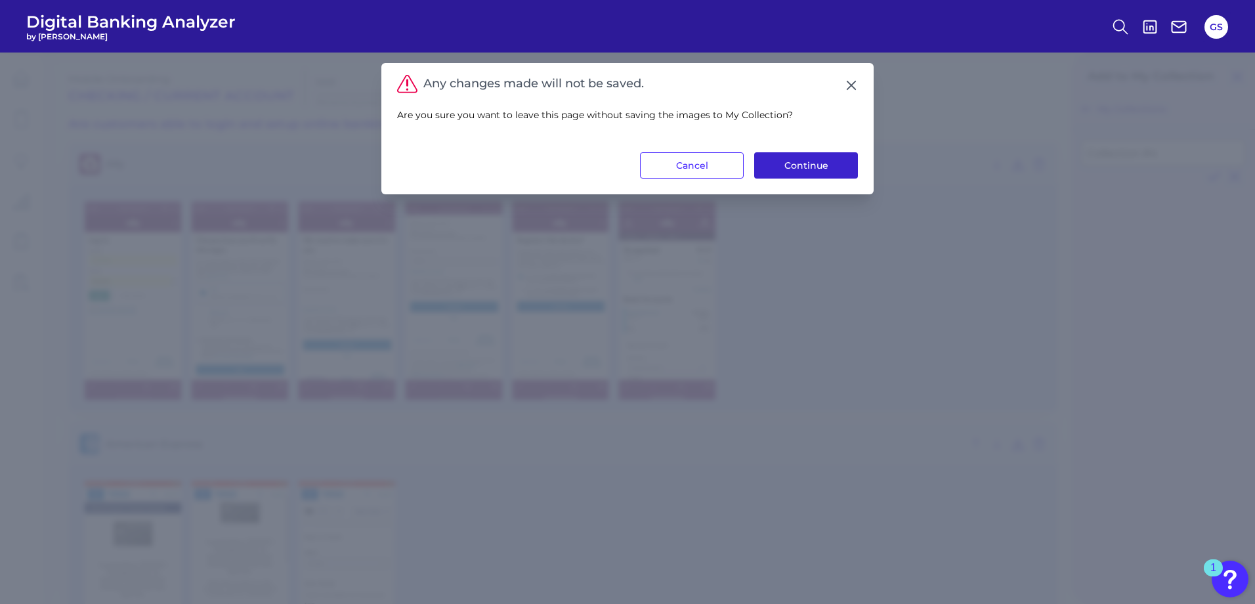
click at [810, 164] on button "Continue" at bounding box center [806, 165] width 104 height 26
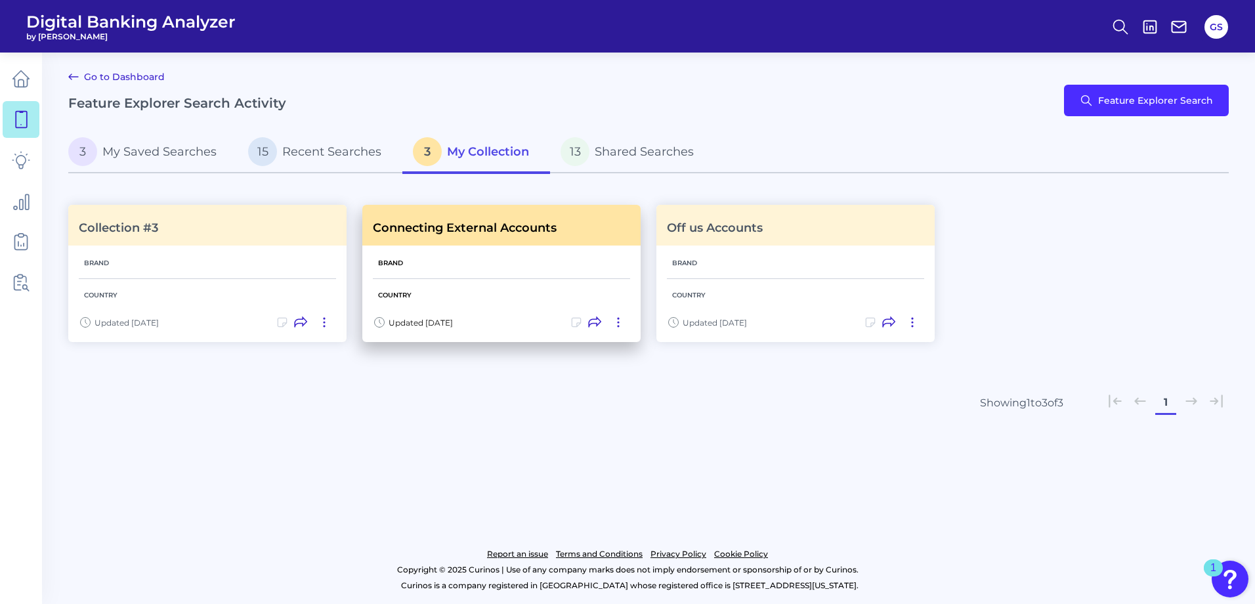
click at [535, 234] on h3 "Connecting External Accounts" at bounding box center [465, 228] width 184 height 14
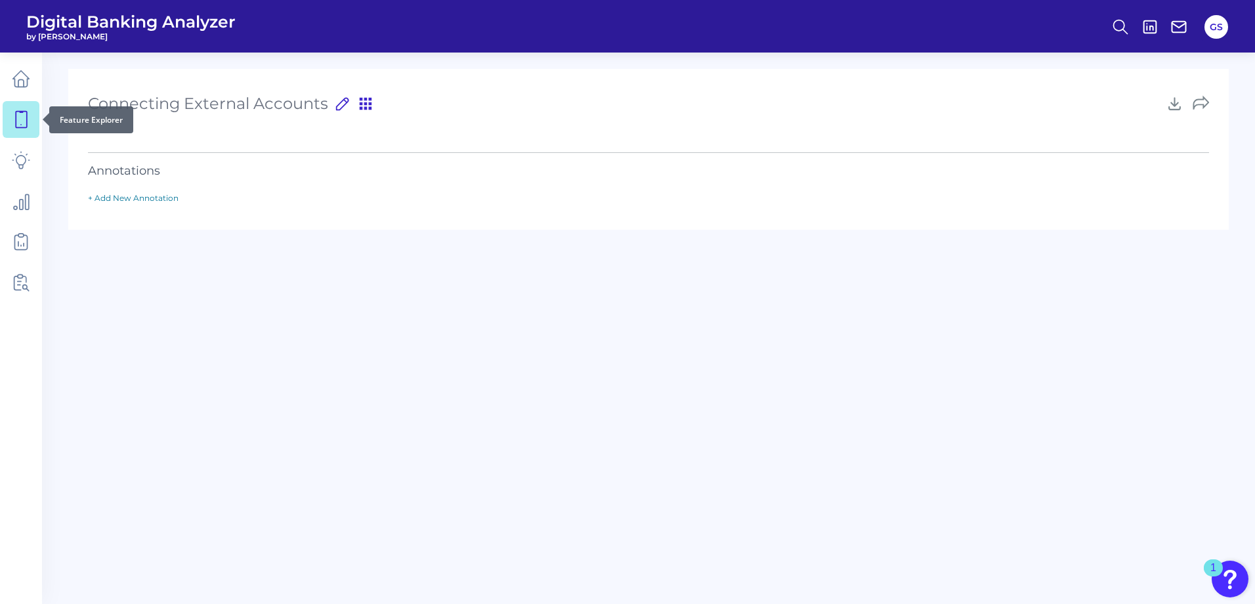
click at [28, 131] on link at bounding box center [21, 119] width 37 height 37
